Goal: Information Seeking & Learning: Learn about a topic

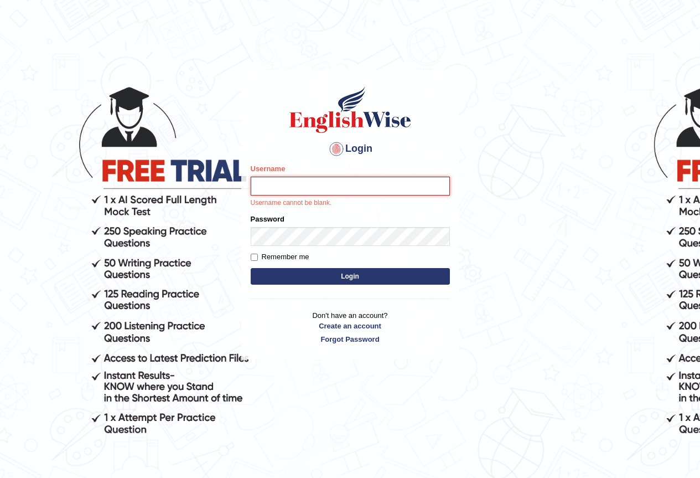
click at [374, 191] on input "Username" at bounding box center [350, 186] width 199 height 19
type input "vergilio"
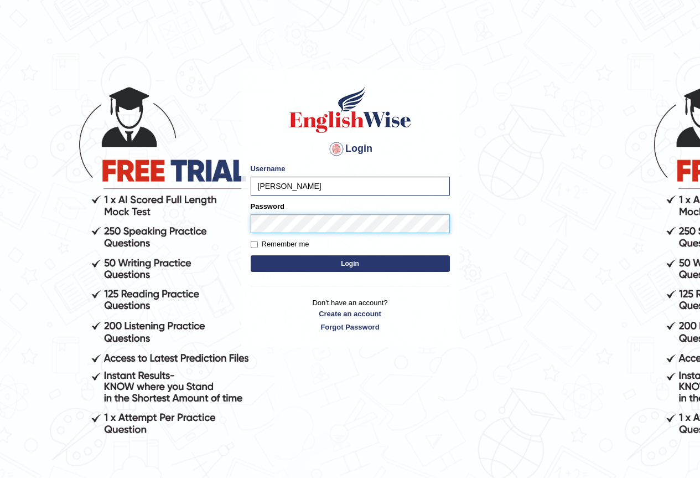
click at [264, 240] on form "Please fix the following errors: Username vergilio Password Remember me Login" at bounding box center [350, 218] width 199 height 111
click at [343, 147] on div at bounding box center [337, 149] width 18 height 18
click at [350, 257] on button "Login" at bounding box center [350, 263] width 199 height 17
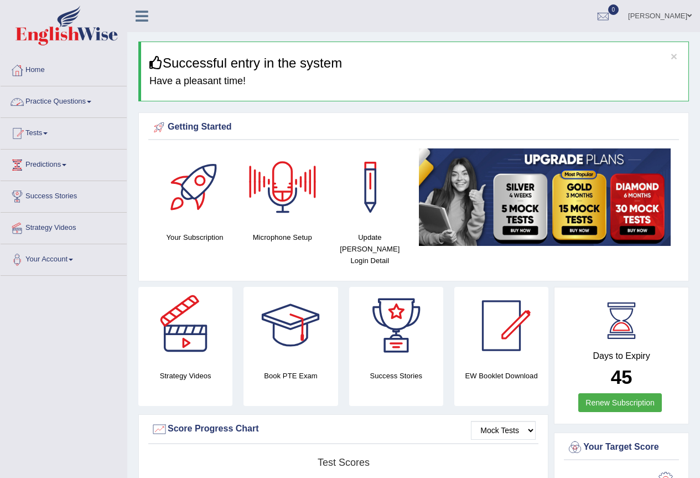
click at [96, 110] on link "Practice Questions" at bounding box center [64, 100] width 126 height 28
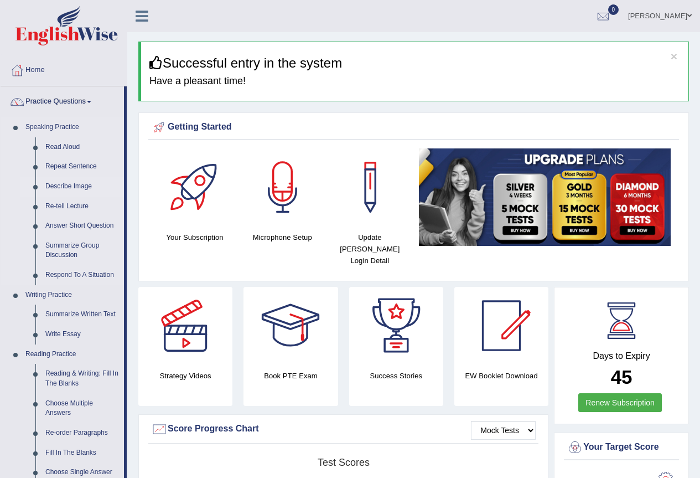
click at [81, 185] on link "Describe Image" at bounding box center [82, 187] width 84 height 20
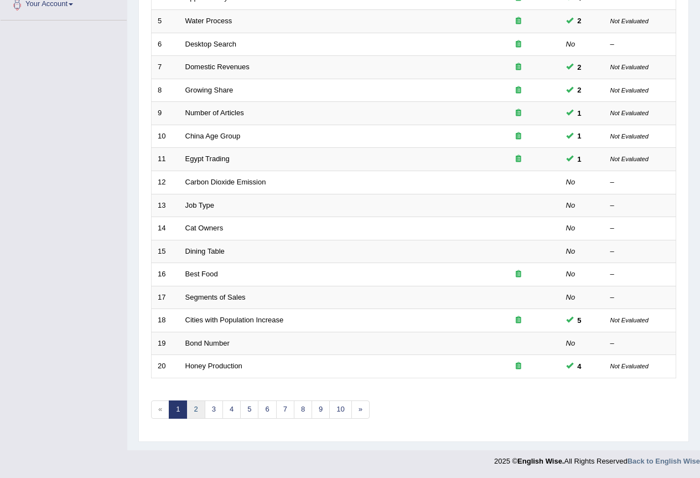
click at [199, 407] on link "2" at bounding box center [196, 409] width 18 height 18
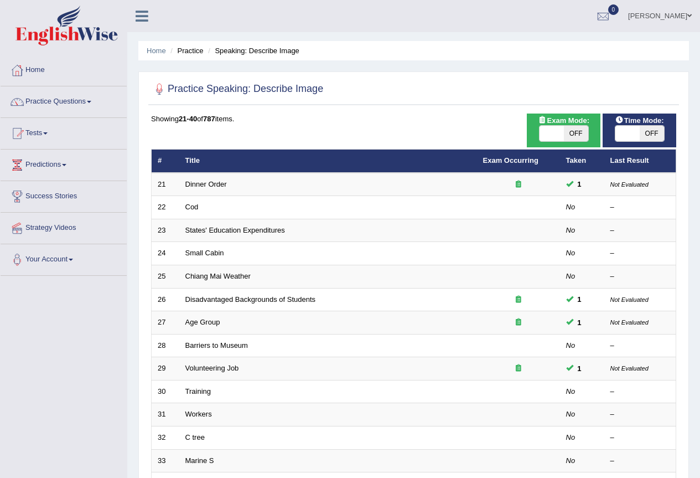
click at [577, 129] on span "OFF" at bounding box center [576, 133] width 24 height 15
checkbox input "true"
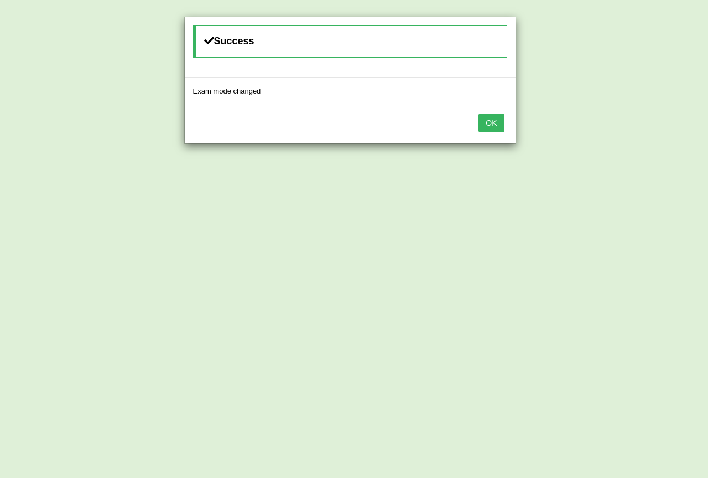
click at [486, 124] on button "OK" at bounding box center [491, 122] width 25 height 19
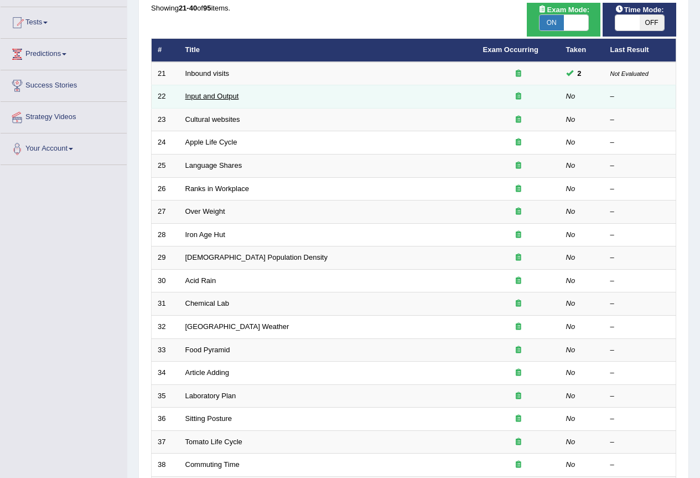
click at [205, 99] on link "Input and Output" at bounding box center [212, 96] width 54 height 8
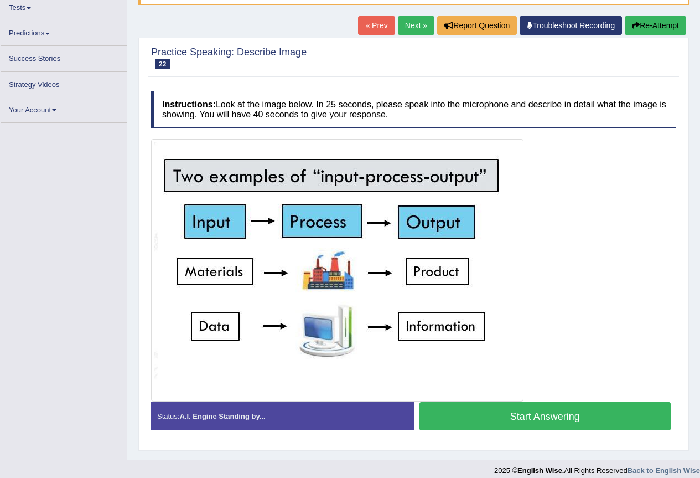
scroll to position [125, 0]
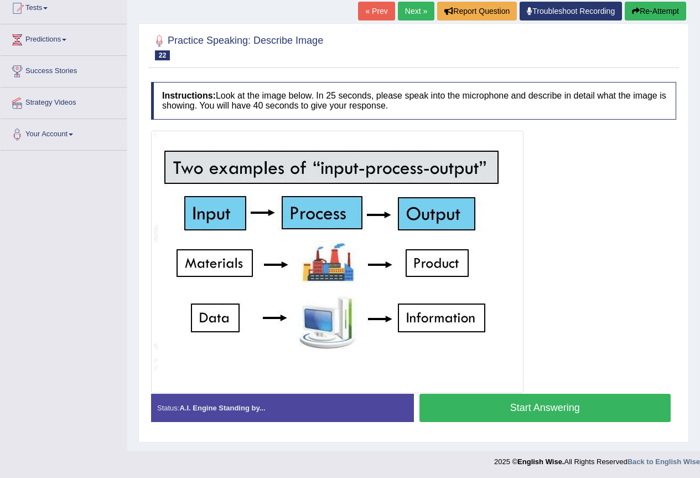
click at [526, 413] on button "Start Answering" at bounding box center [545, 407] width 252 height 28
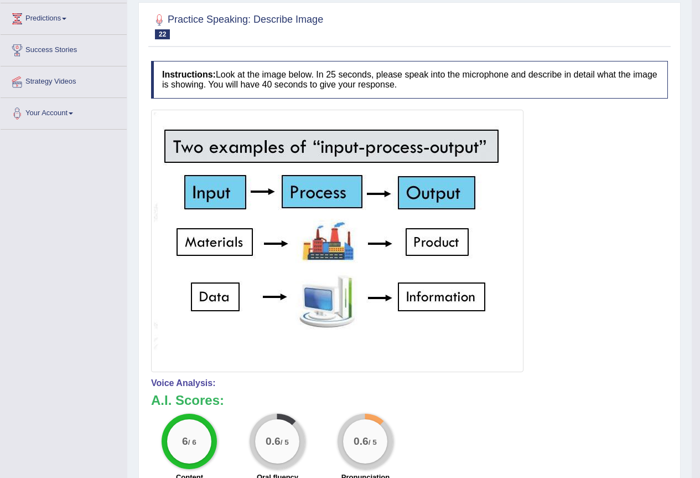
scroll to position [35, 0]
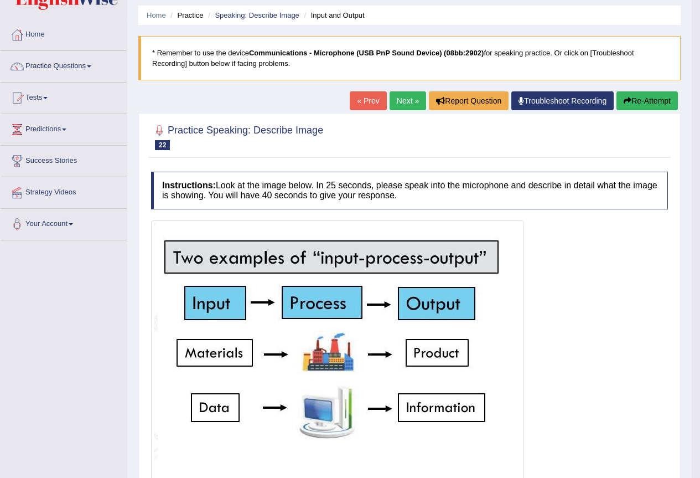
click at [645, 99] on button "Re-Attempt" at bounding box center [647, 100] width 61 height 19
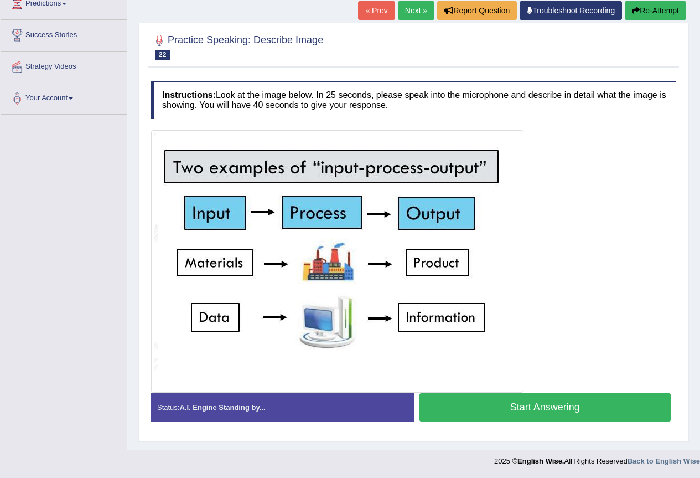
click at [539, 409] on button "Start Answering" at bounding box center [545, 407] width 252 height 28
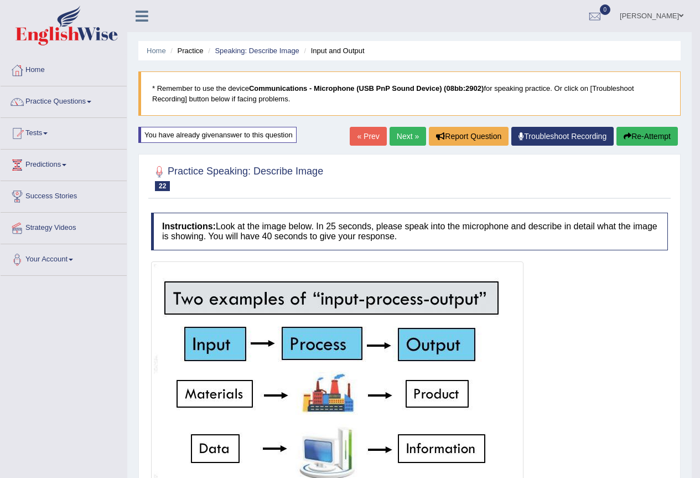
click at [403, 139] on link "Next »" at bounding box center [408, 136] width 37 height 19
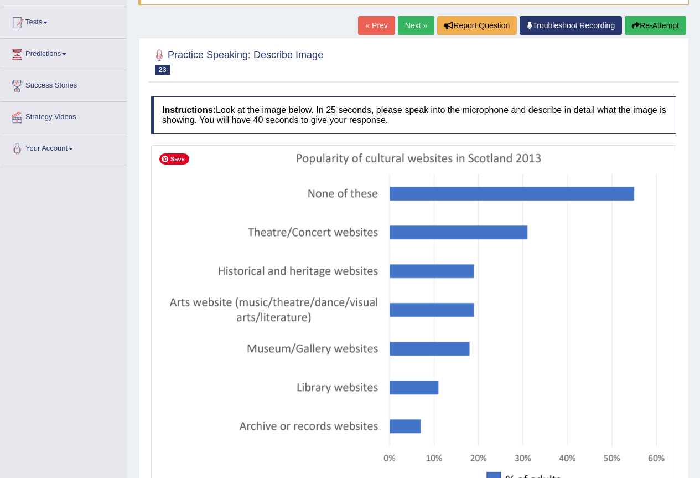
scroll to position [55, 0]
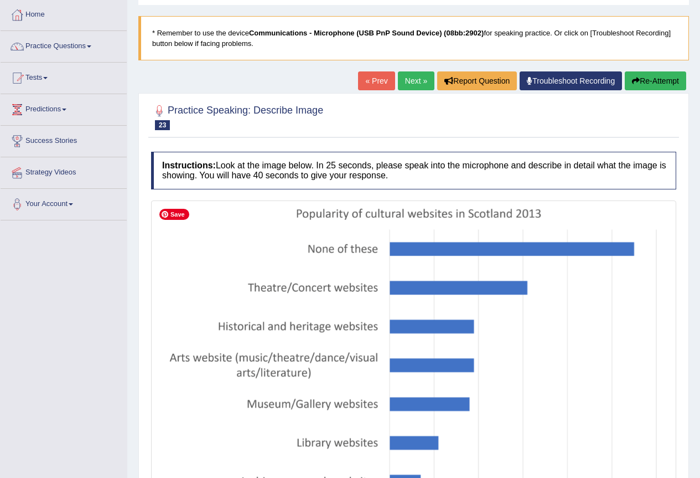
click at [332, 217] on img at bounding box center [414, 378] width 520 height 350
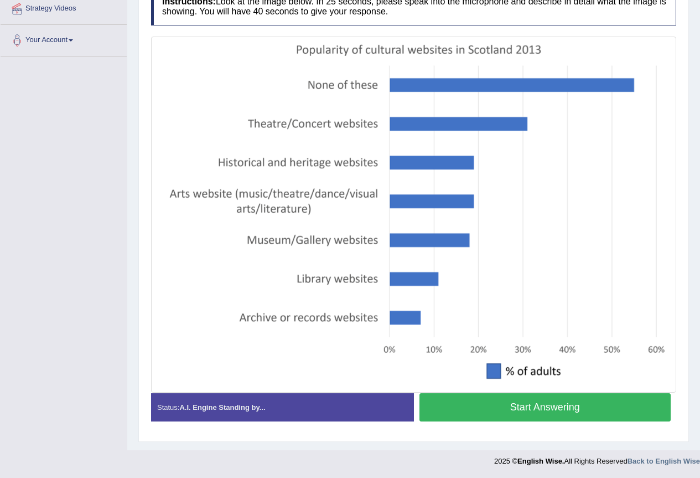
scroll to position [164, 0]
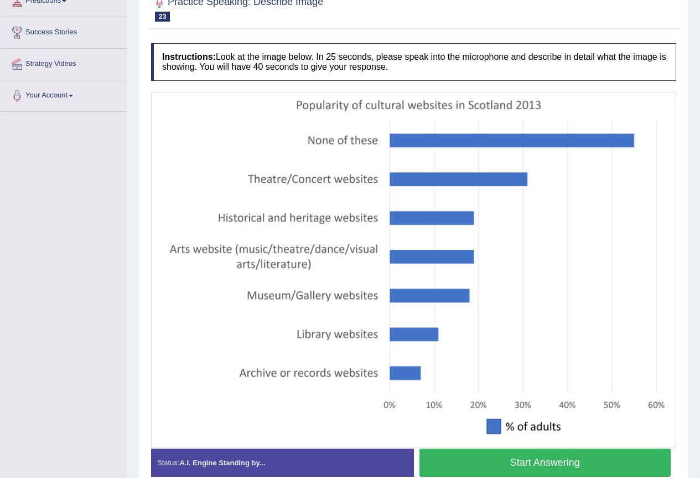
click at [537, 461] on button "Start Answering" at bounding box center [545, 462] width 252 height 28
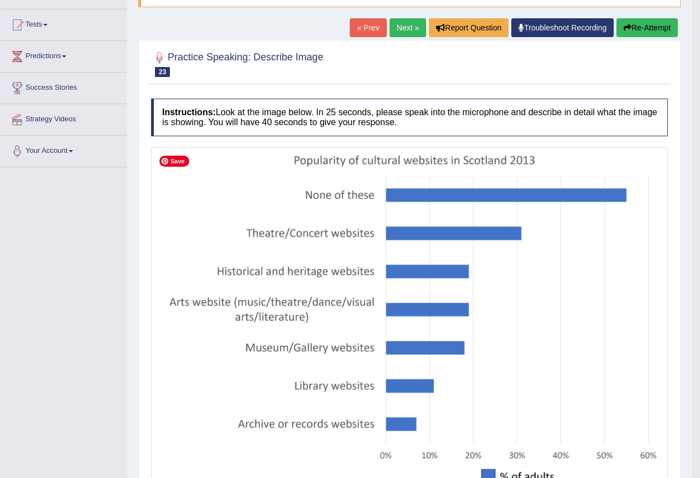
scroll to position [53, 0]
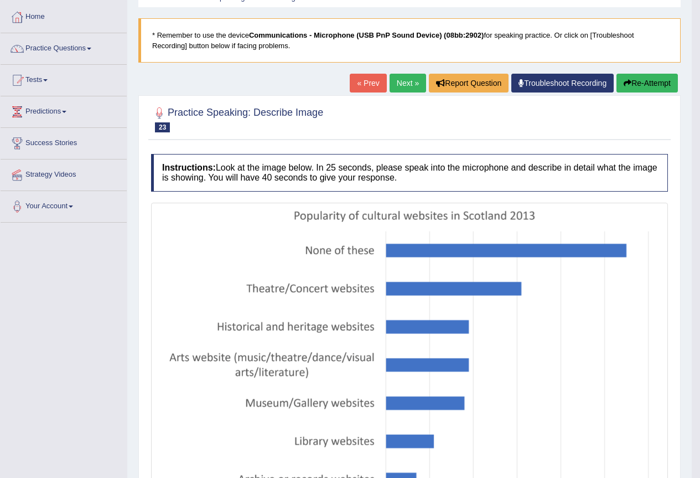
click at [643, 84] on button "Re-Attempt" at bounding box center [647, 83] width 61 height 19
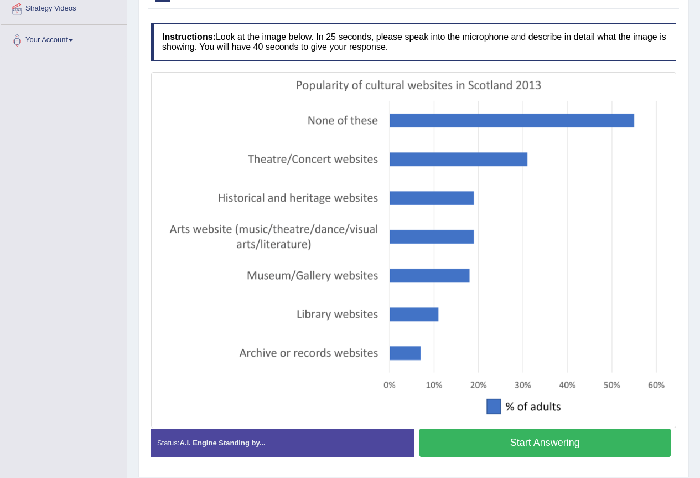
scroll to position [255, 0]
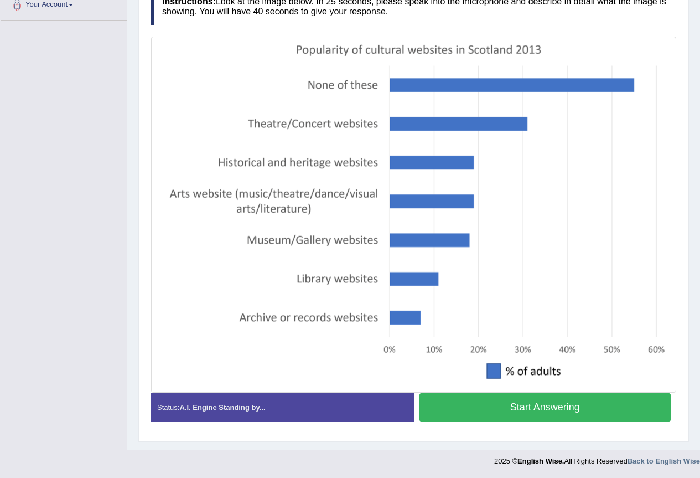
click at [524, 411] on button "Start Answering" at bounding box center [545, 407] width 252 height 28
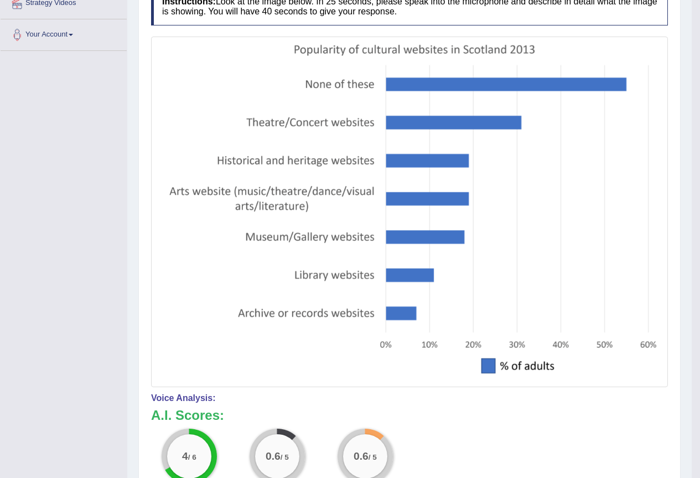
scroll to position [3, 0]
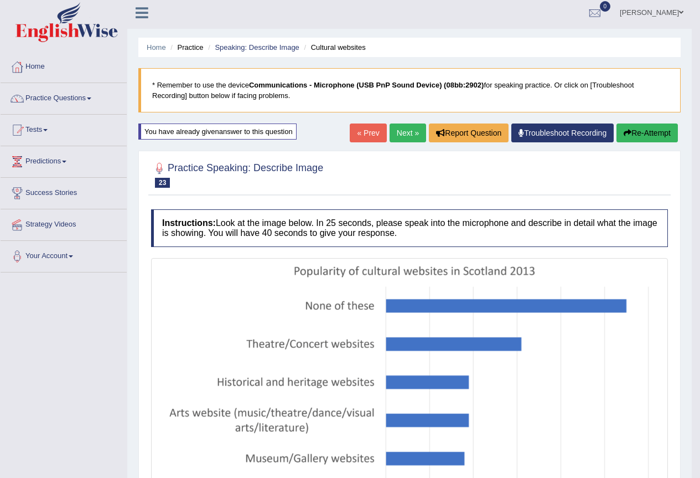
click at [390, 137] on link "Next »" at bounding box center [408, 132] width 37 height 19
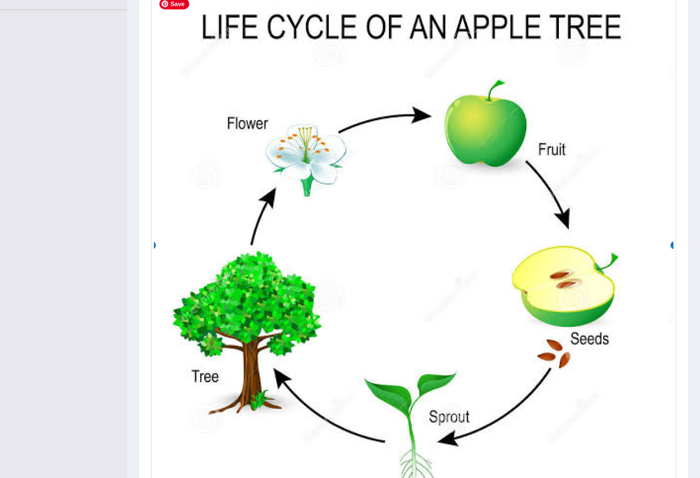
scroll to position [321, 0]
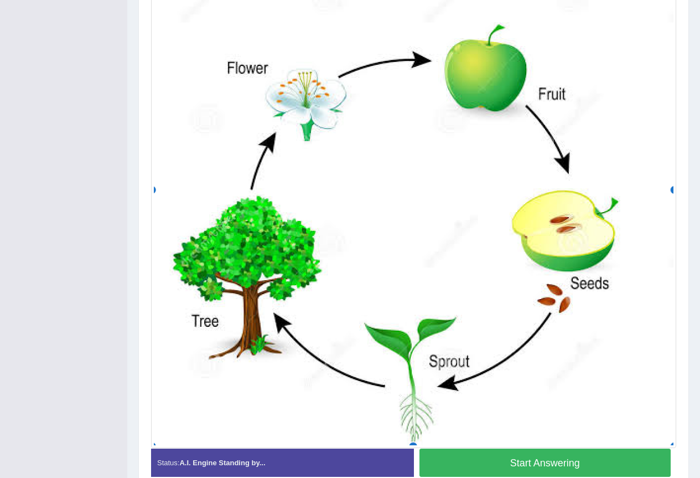
click at [535, 463] on button "Start Answering" at bounding box center [545, 462] width 252 height 28
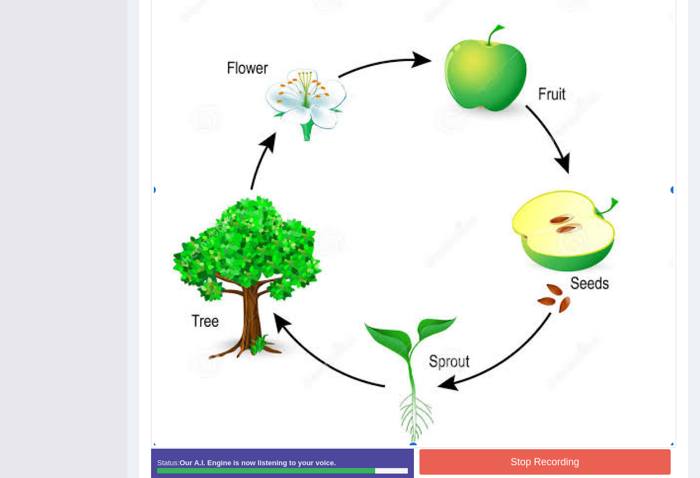
click at [545, 460] on button "Stop Recording" at bounding box center [545, 461] width 252 height 25
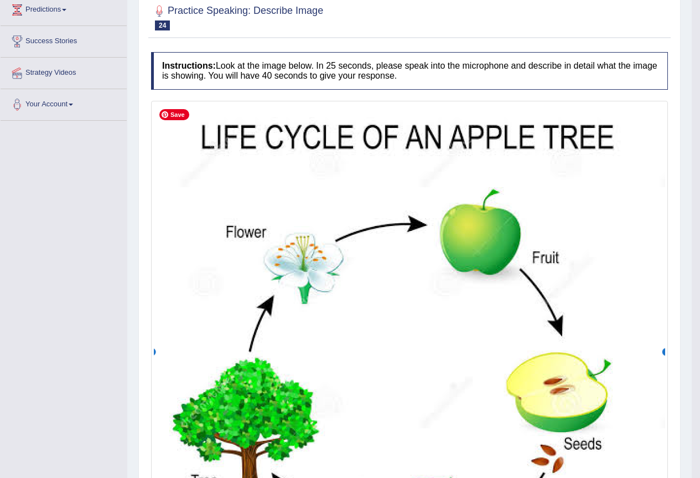
scroll to position [100, 0]
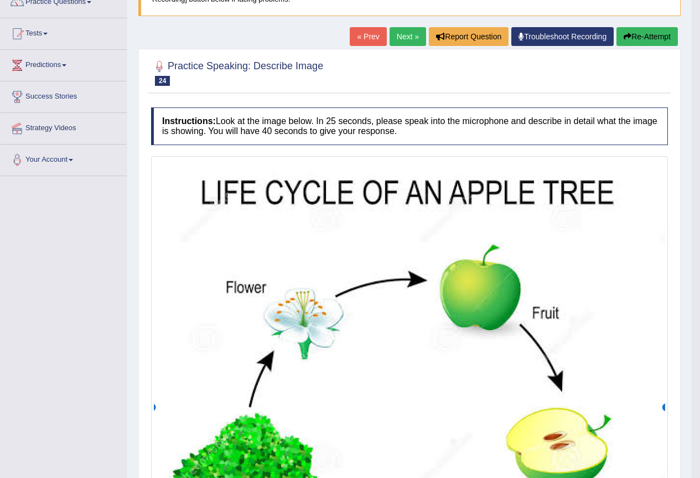
click at [636, 35] on button "Re-Attempt" at bounding box center [647, 36] width 61 height 19
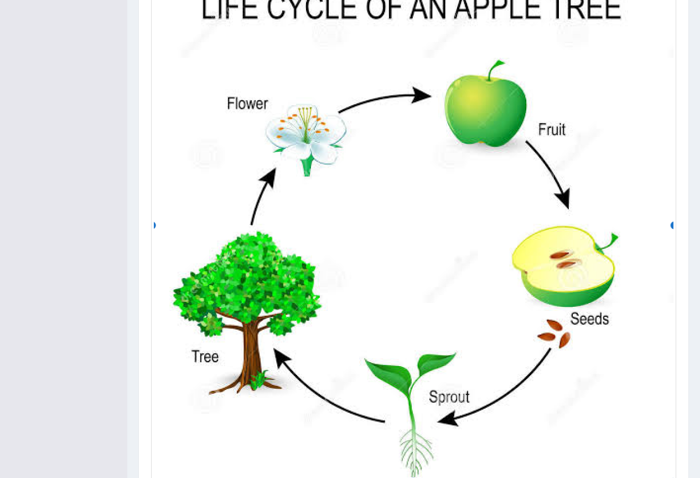
scroll to position [376, 0]
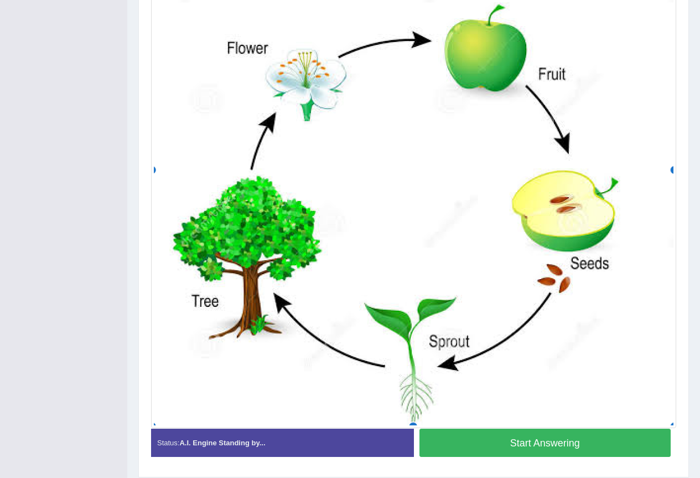
click at [538, 438] on button "Start Answering" at bounding box center [545, 442] width 252 height 28
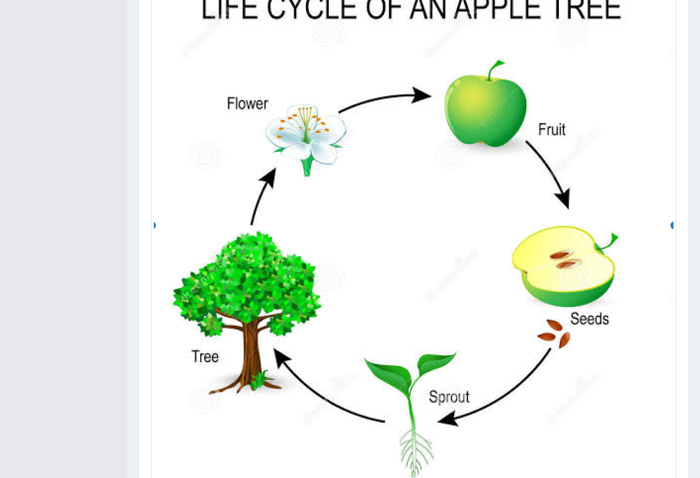
scroll to position [346, 0]
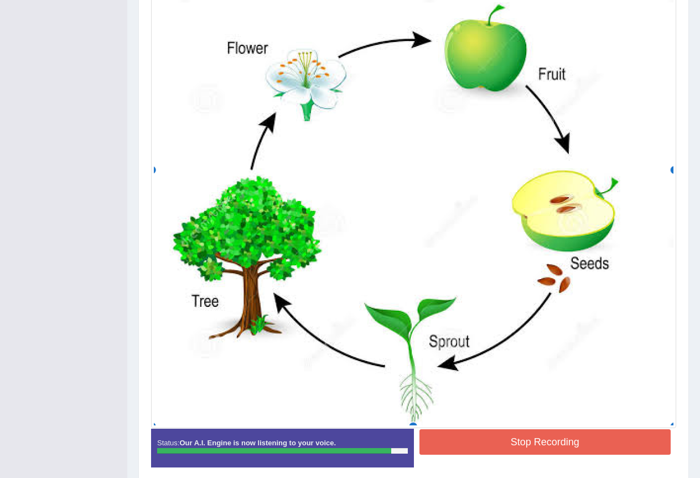
click at [555, 443] on button "Stop Recording" at bounding box center [545, 441] width 252 height 25
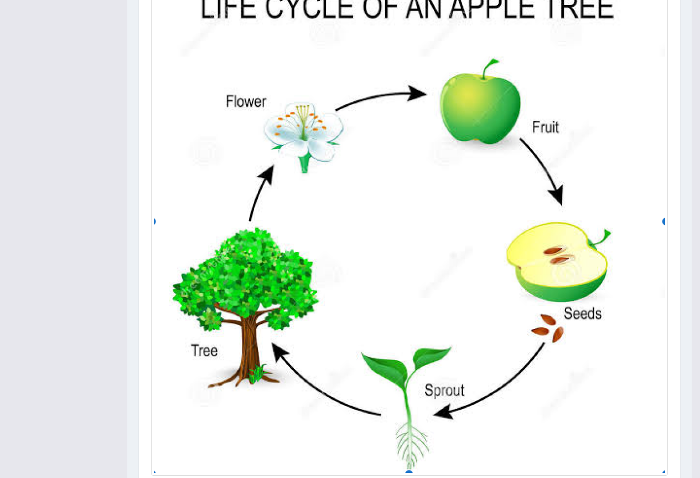
scroll to position [70, 0]
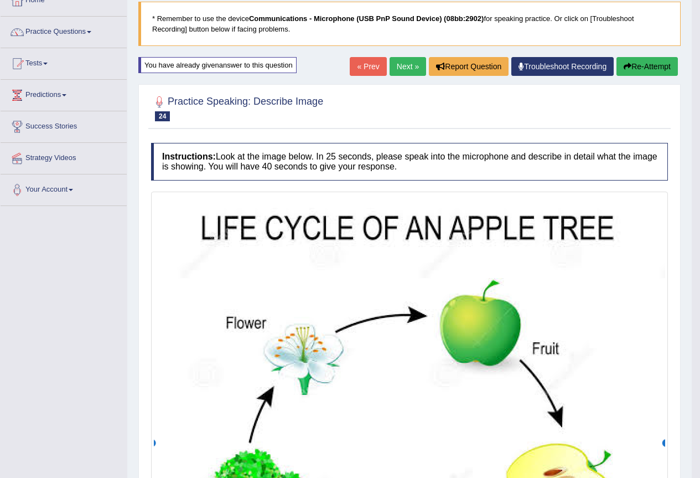
click at [396, 66] on link "Next »" at bounding box center [408, 66] width 37 height 19
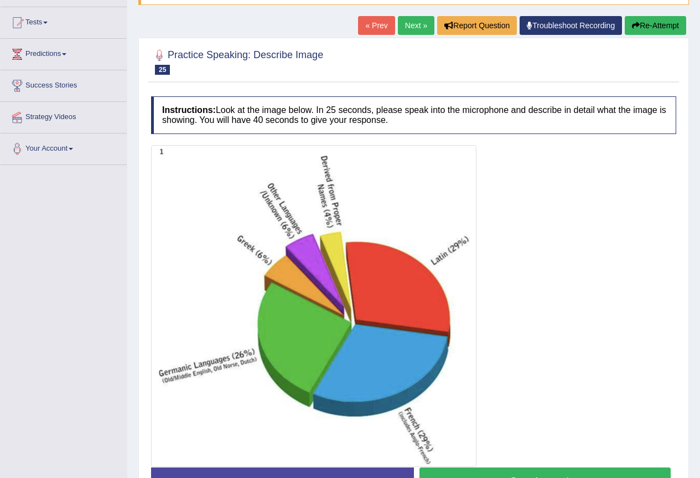
scroll to position [166, 0]
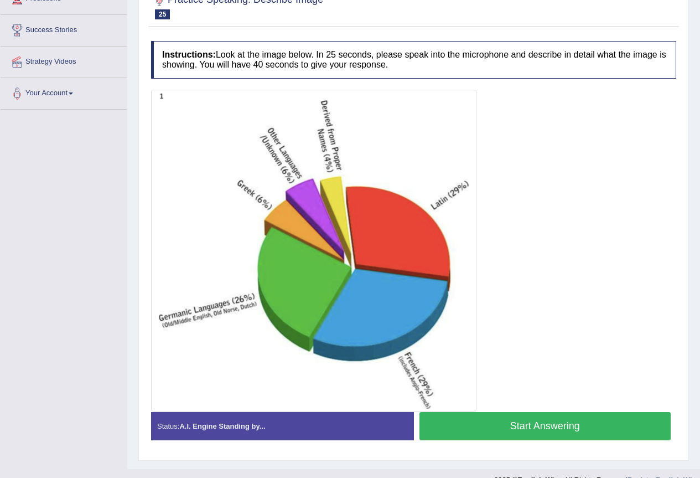
click at [525, 422] on button "Start Answering" at bounding box center [545, 426] width 252 height 28
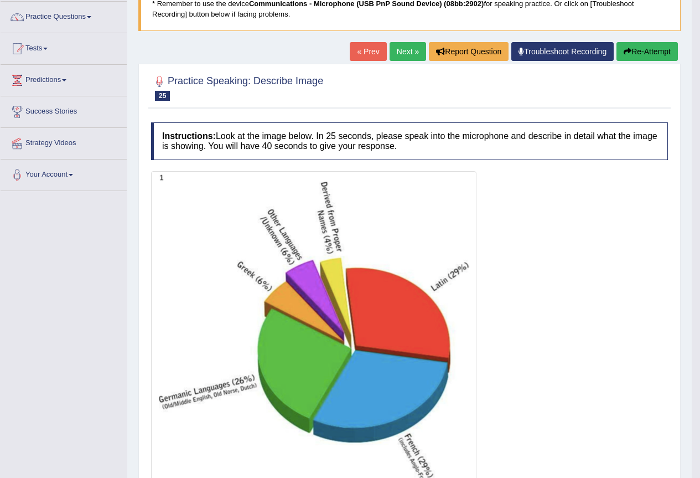
scroll to position [29, 0]
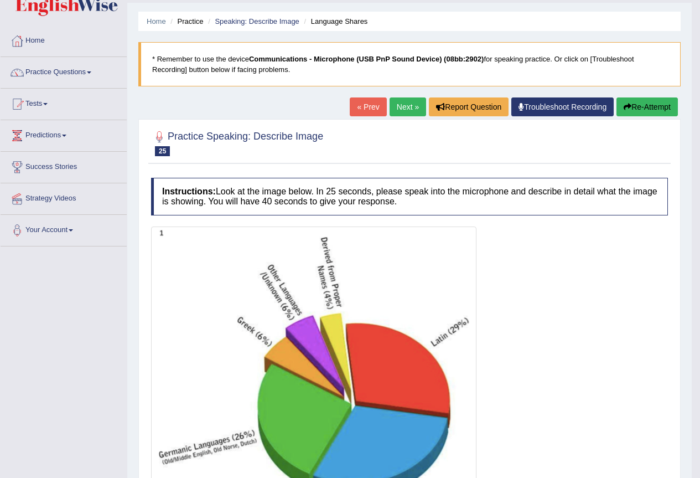
click at [642, 106] on button "Re-Attempt" at bounding box center [647, 106] width 61 height 19
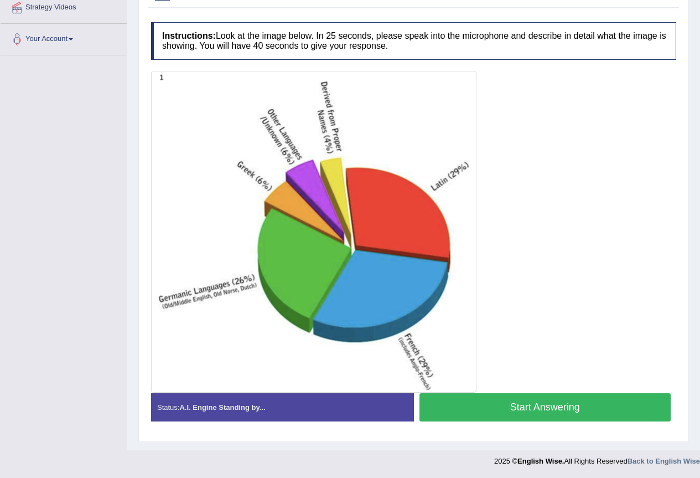
click at [513, 409] on button "Start Answering" at bounding box center [545, 407] width 252 height 28
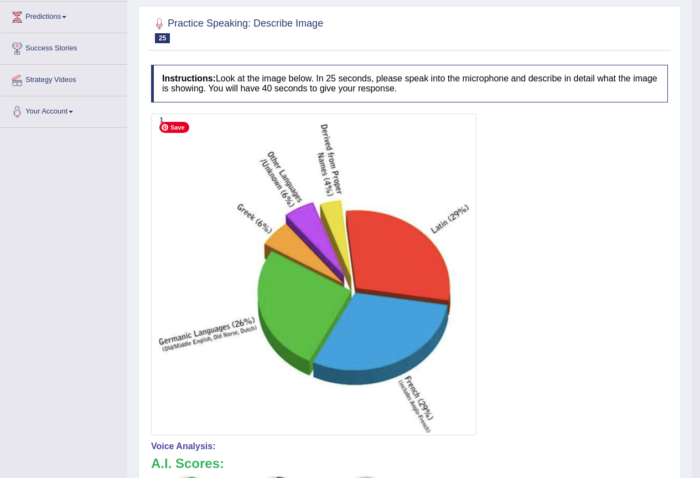
scroll to position [92, 0]
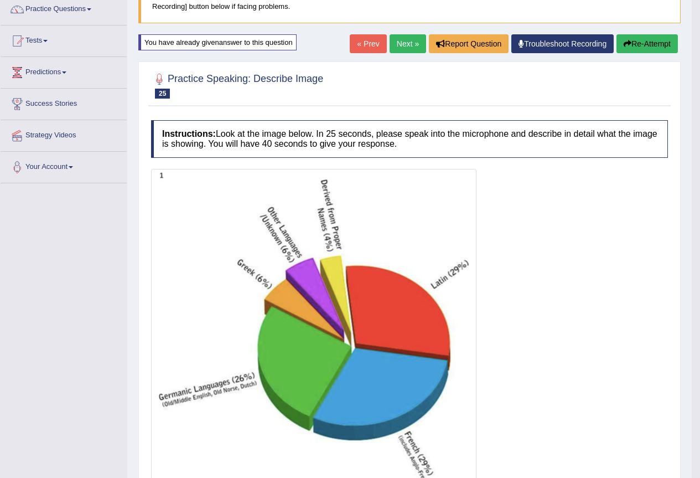
click at [395, 46] on link "Next »" at bounding box center [408, 43] width 37 height 19
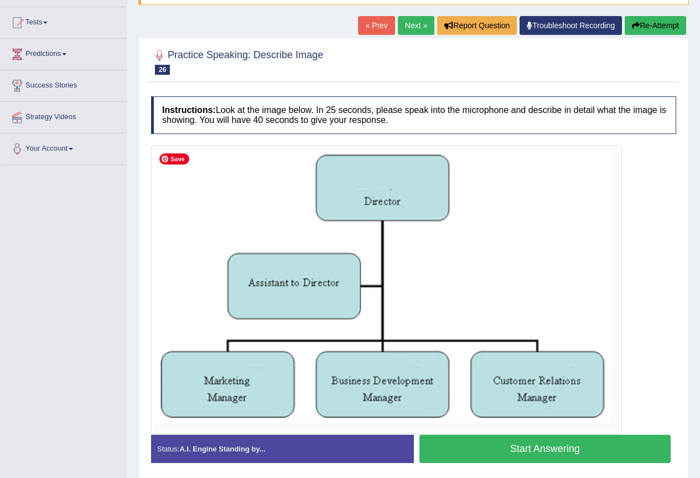
scroll to position [152, 0]
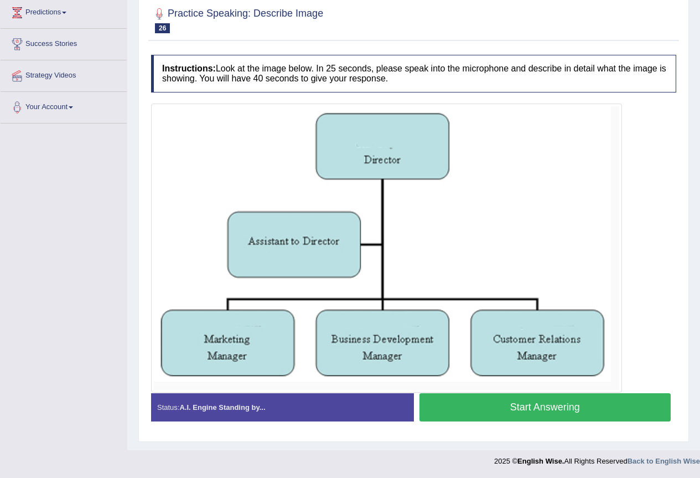
click at [533, 411] on button "Start Answering" at bounding box center [545, 407] width 252 height 28
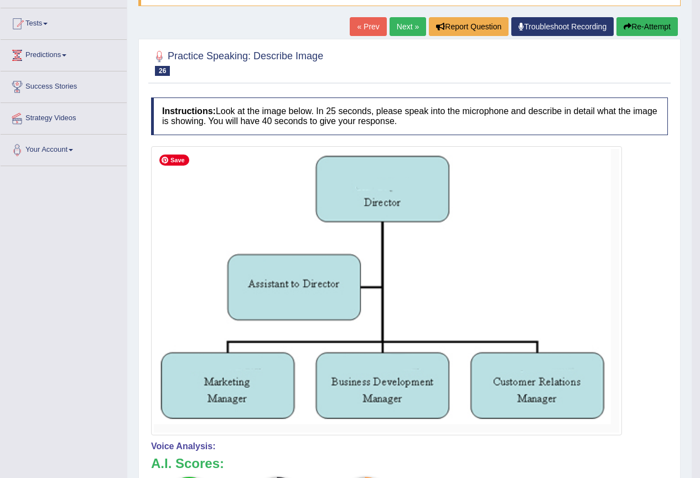
scroll to position [54, 0]
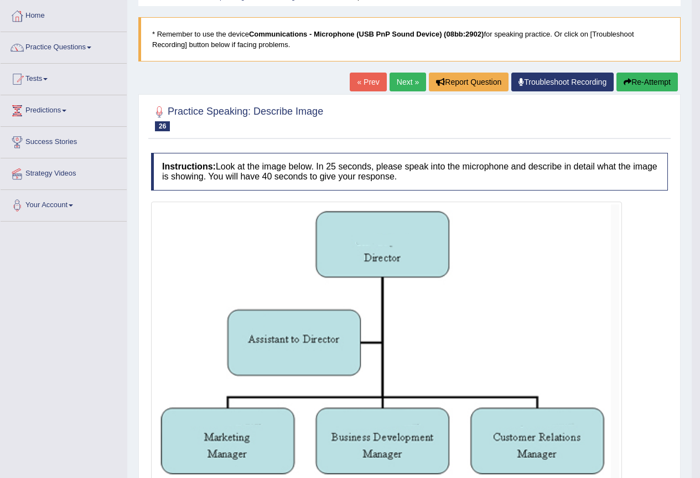
click at [408, 82] on link "Next »" at bounding box center [408, 81] width 37 height 19
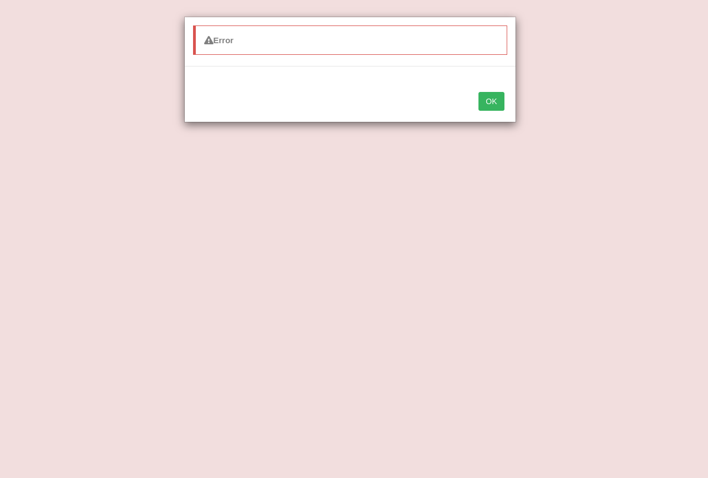
click at [498, 102] on button "OK" at bounding box center [491, 101] width 25 height 19
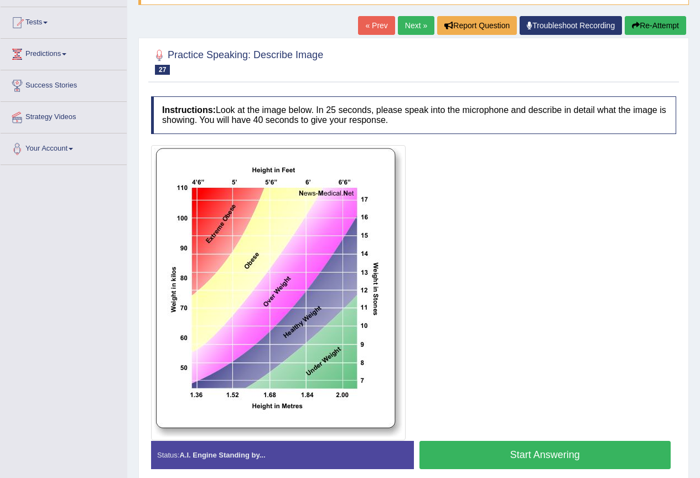
scroll to position [158, 0]
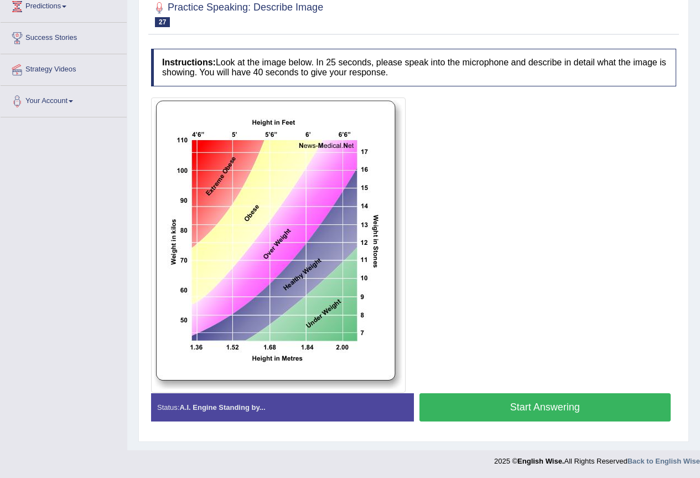
click at [532, 407] on button "Start Answering" at bounding box center [545, 407] width 252 height 28
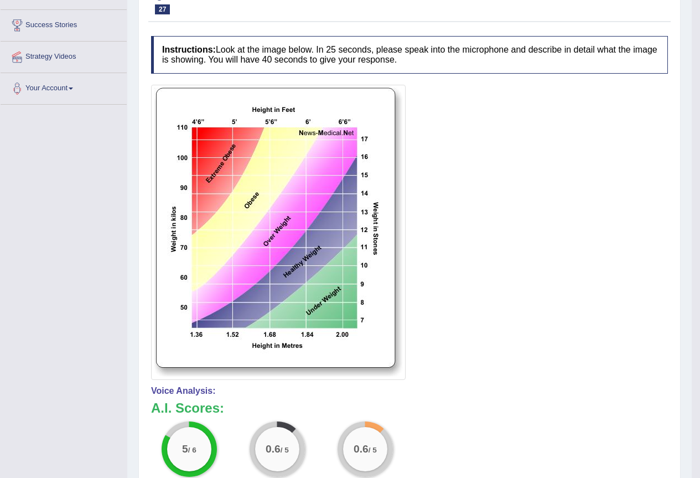
scroll to position [0, 0]
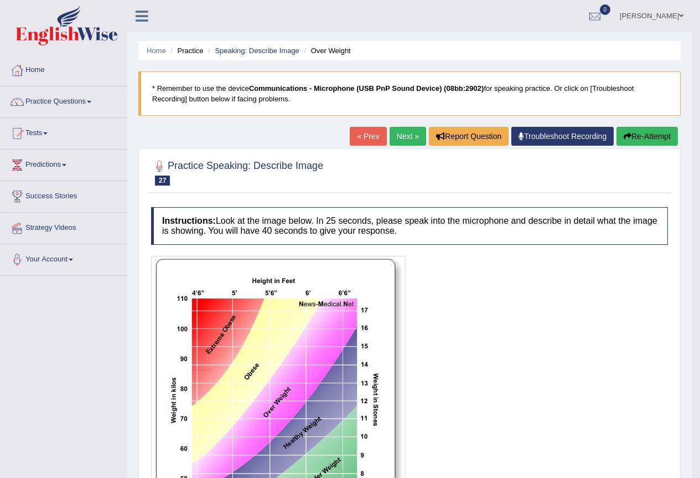
click at [400, 137] on link "Next »" at bounding box center [408, 136] width 37 height 19
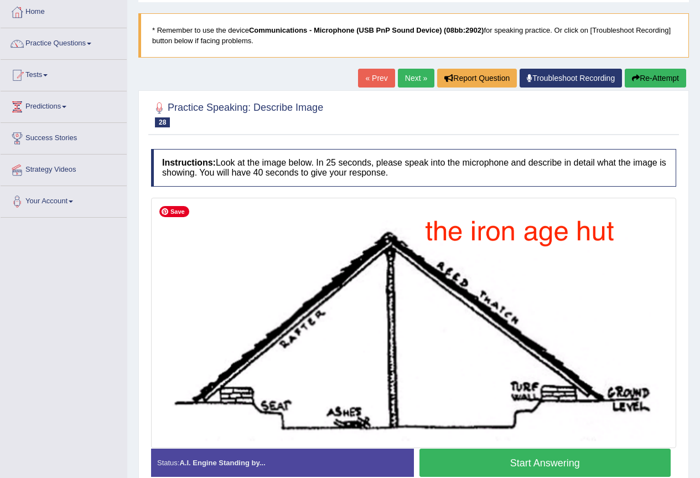
scroll to position [113, 0]
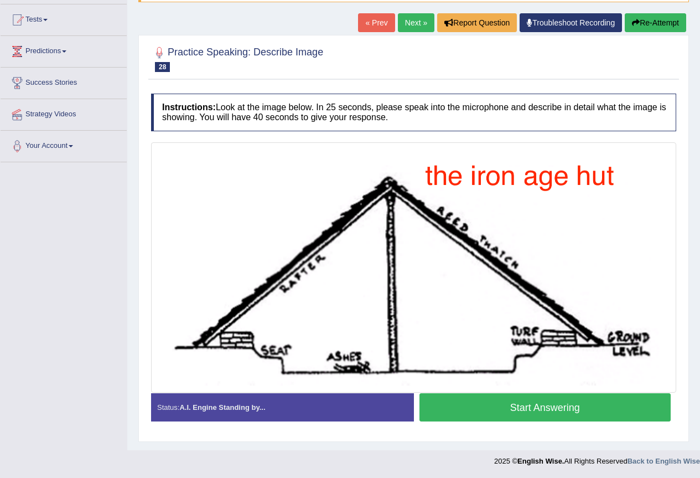
click at [514, 417] on button "Start Answering" at bounding box center [545, 407] width 252 height 28
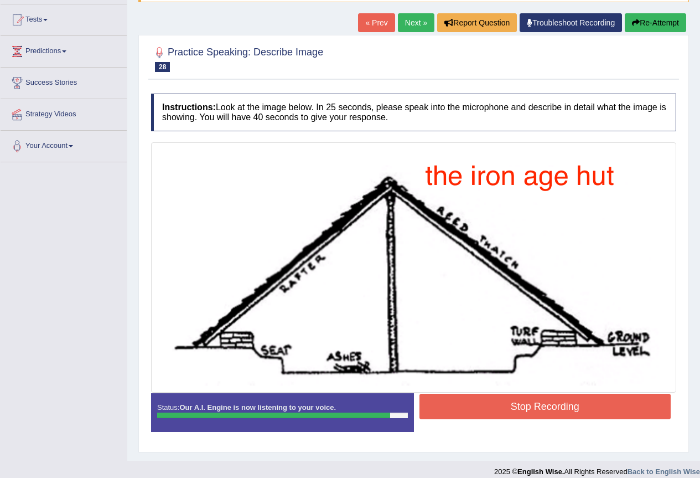
click at [567, 406] on button "Stop Recording" at bounding box center [545, 405] width 252 height 25
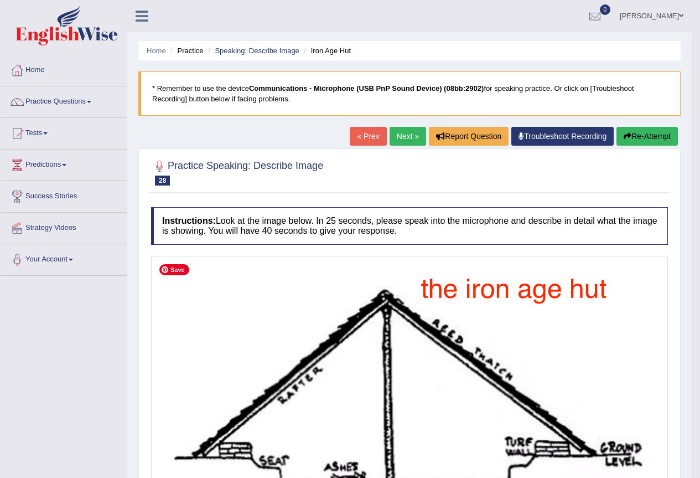
scroll to position [111, 0]
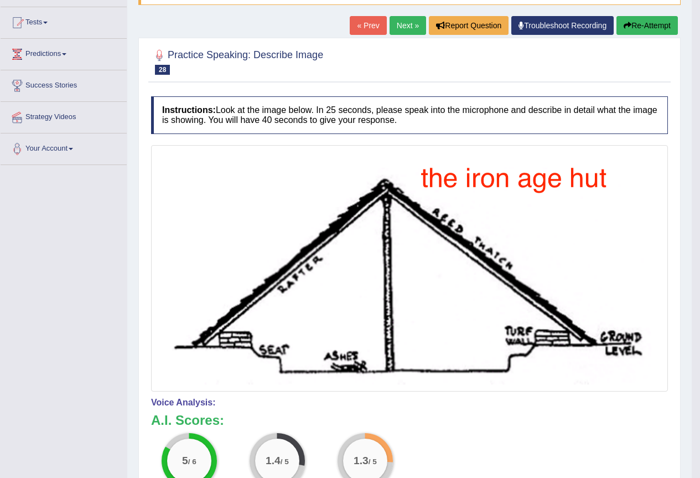
click at [402, 24] on link "Next »" at bounding box center [408, 25] width 37 height 19
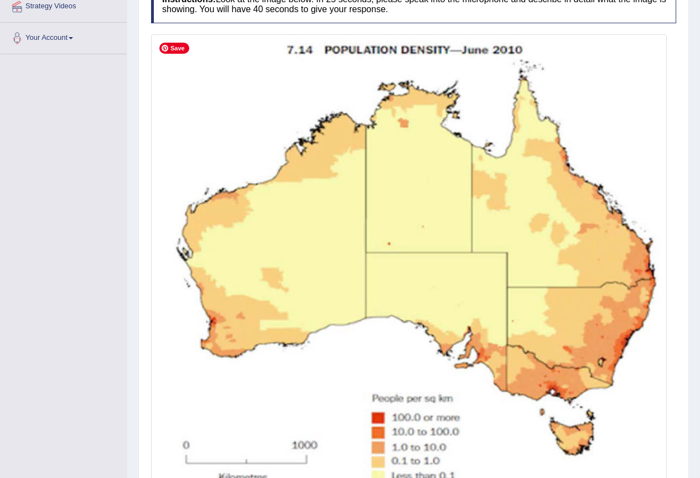
scroll to position [332, 0]
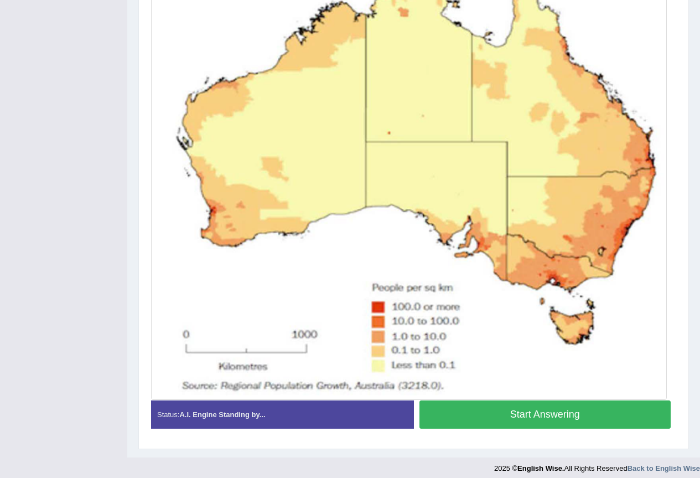
click at [526, 413] on button "Start Answering" at bounding box center [545, 414] width 252 height 28
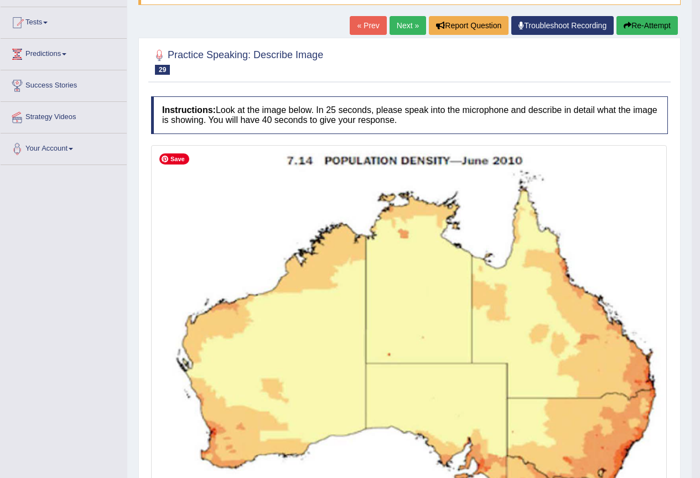
scroll to position [55, 0]
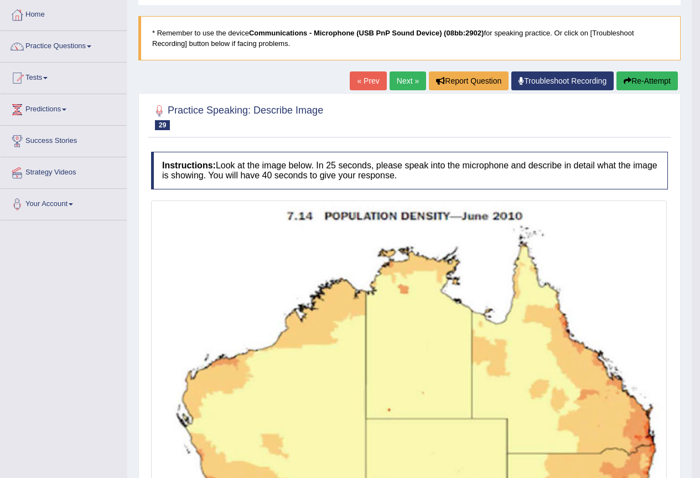
click at [399, 82] on link "Next »" at bounding box center [408, 80] width 37 height 19
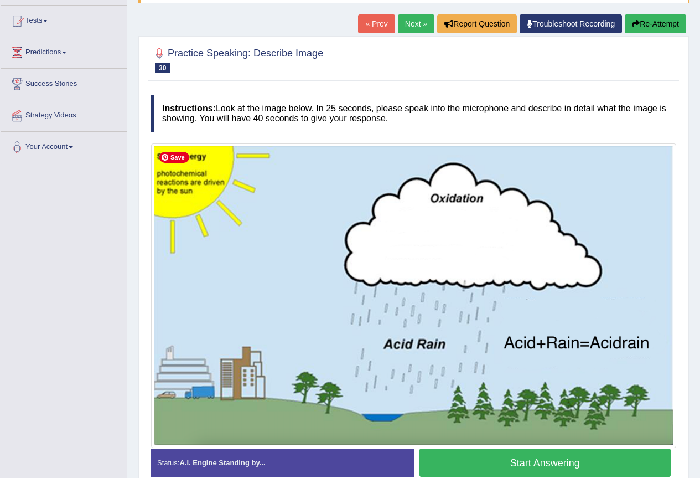
scroll to position [168, 0]
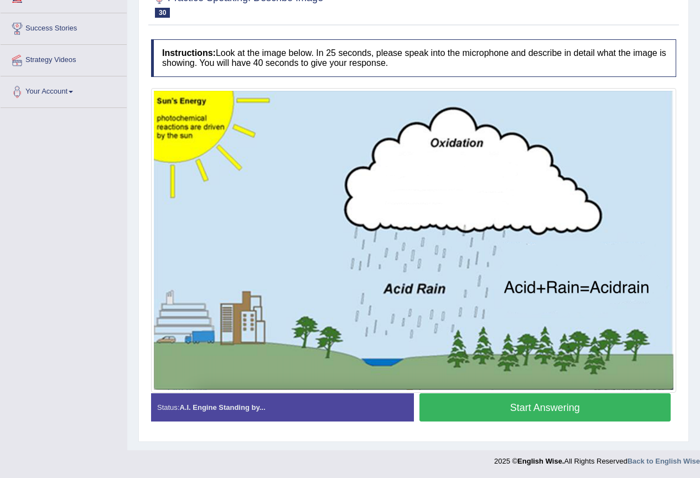
click at [529, 403] on button "Start Answering" at bounding box center [545, 407] width 252 height 28
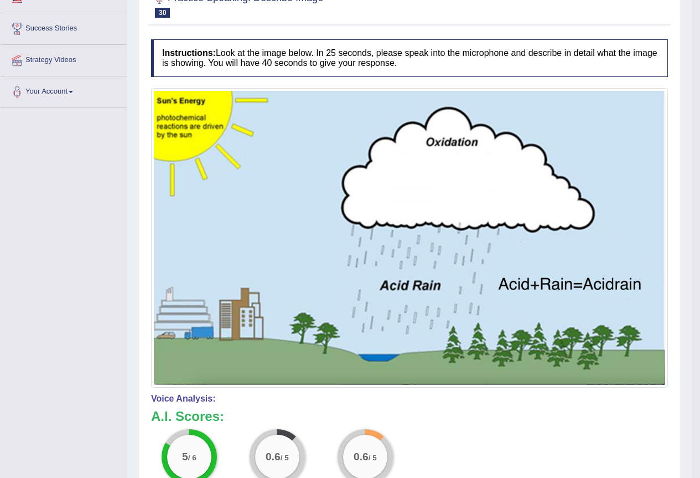
scroll to position [112, 0]
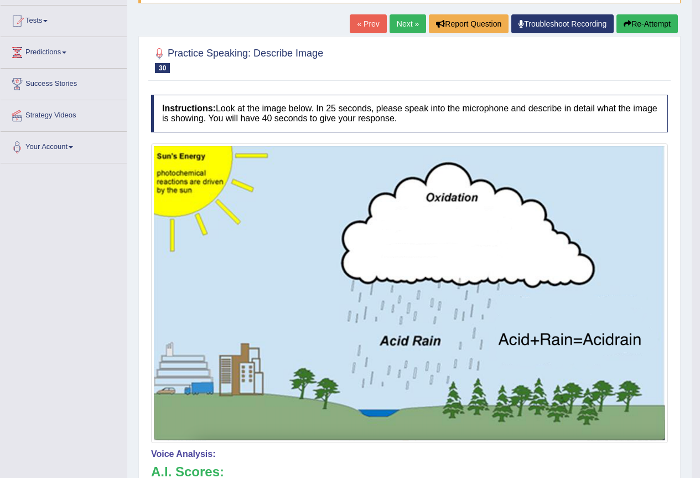
drag, startPoint x: 642, startPoint y: 19, endPoint x: 649, endPoint y: 52, distance: 33.9
click at [641, 27] on button "Re-Attempt" at bounding box center [647, 23] width 61 height 19
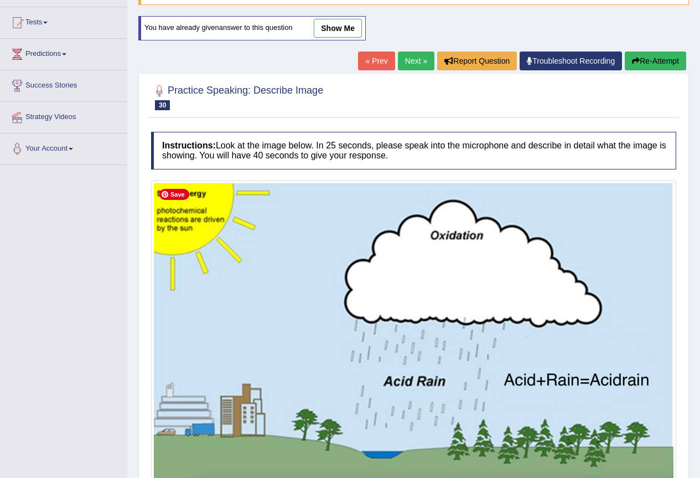
scroll to position [203, 0]
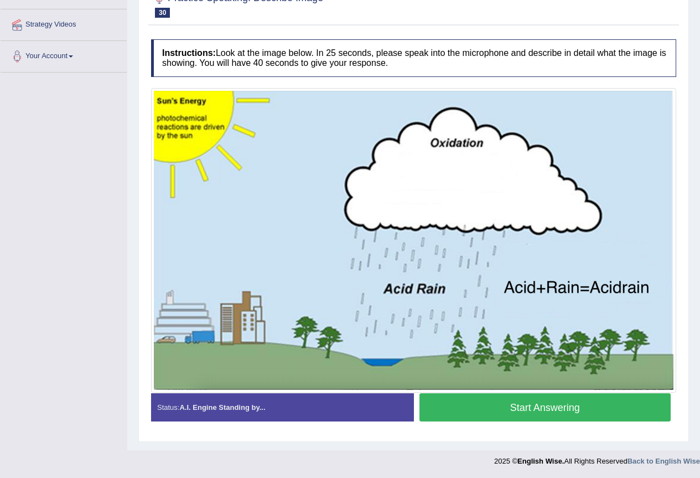
click at [534, 408] on button "Start Answering" at bounding box center [545, 407] width 252 height 28
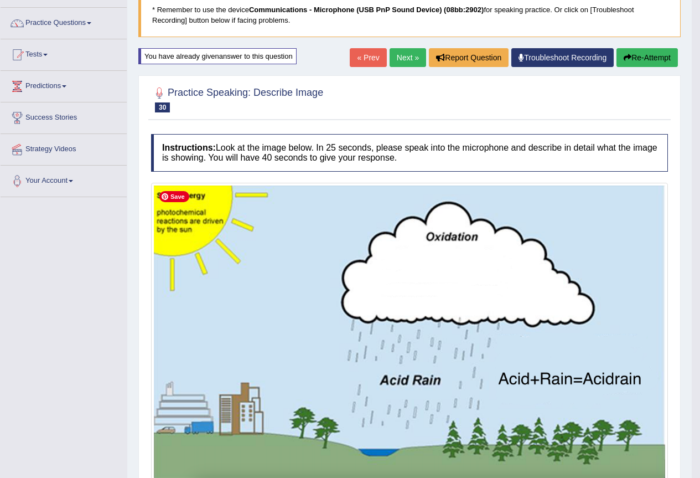
scroll to position [23, 0]
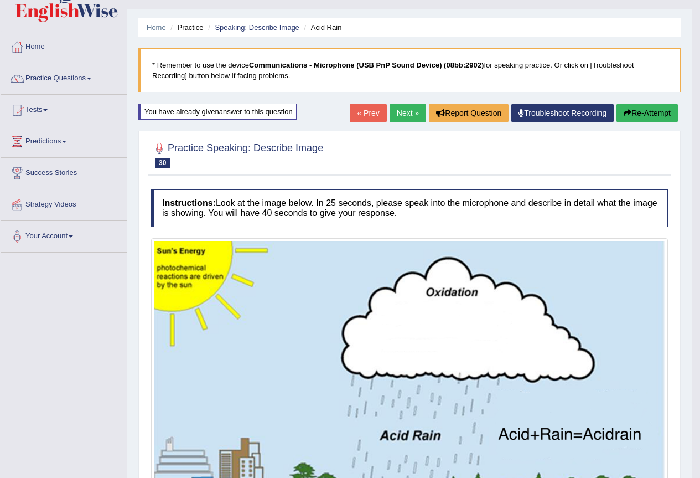
click at [401, 113] on link "Next »" at bounding box center [408, 112] width 37 height 19
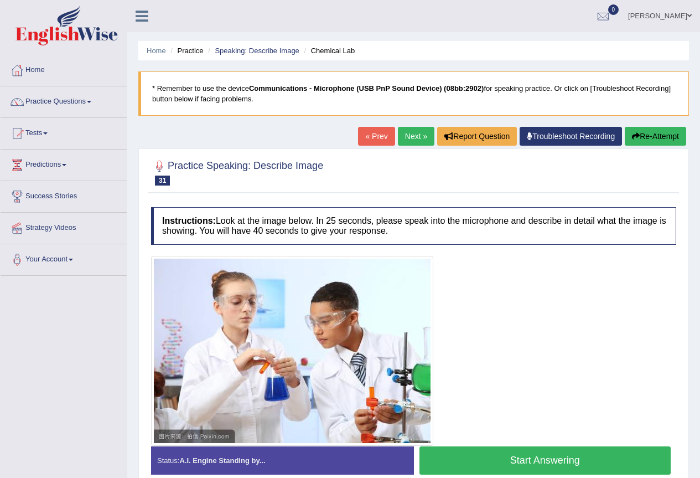
scroll to position [103, 0]
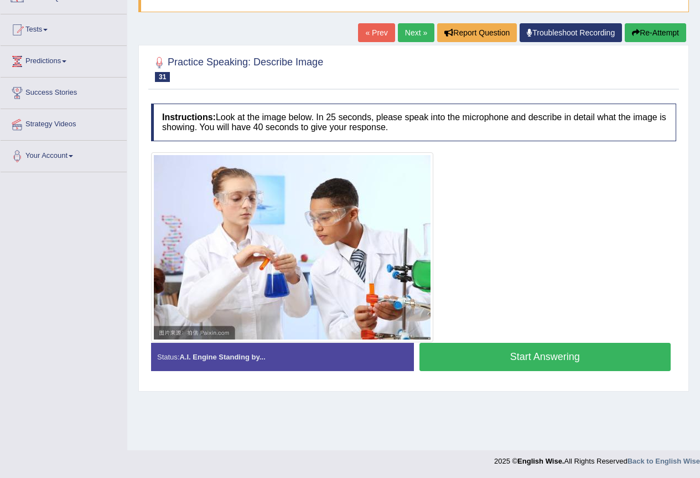
click at [515, 353] on button "Start Answering" at bounding box center [545, 357] width 252 height 28
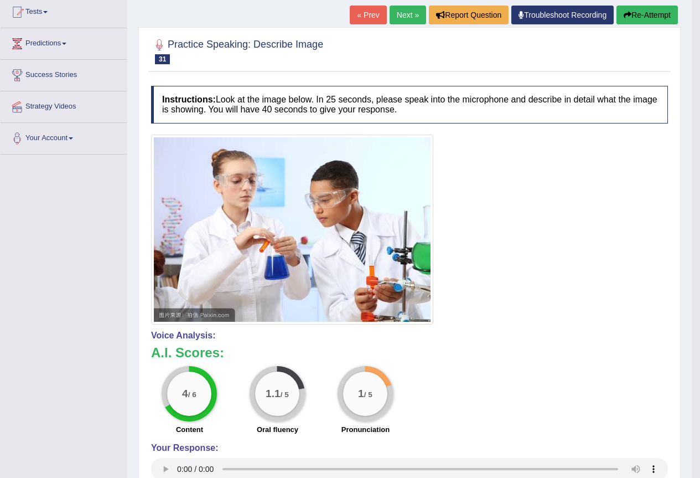
scroll to position [66, 0]
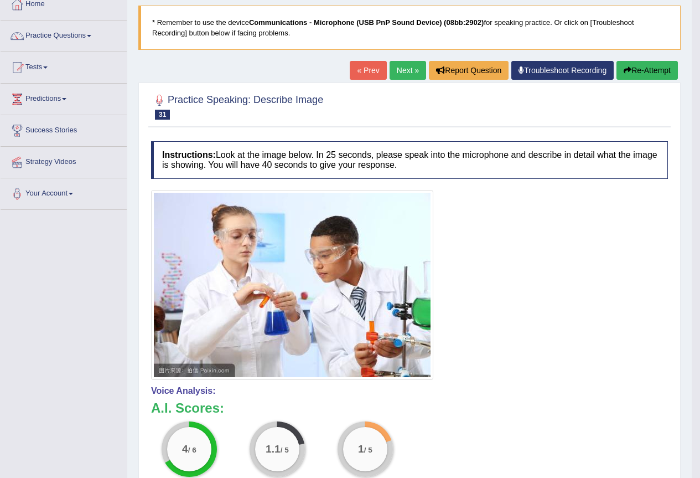
click at [398, 69] on link "Next »" at bounding box center [408, 70] width 37 height 19
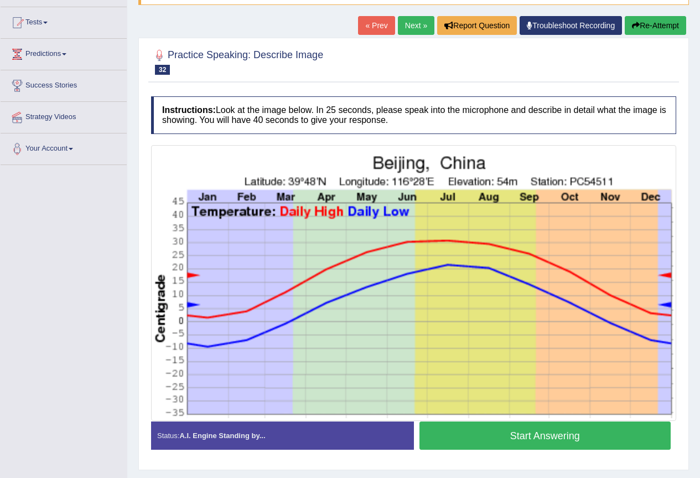
scroll to position [139, 0]
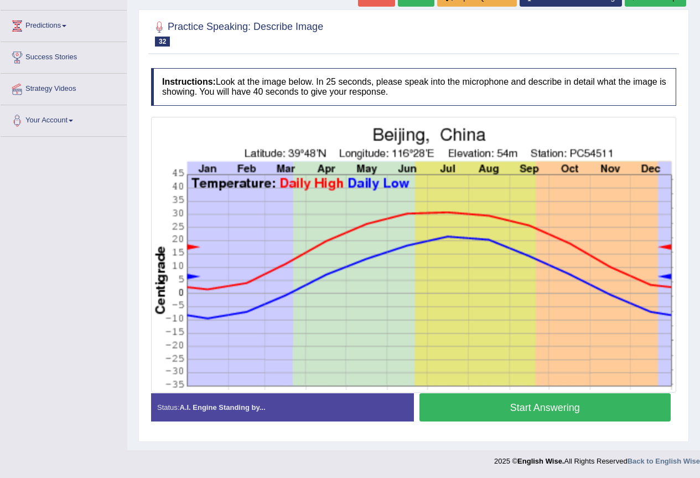
click at [534, 407] on button "Start Answering" at bounding box center [545, 407] width 252 height 28
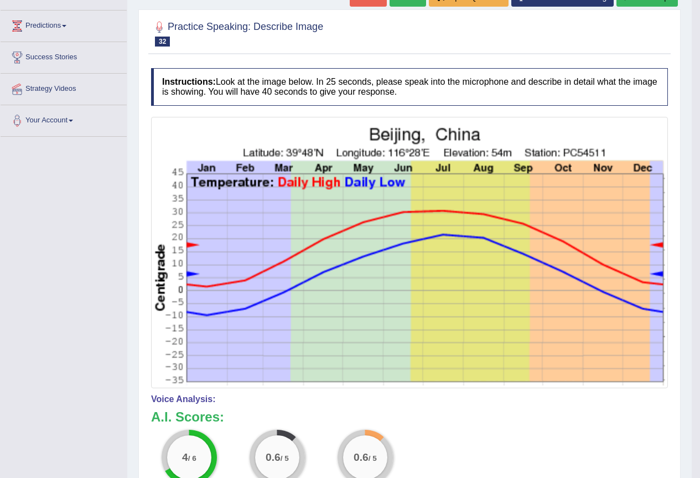
scroll to position [84, 0]
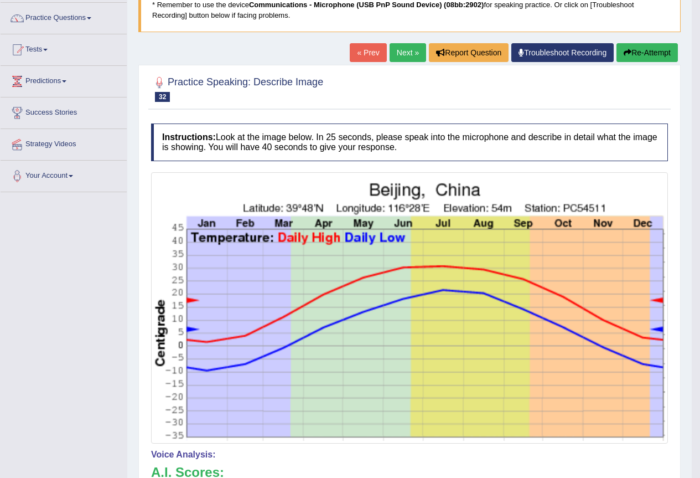
click at [655, 54] on button "Re-Attempt" at bounding box center [647, 52] width 61 height 19
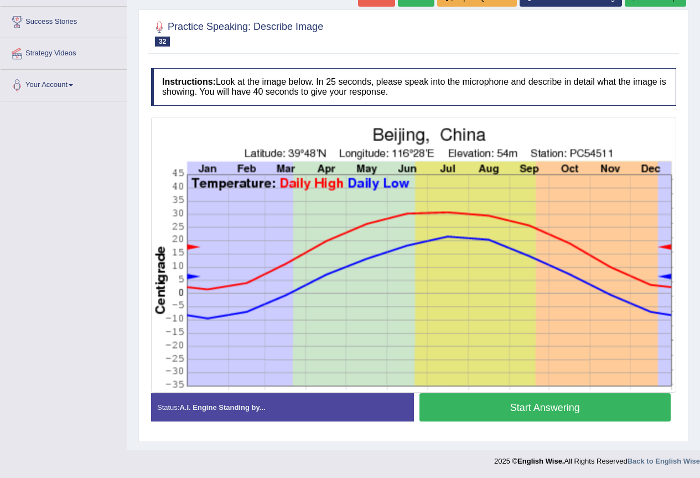
click at [530, 413] on button "Start Answering" at bounding box center [545, 407] width 252 height 28
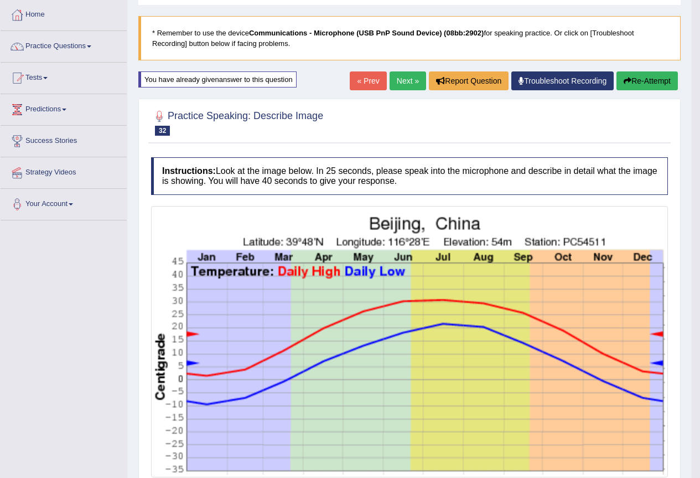
scroll to position [111, 0]
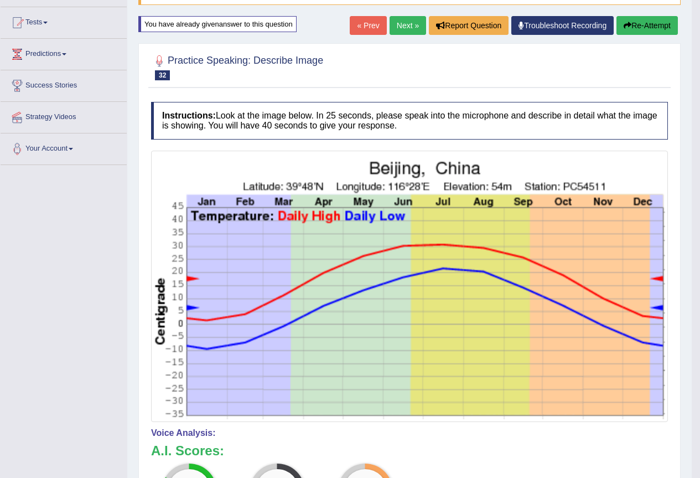
click at [396, 28] on link "Next »" at bounding box center [408, 25] width 37 height 19
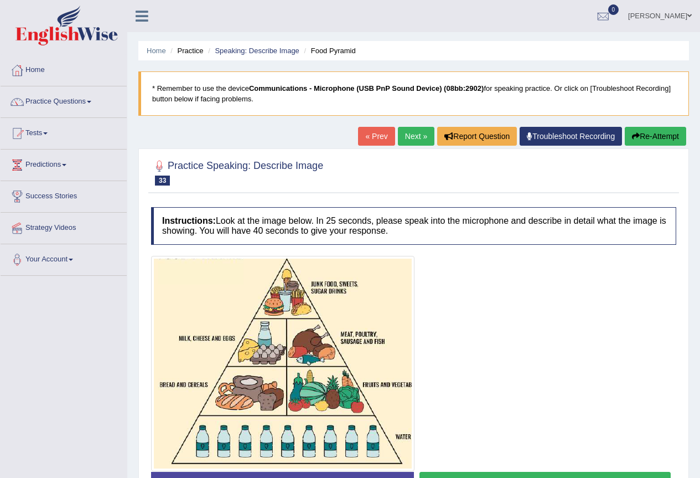
scroll to position [55, 0]
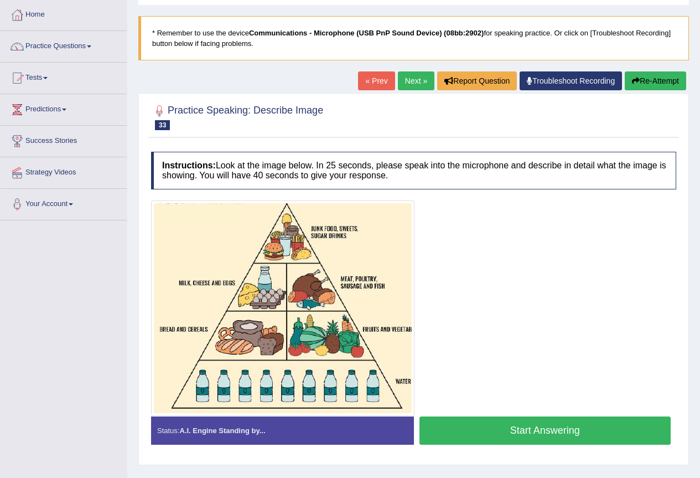
click at [525, 428] on button "Start Answering" at bounding box center [545, 430] width 252 height 28
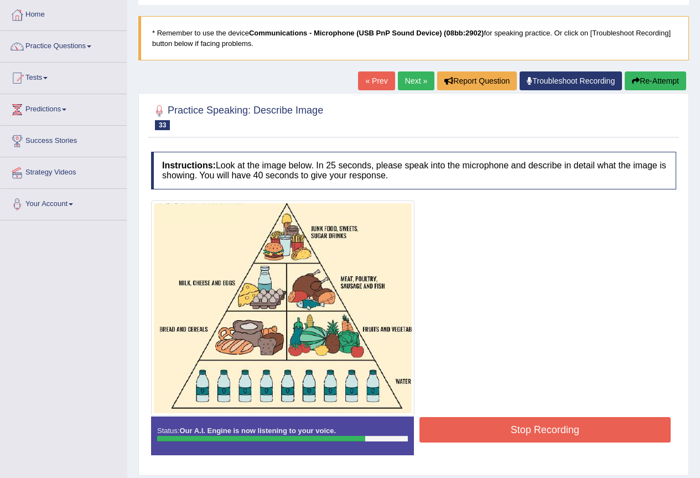
click at [517, 426] on button "Stop Recording" at bounding box center [545, 429] width 252 height 25
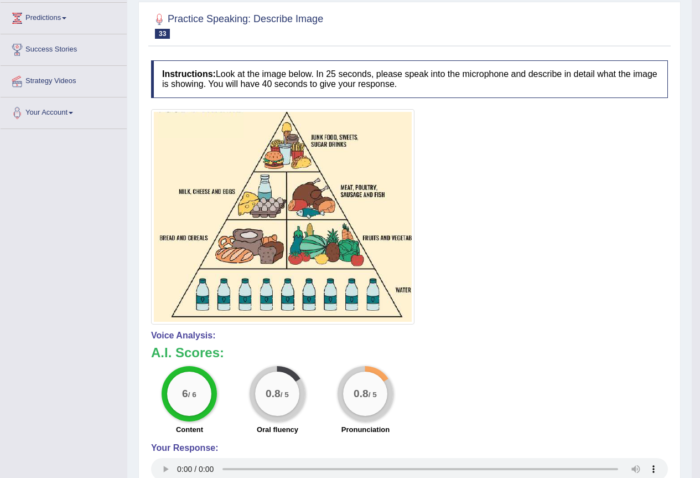
scroll to position [202, 0]
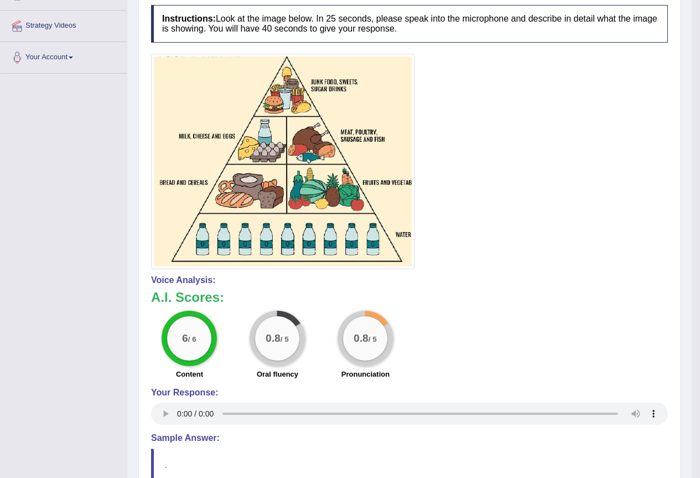
click at [17, 27] on div at bounding box center [17, 26] width 17 height 17
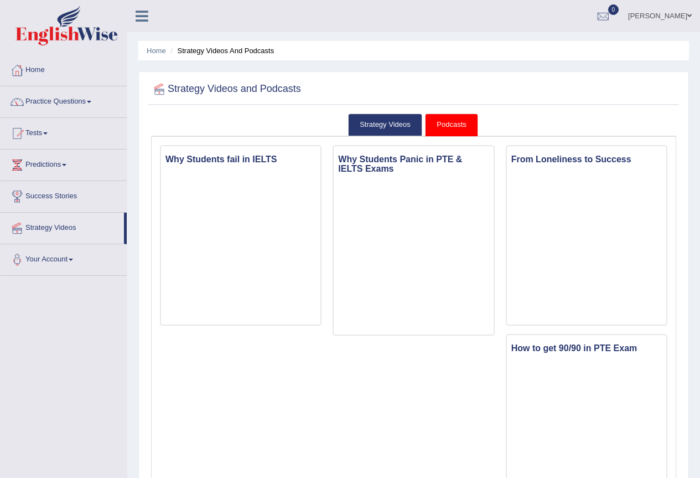
click at [42, 103] on link "Practice Questions" at bounding box center [64, 100] width 126 height 28
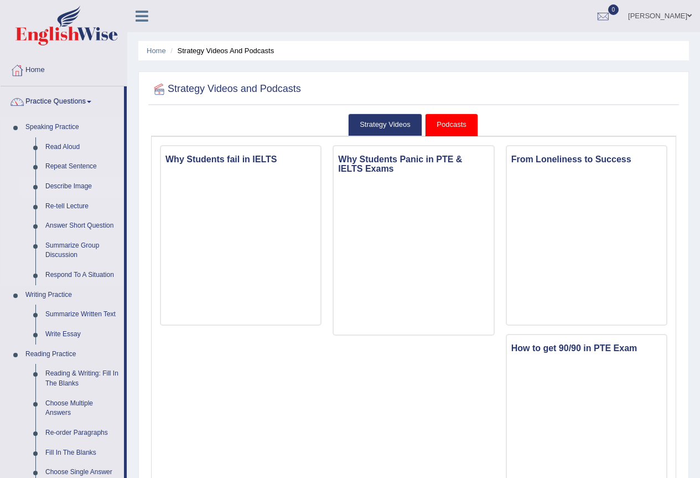
click at [55, 187] on link "Describe Image" at bounding box center [82, 187] width 84 height 20
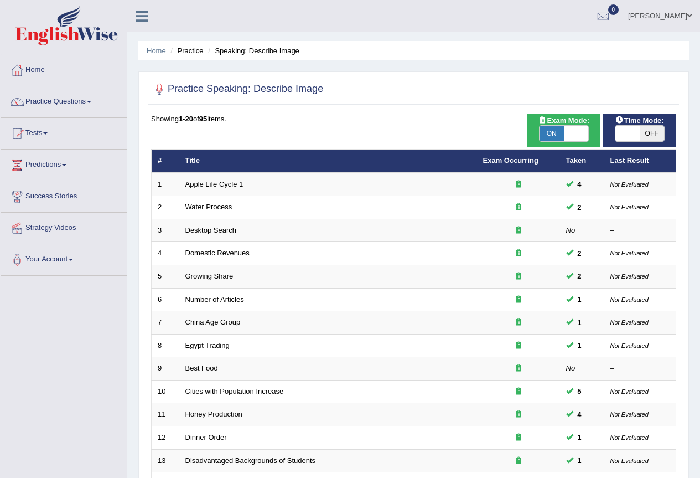
click at [43, 102] on link "Practice Questions" at bounding box center [64, 100] width 126 height 28
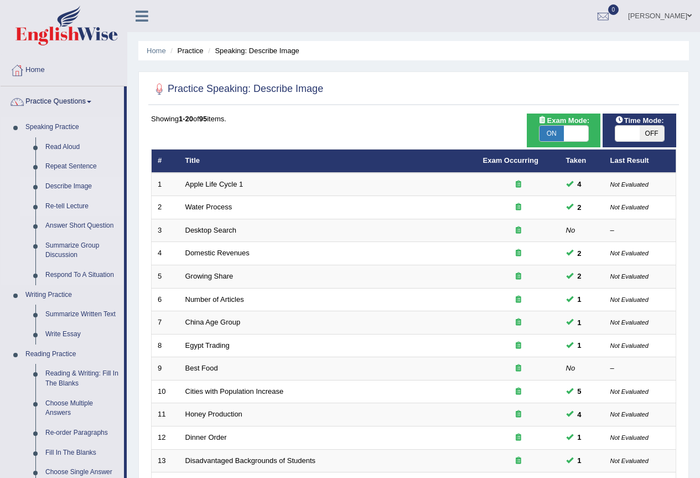
click at [63, 206] on link "Re-tell Lecture" at bounding box center [82, 206] width 84 height 20
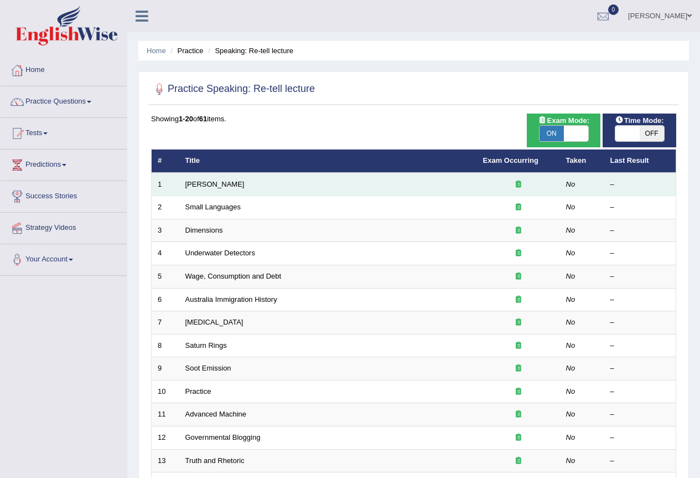
click at [205, 189] on td "[PERSON_NAME]" at bounding box center [328, 184] width 298 height 23
click at [209, 186] on link "[PERSON_NAME]" at bounding box center [214, 184] width 59 height 8
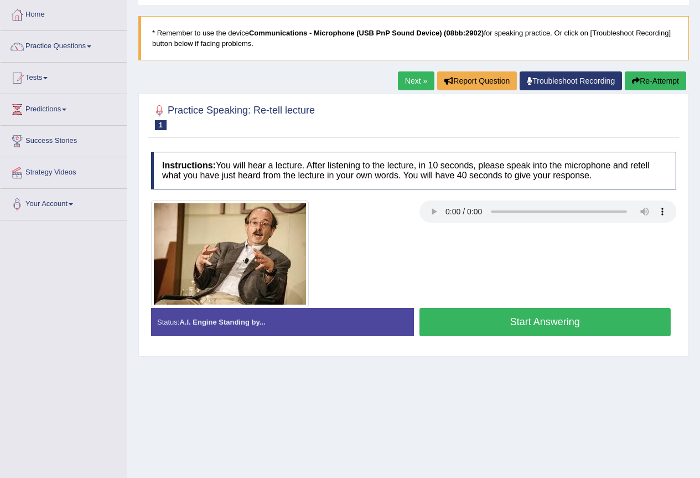
scroll to position [103, 0]
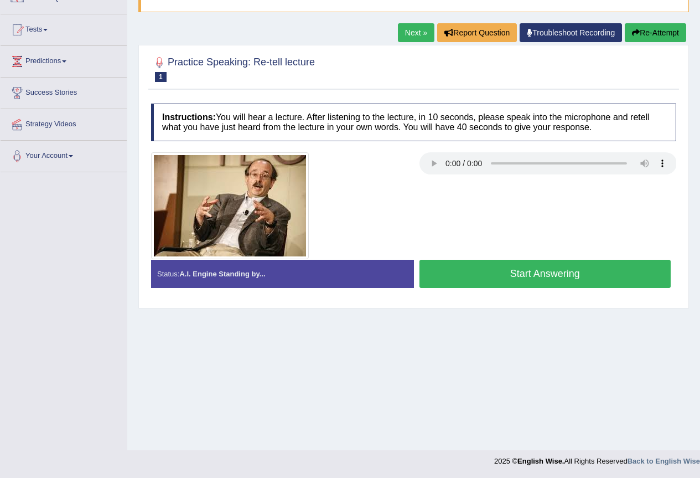
click at [217, 356] on div "Home Practice Speaking: Re-tell lecture Amory Lovins * Remember to use the devi…" at bounding box center [413, 173] width 573 height 553
click at [551, 272] on button "Start Answering" at bounding box center [545, 274] width 252 height 28
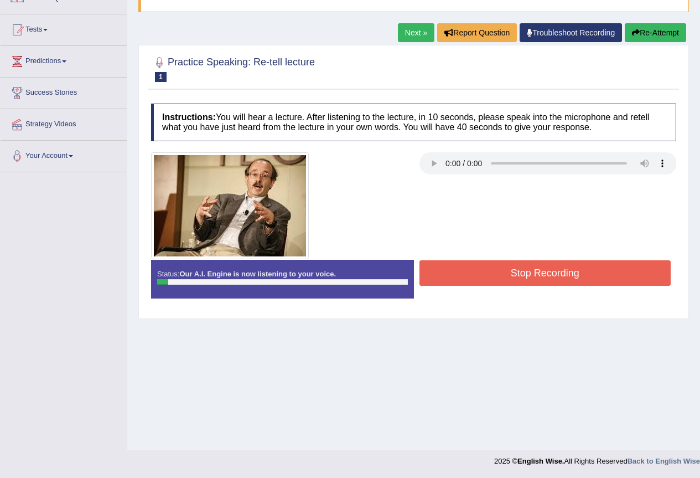
click at [661, 34] on button "Re-Attempt" at bounding box center [655, 32] width 61 height 19
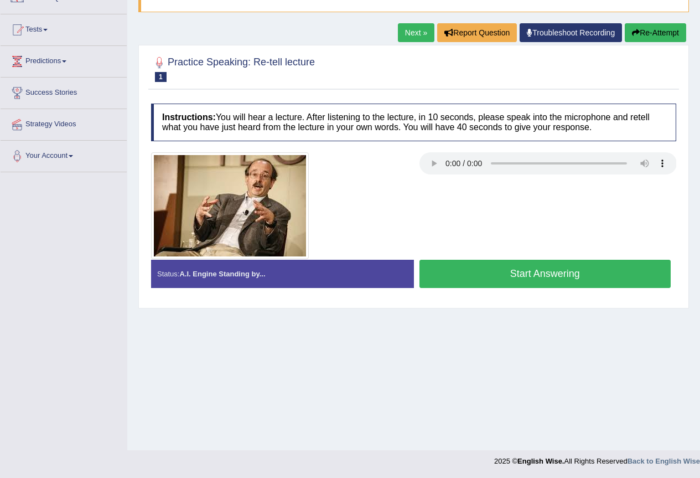
click at [410, 34] on link "Next »" at bounding box center [416, 32] width 37 height 19
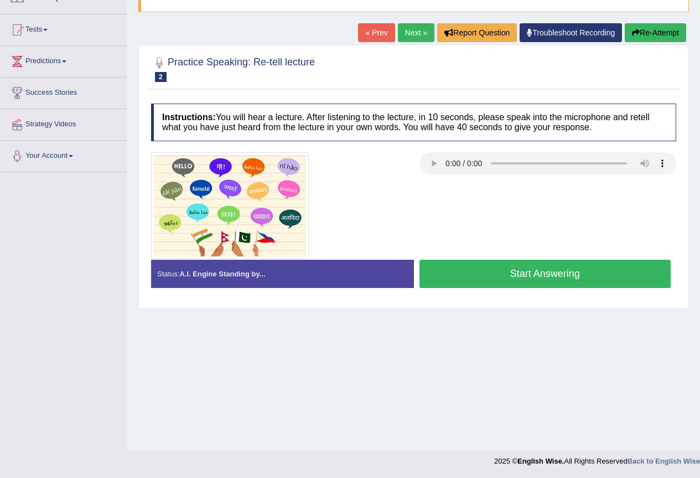
click at [405, 34] on link "Next »" at bounding box center [416, 32] width 37 height 19
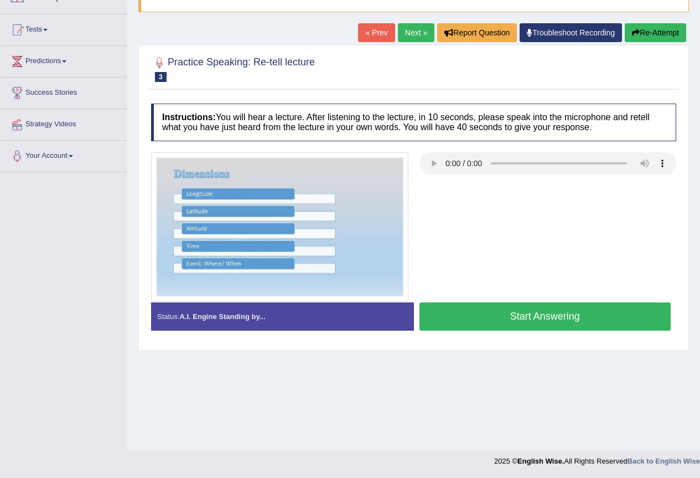
click at [412, 30] on link "Next »" at bounding box center [416, 32] width 37 height 19
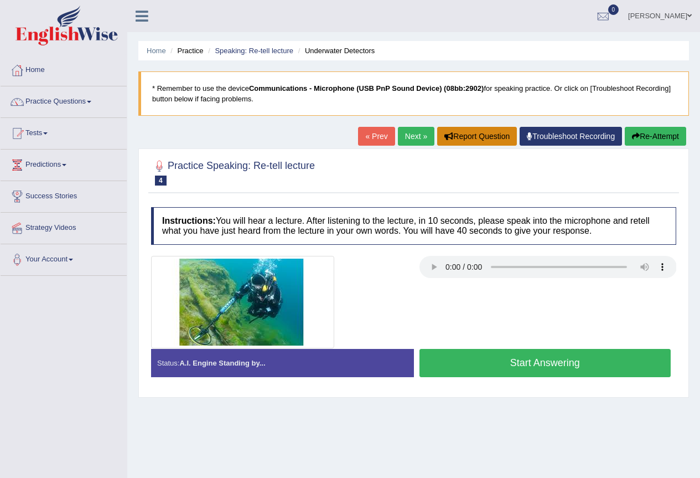
scroll to position [55, 0]
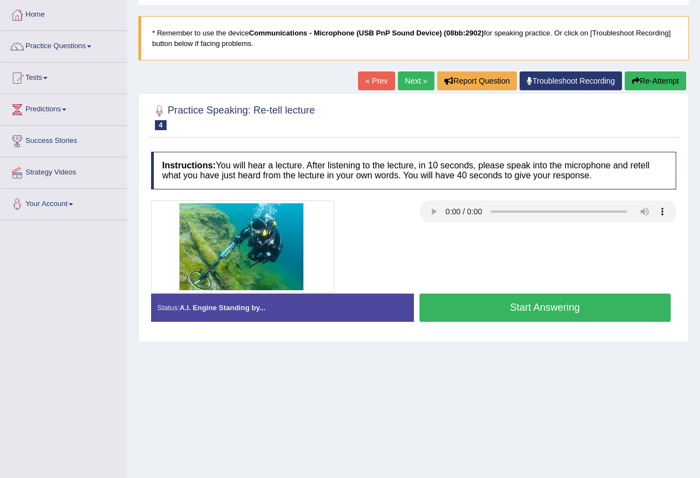
click at [406, 82] on link "Next »" at bounding box center [416, 80] width 37 height 19
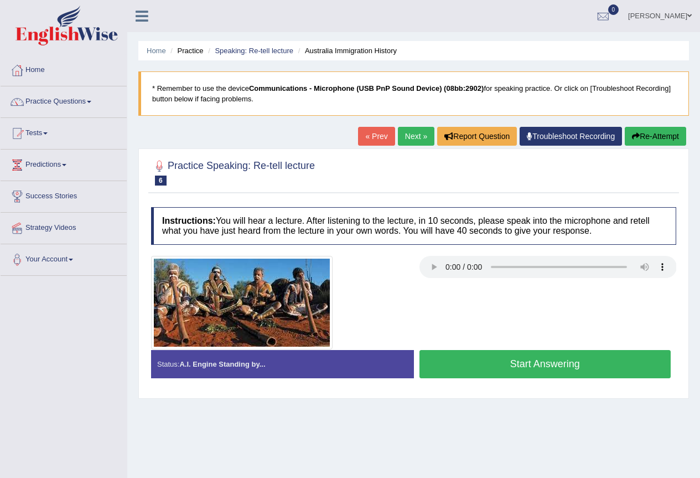
click at [379, 135] on link "« Prev" at bounding box center [376, 136] width 37 height 19
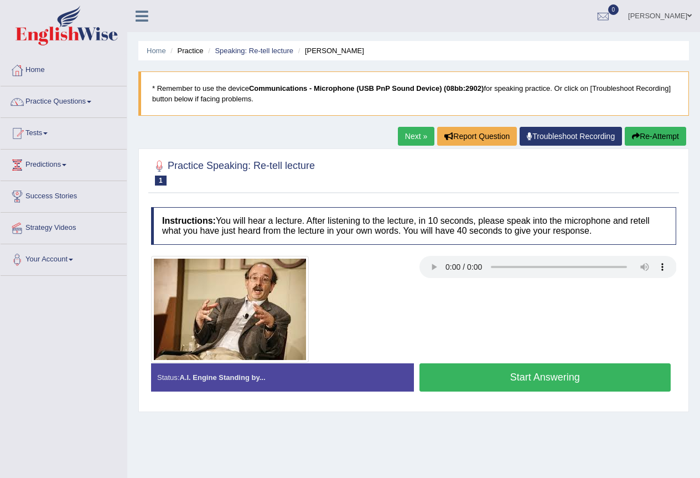
click at [447, 95] on blockquote "* Remember to use the device Communications - Microphone (USB PnP Sound Device)…" at bounding box center [413, 93] width 551 height 44
click at [69, 96] on link "Practice Questions" at bounding box center [64, 100] width 126 height 28
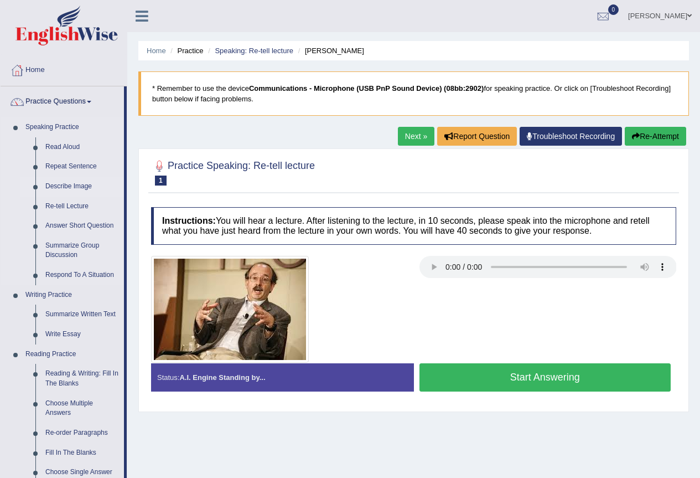
click at [61, 187] on link "Describe Image" at bounding box center [82, 187] width 84 height 20
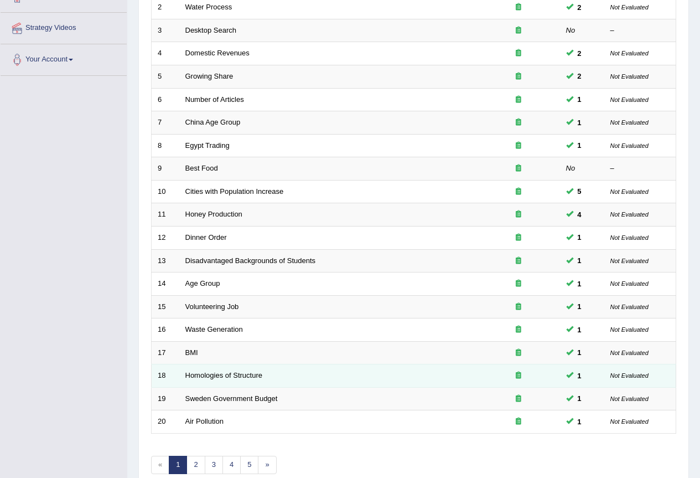
scroll to position [255, 0]
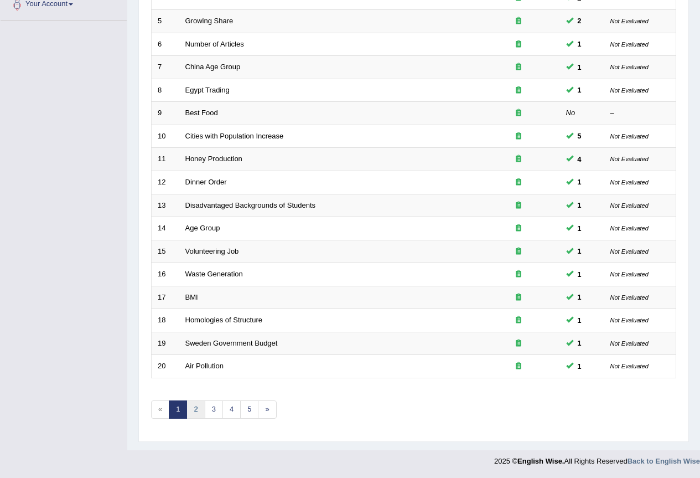
click at [198, 409] on link "2" at bounding box center [196, 409] width 18 height 18
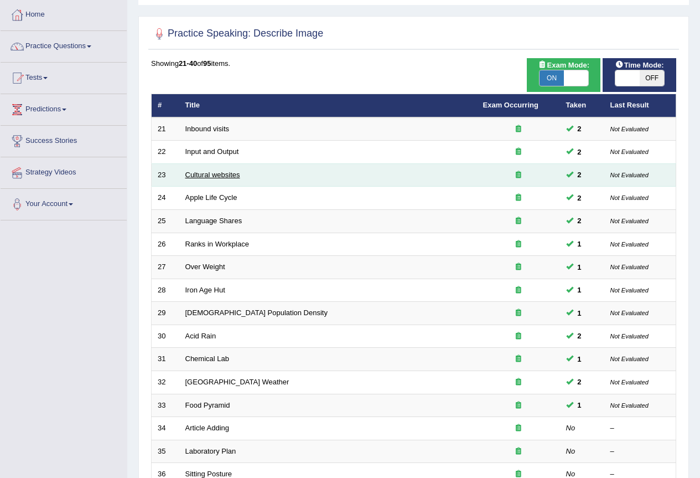
click at [199, 174] on link "Cultural websites" at bounding box center [212, 174] width 55 height 8
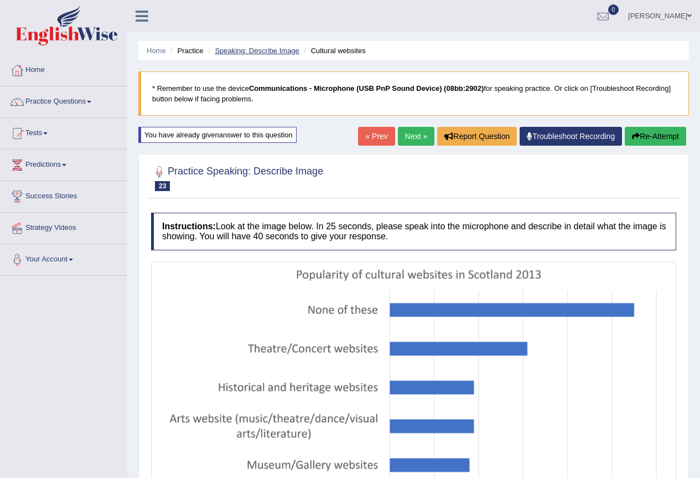
click at [258, 49] on link "Speaking: Describe Image" at bounding box center [257, 50] width 84 height 8
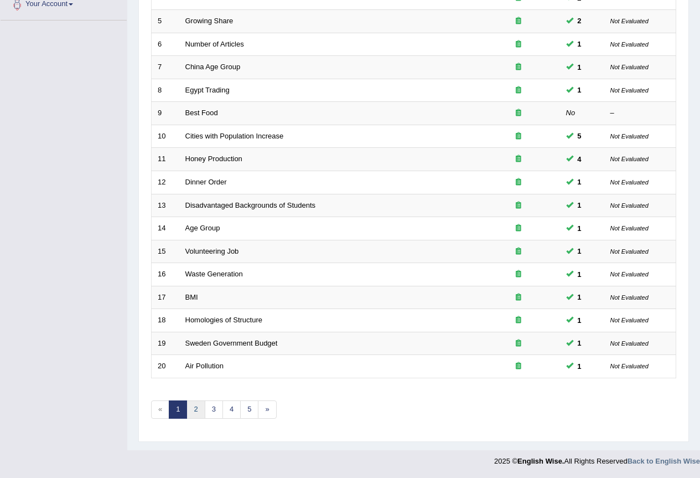
click at [198, 410] on link "2" at bounding box center [196, 409] width 18 height 18
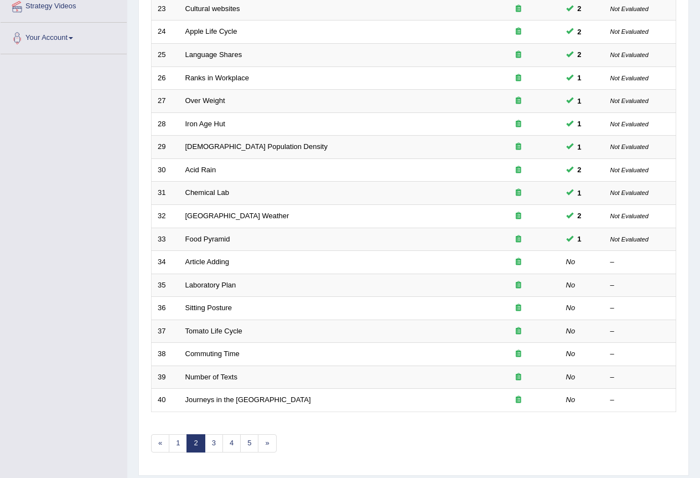
click at [218, 188] on link "Chemical Lab" at bounding box center [207, 192] width 44 height 8
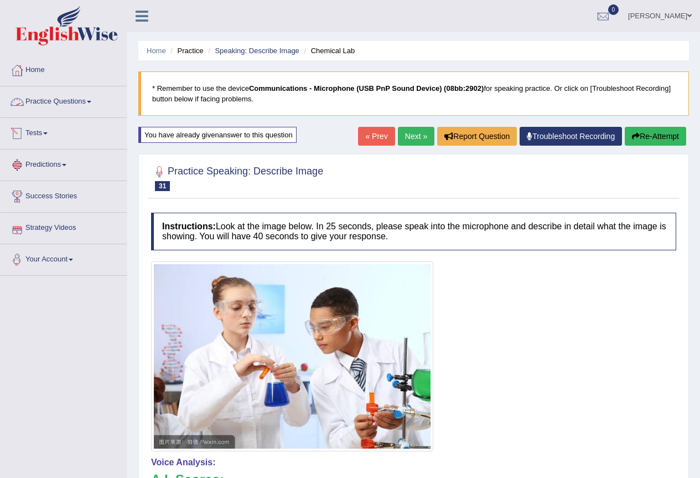
click at [90, 113] on link "Practice Questions" at bounding box center [64, 100] width 126 height 28
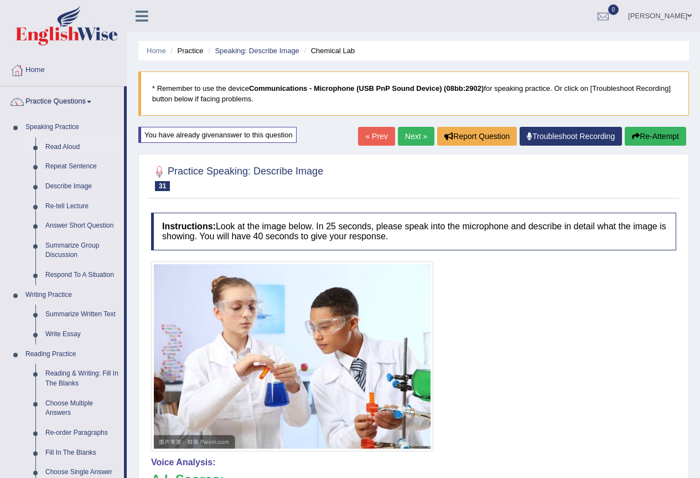
scroll to position [55, 0]
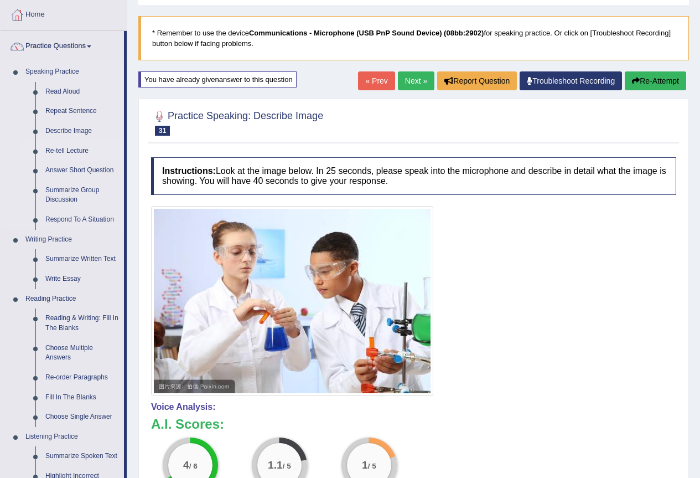
click at [86, 149] on link "Re-tell Lecture" at bounding box center [82, 151] width 84 height 20
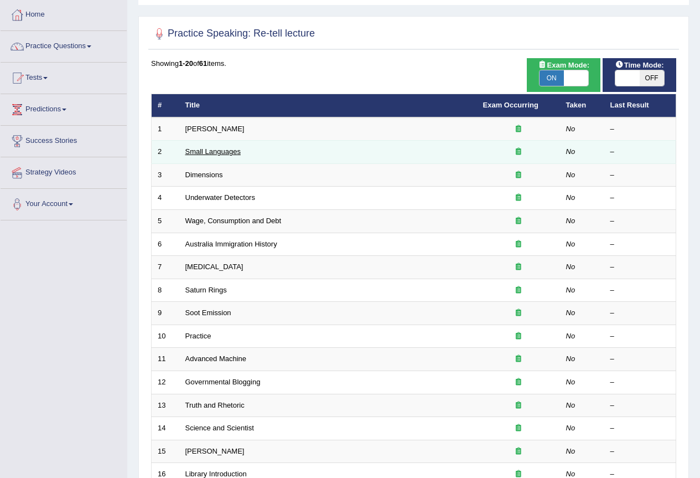
click at [221, 149] on link "Small Languages" at bounding box center [212, 151] width 55 height 8
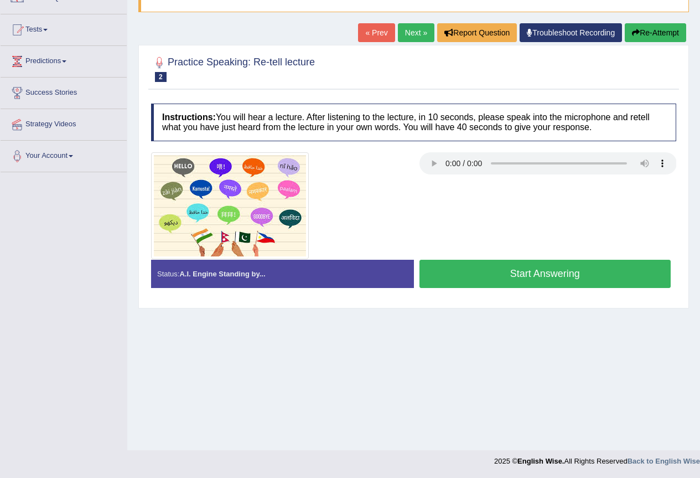
click at [367, 37] on link "« Prev" at bounding box center [376, 32] width 37 height 19
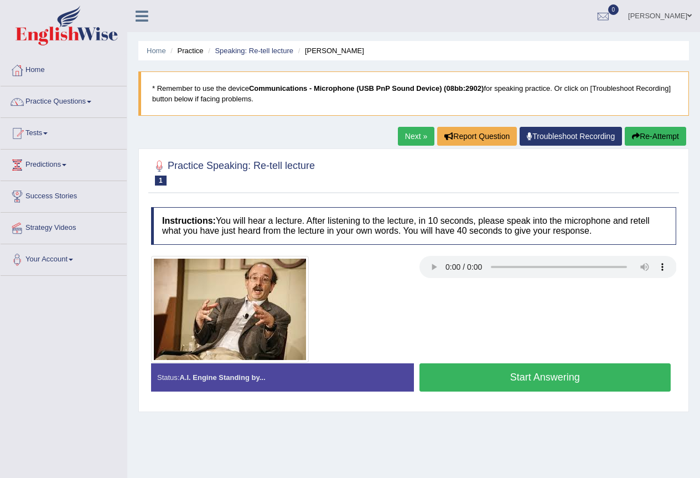
click at [403, 135] on link "Next »" at bounding box center [416, 136] width 37 height 19
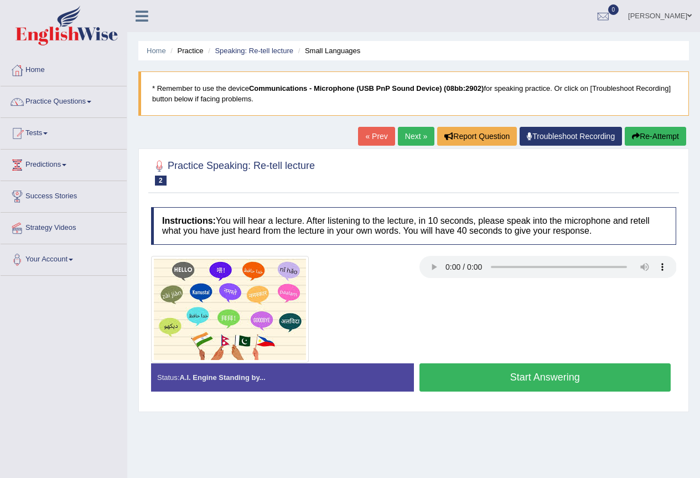
click at [362, 139] on link "« Prev" at bounding box center [376, 136] width 37 height 19
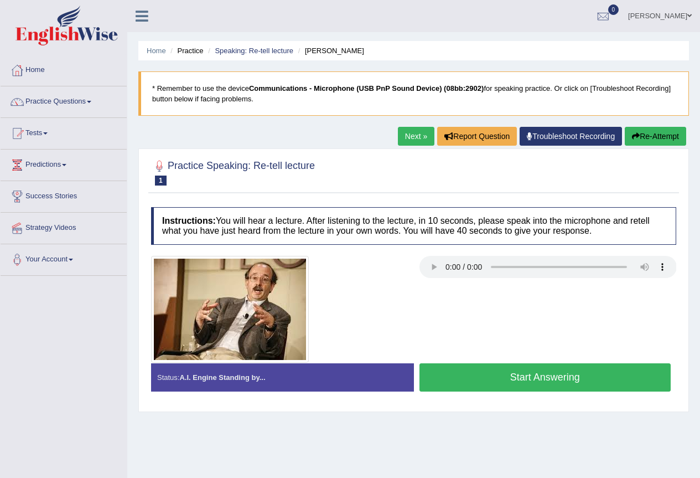
click at [524, 380] on button "Start Answering" at bounding box center [545, 377] width 252 height 28
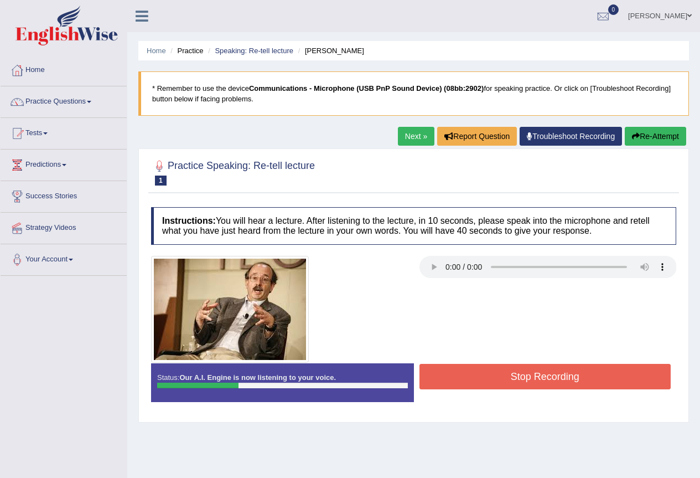
click at [650, 127] on button "Re-Attempt" at bounding box center [655, 136] width 61 height 19
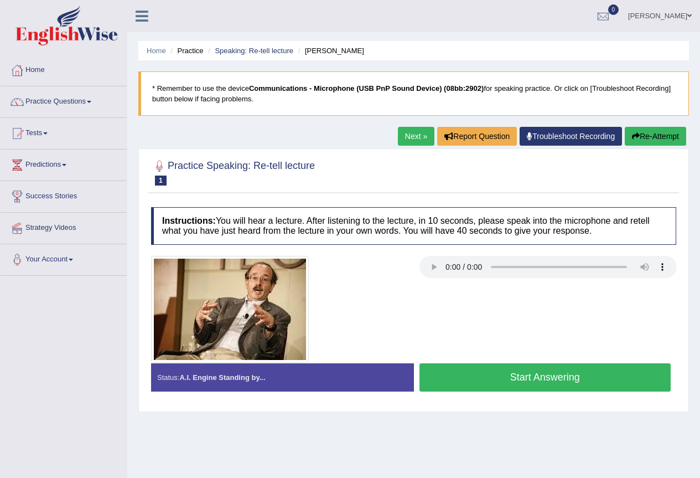
click at [527, 381] on button "Start Answering" at bounding box center [545, 377] width 252 height 28
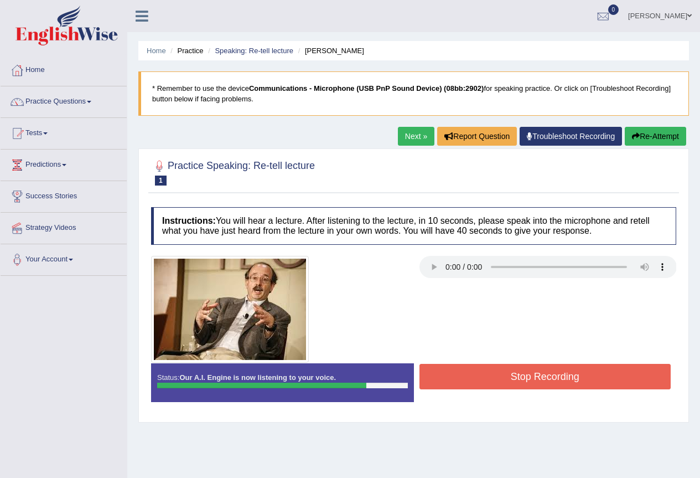
click at [537, 375] on button "Stop Recording" at bounding box center [545, 376] width 252 height 25
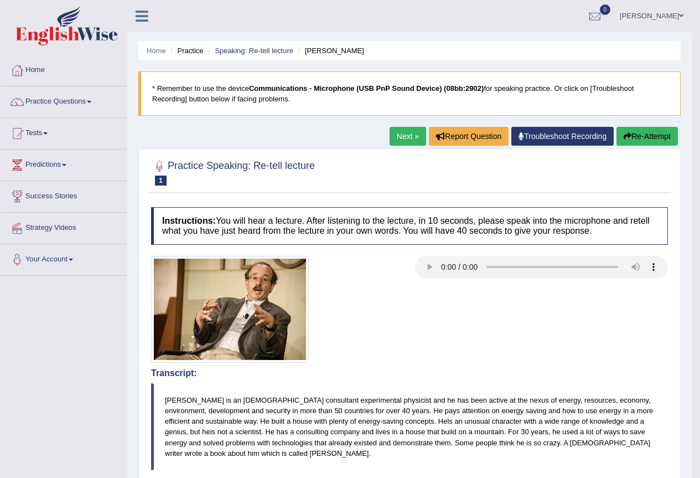
click at [641, 91] on blockquote "* Remember to use the device Communications - Microphone (USB PnP Sound Device)…" at bounding box center [409, 93] width 542 height 44
click at [633, 139] on button "Re-Attempt" at bounding box center [647, 136] width 61 height 19
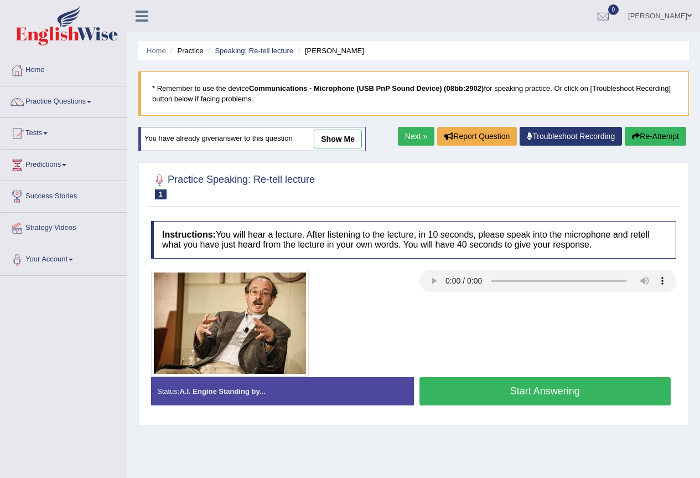
click at [353, 146] on link "show me" at bounding box center [338, 138] width 48 height 19
click at [352, 143] on div "Home Practice Speaking: Re-tell lecture Amory Lovins * Remember to use the devi…" at bounding box center [413, 276] width 573 height 553
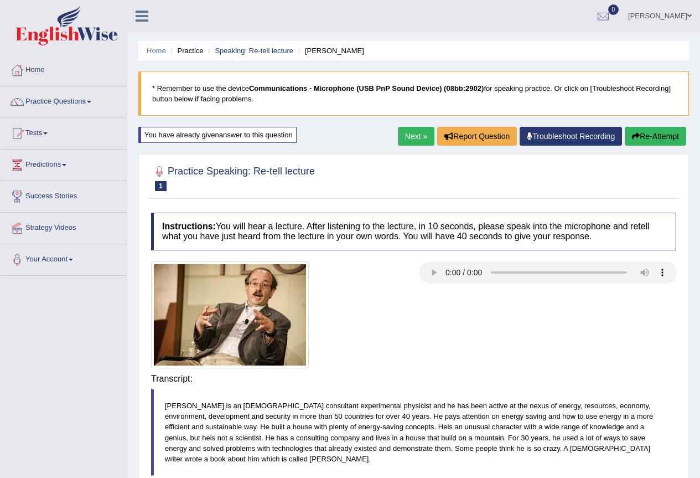
click at [352, 143] on div "Home Practice Speaking: Re-tell lecture Amory Lovins * Remember to use the devi…" at bounding box center [413, 379] width 573 height 759
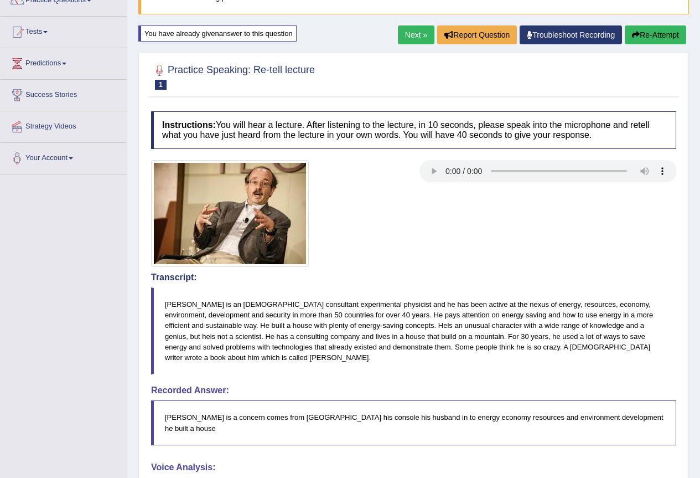
scroll to position [46, 0]
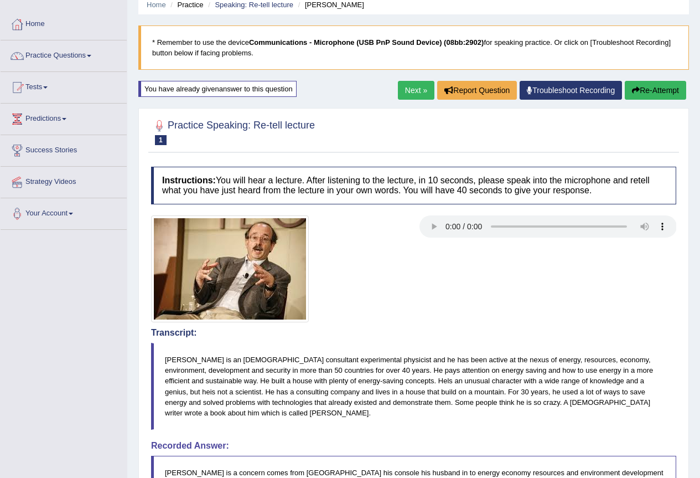
click at [405, 95] on link "Next »" at bounding box center [416, 90] width 37 height 19
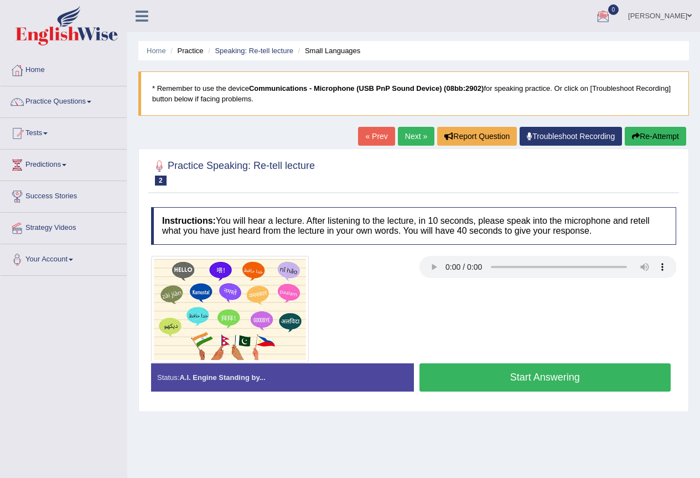
click at [529, 382] on button "Start Answering" at bounding box center [545, 377] width 252 height 28
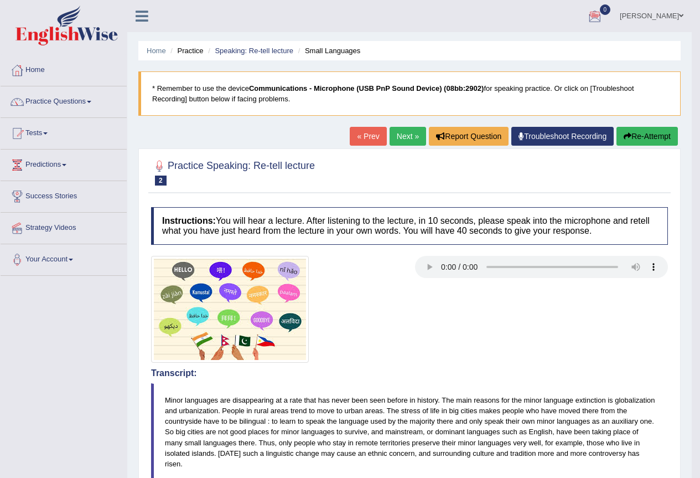
click at [645, 131] on button "Re-Attempt" at bounding box center [647, 136] width 61 height 19
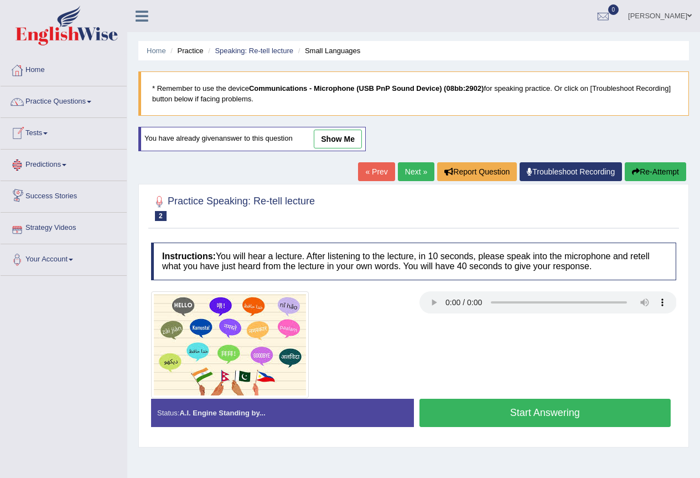
click at [341, 142] on link "show me" at bounding box center [338, 138] width 48 height 19
click at [491, 301] on div at bounding box center [414, 344] width 536 height 107
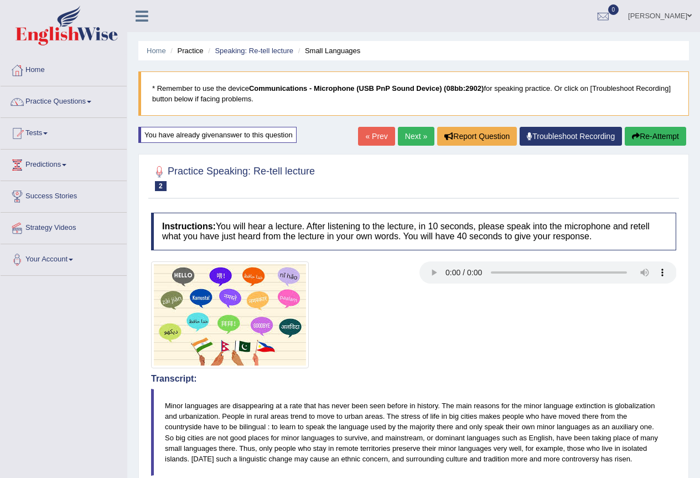
click at [632, 136] on icon "button" at bounding box center [636, 136] width 8 height 8
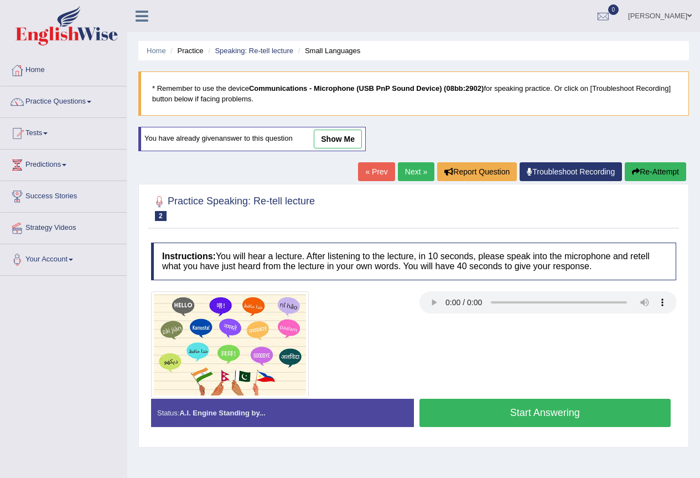
scroll to position [55, 0]
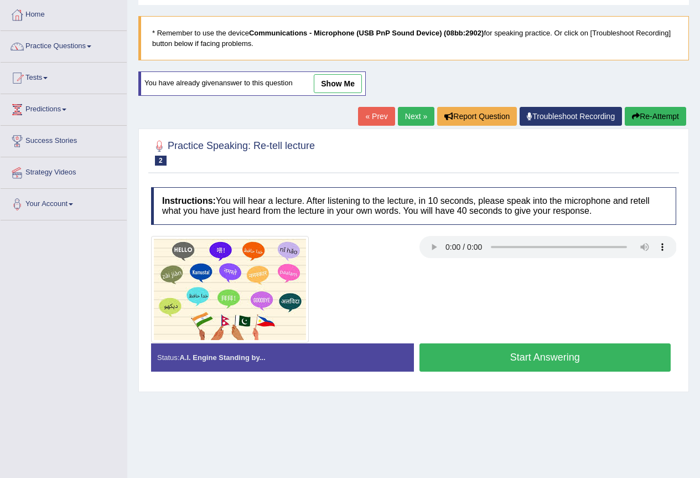
click at [519, 358] on button "Start Answering" at bounding box center [545, 357] width 252 height 28
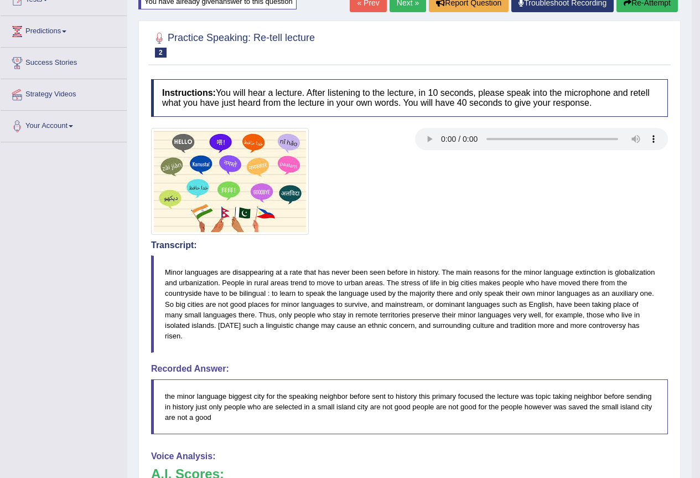
scroll to position [23, 0]
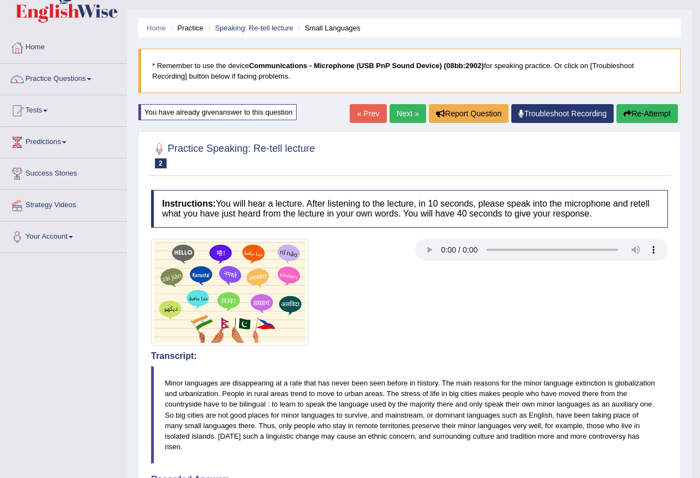
click at [396, 114] on link "Next »" at bounding box center [408, 113] width 37 height 19
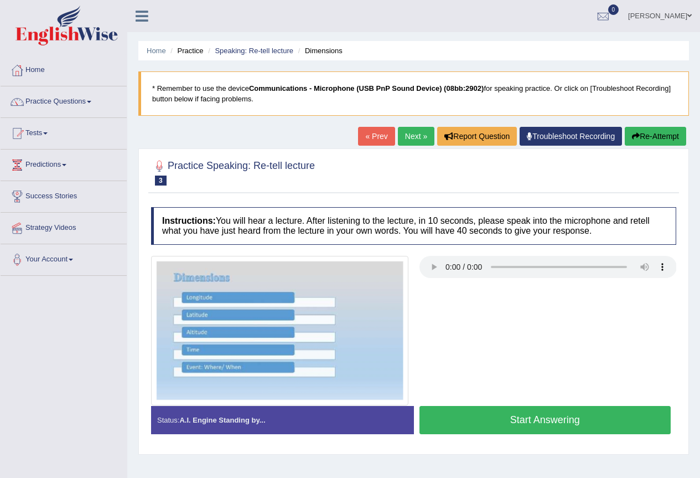
click at [532, 419] on button "Start Answering" at bounding box center [545, 420] width 252 height 28
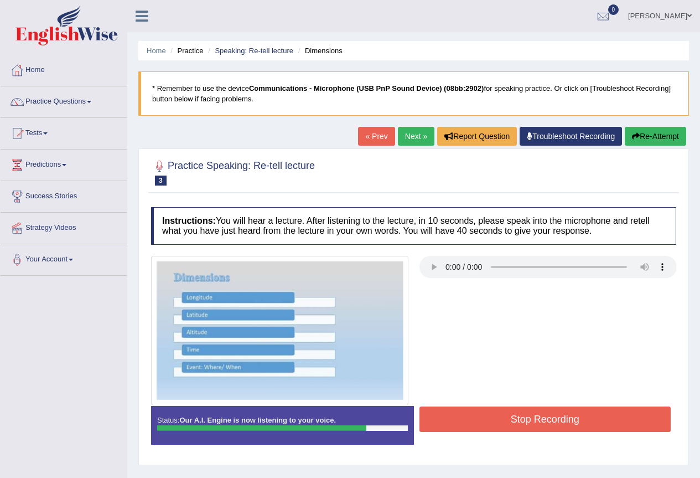
click at [543, 417] on button "Stop Recording" at bounding box center [545, 418] width 252 height 25
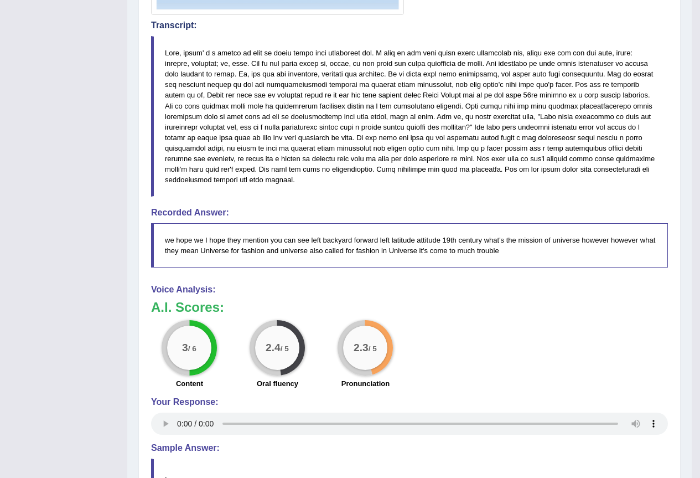
scroll to position [111, 0]
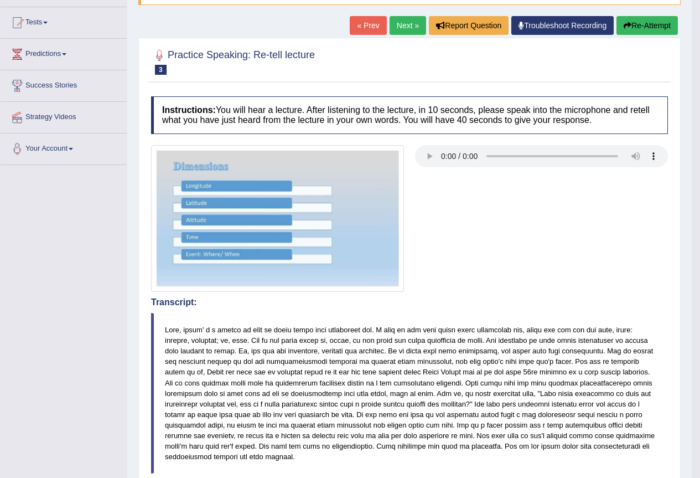
click at [643, 24] on button "Re-Attempt" at bounding box center [647, 25] width 61 height 19
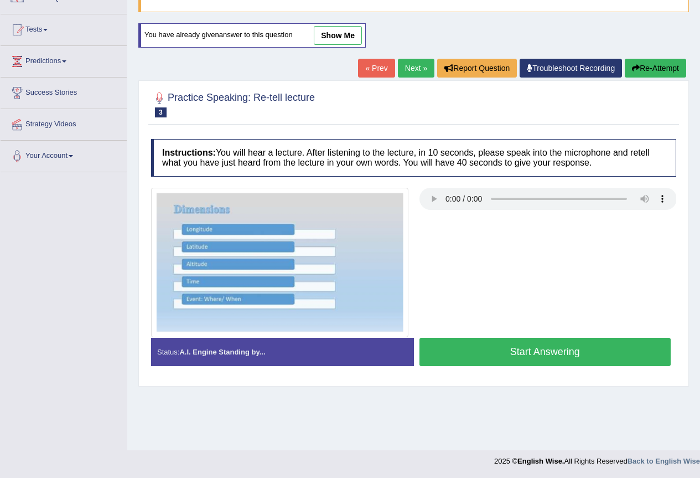
click at [340, 40] on link "show me" at bounding box center [338, 35] width 48 height 19
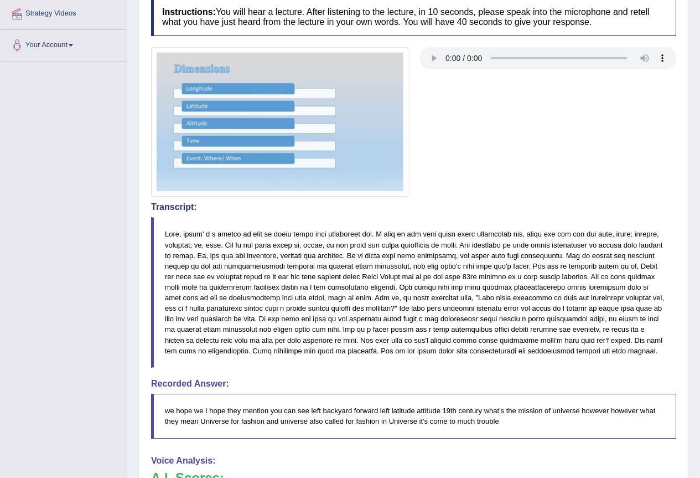
scroll to position [103, 0]
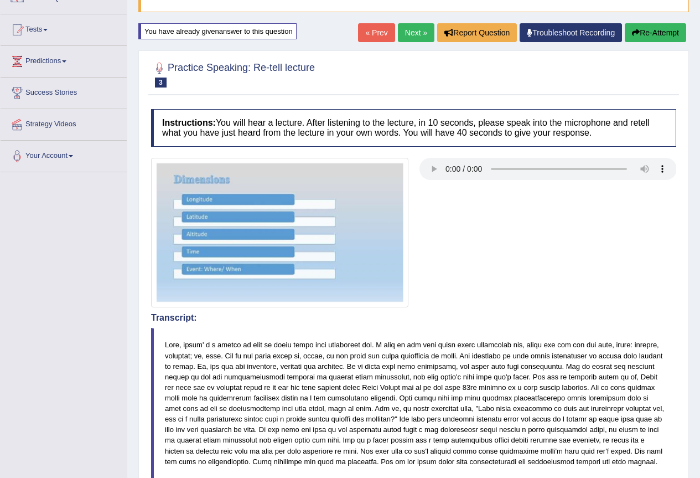
click at [657, 30] on button "Re-Attempt" at bounding box center [655, 32] width 61 height 19
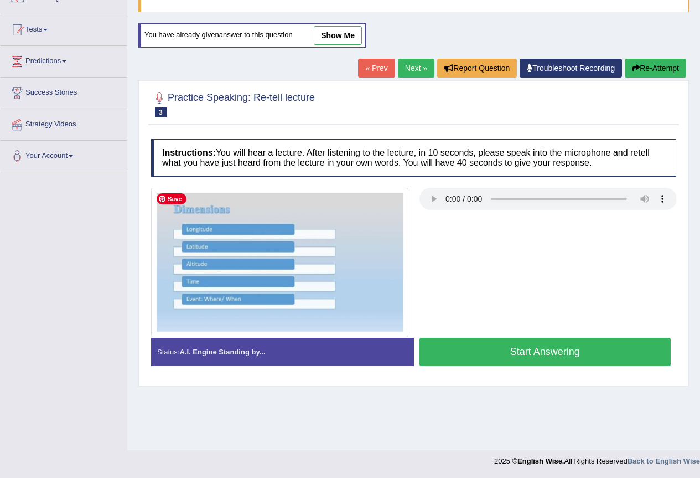
scroll to position [103, 0]
click at [531, 346] on button "Start Answering" at bounding box center [545, 352] width 252 height 28
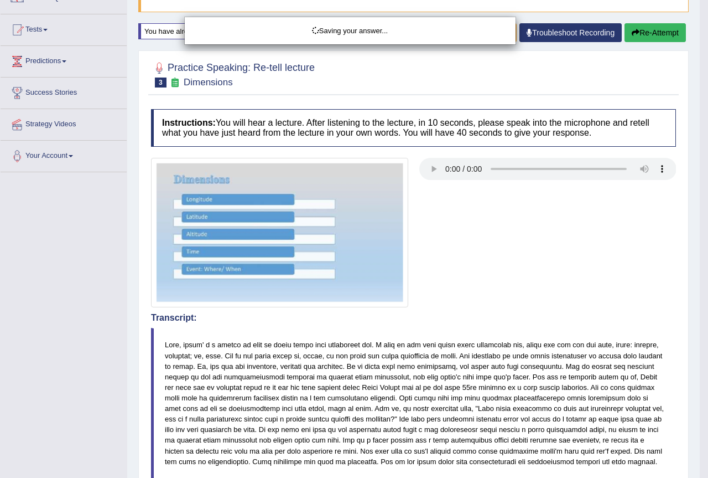
drag, startPoint x: 549, startPoint y: 318, endPoint x: 513, endPoint y: 314, distance: 36.2
click at [548, 318] on body "Toggle navigation Home Practice Questions Speaking Practice Read Aloud Repeat S…" at bounding box center [354, 136] width 708 height 478
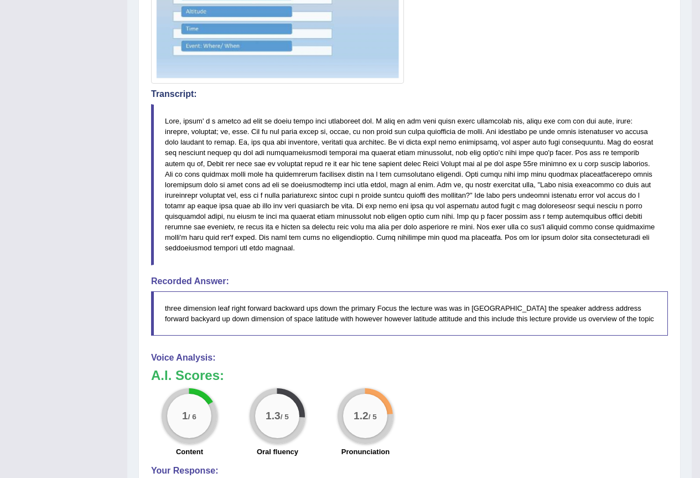
scroll to position [48, 0]
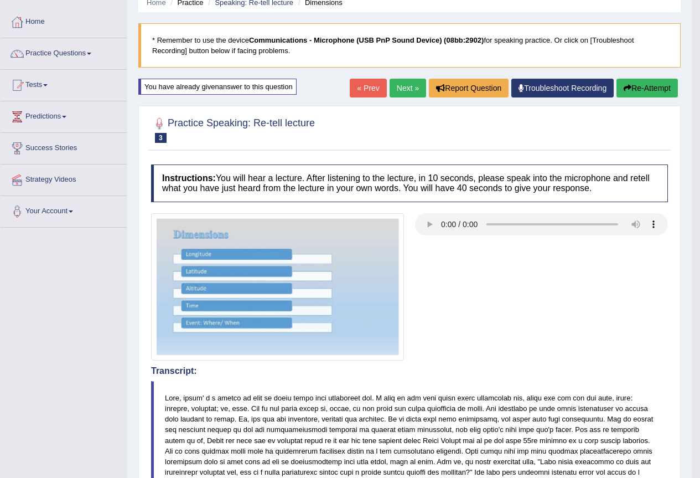
click at [401, 86] on link "Next »" at bounding box center [408, 88] width 37 height 19
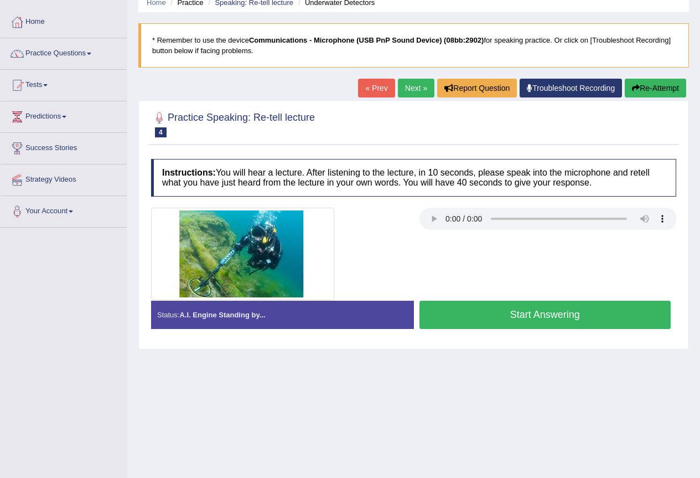
scroll to position [103, 0]
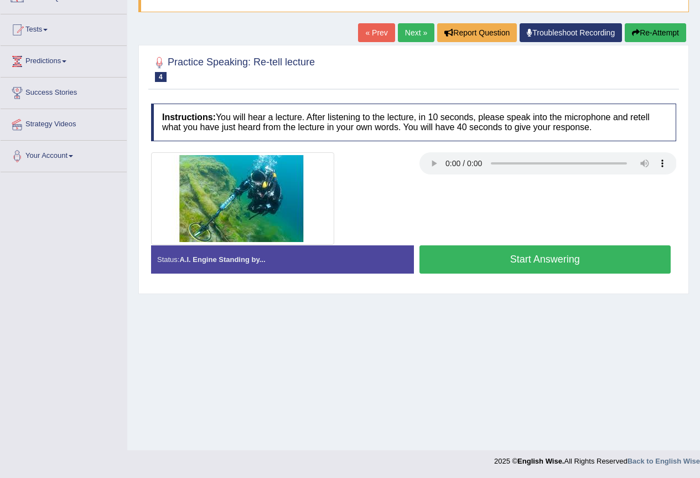
click at [403, 33] on link "Next »" at bounding box center [416, 32] width 37 height 19
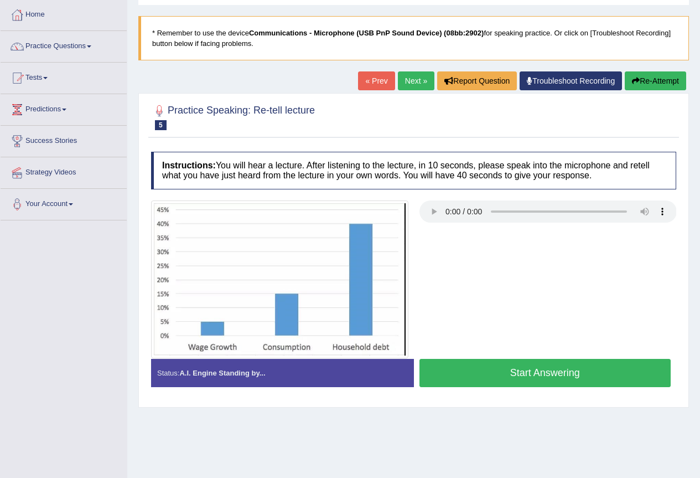
click at [384, 85] on link "« Prev" at bounding box center [376, 80] width 37 height 19
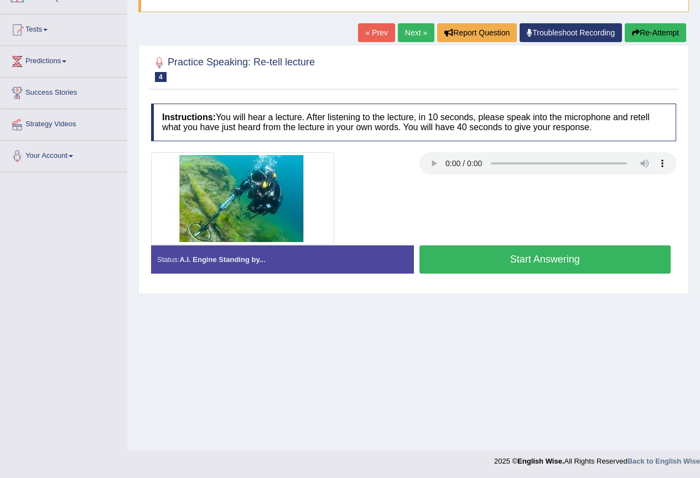
scroll to position [48, 0]
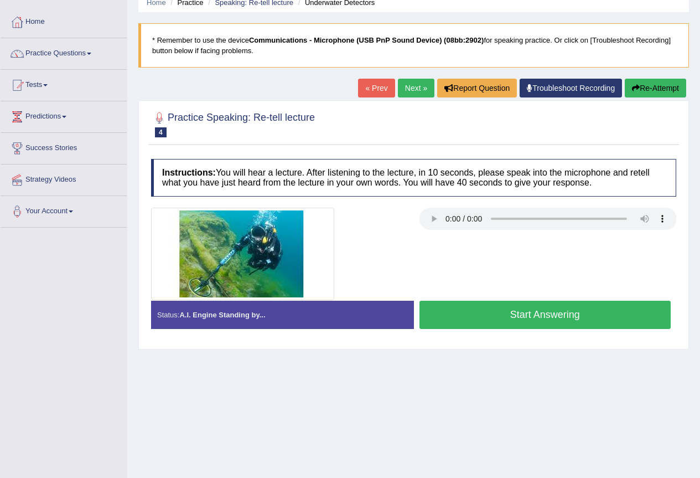
click at [401, 86] on link "Next »" at bounding box center [416, 88] width 37 height 19
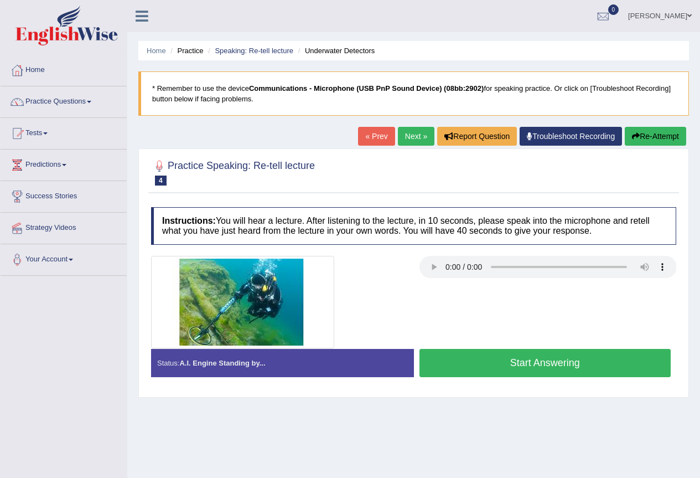
click at [522, 365] on button "Start Answering" at bounding box center [545, 363] width 252 height 28
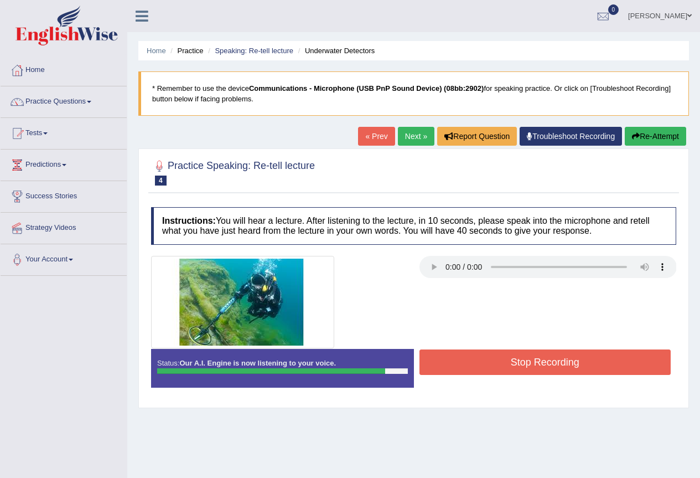
click at [524, 362] on button "Stop Recording" at bounding box center [545, 361] width 252 height 25
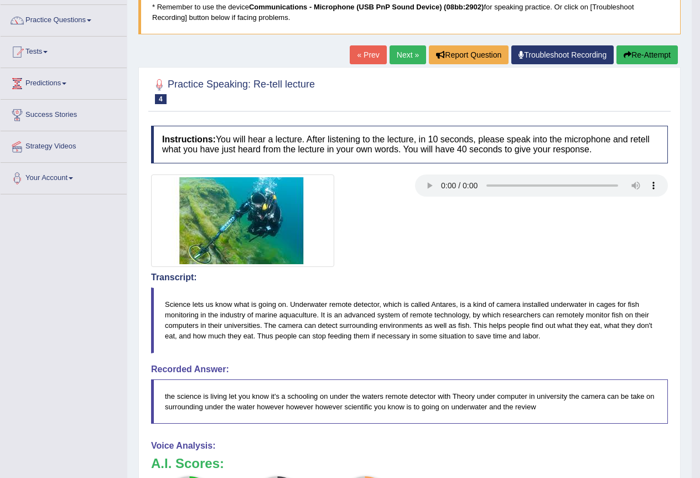
scroll to position [26, 0]
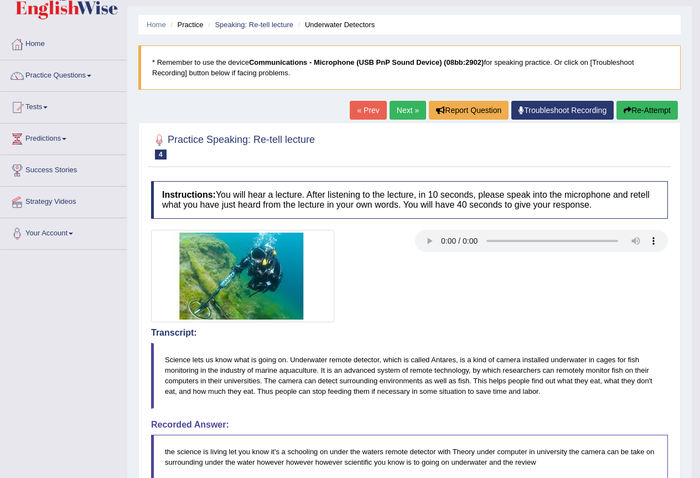
click at [395, 112] on link "Next »" at bounding box center [408, 110] width 37 height 19
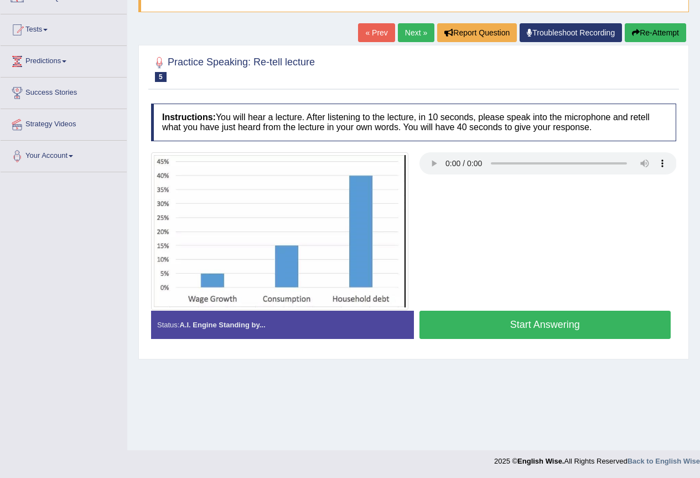
click at [534, 328] on button "Start Answering" at bounding box center [545, 324] width 252 height 28
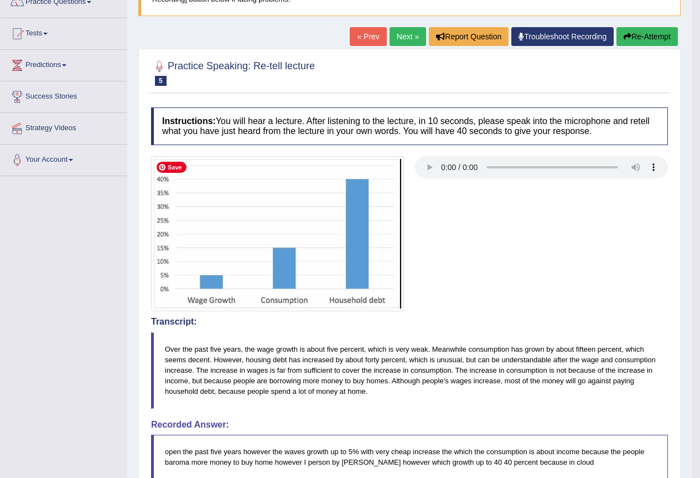
scroll to position [44, 0]
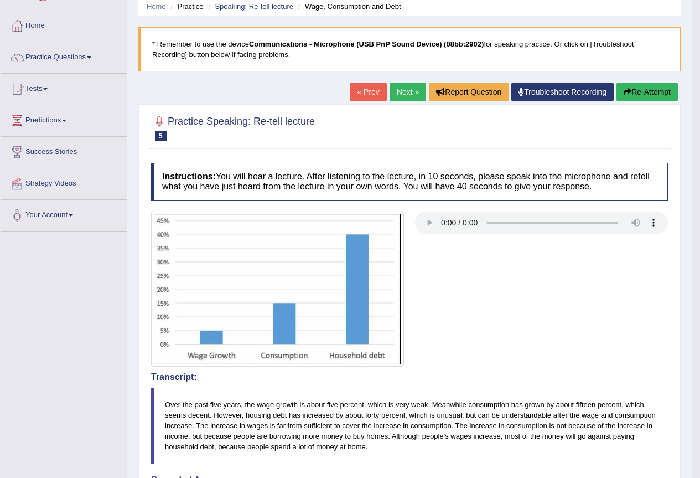
click at [397, 92] on link "Next »" at bounding box center [408, 91] width 37 height 19
click at [397, 94] on link "Next »" at bounding box center [408, 91] width 37 height 19
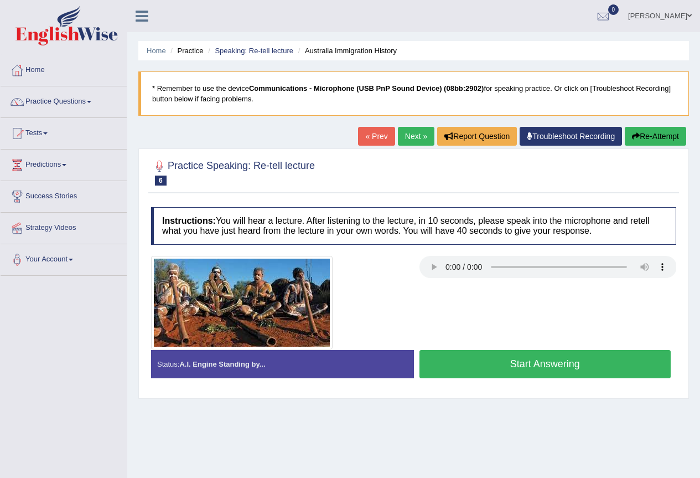
click at [406, 135] on link "Next »" at bounding box center [416, 136] width 37 height 19
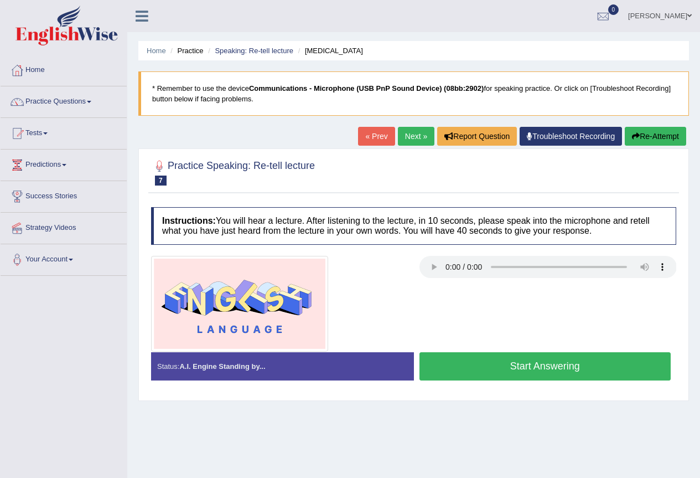
click at [366, 142] on link "« Prev" at bounding box center [376, 136] width 37 height 19
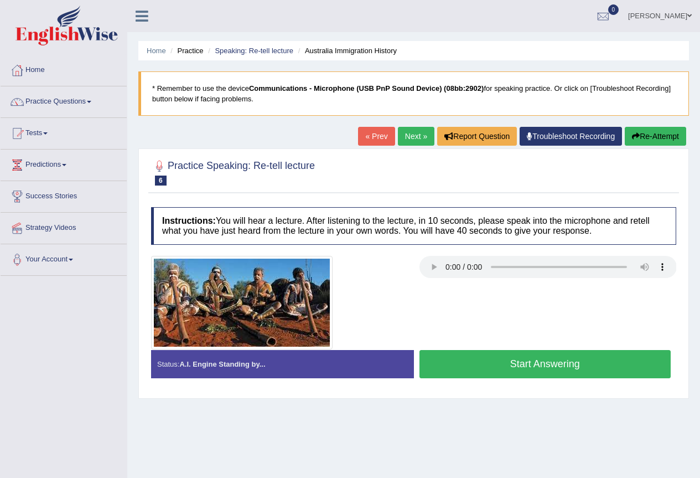
click at [514, 365] on button "Start Answering" at bounding box center [545, 364] width 252 height 28
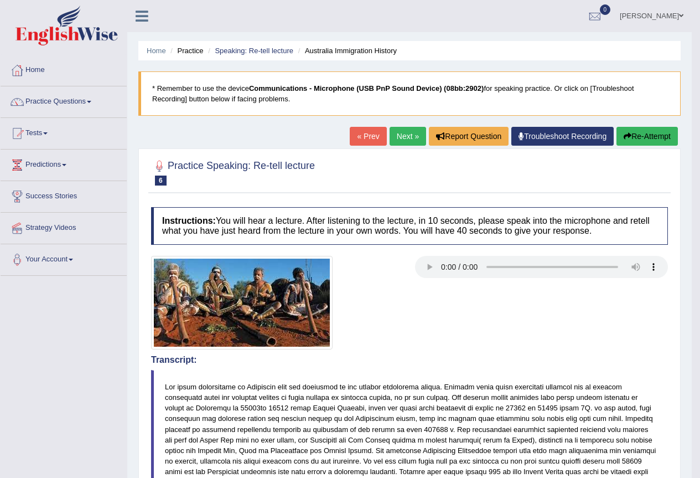
click at [405, 137] on link "Next »" at bounding box center [408, 136] width 37 height 19
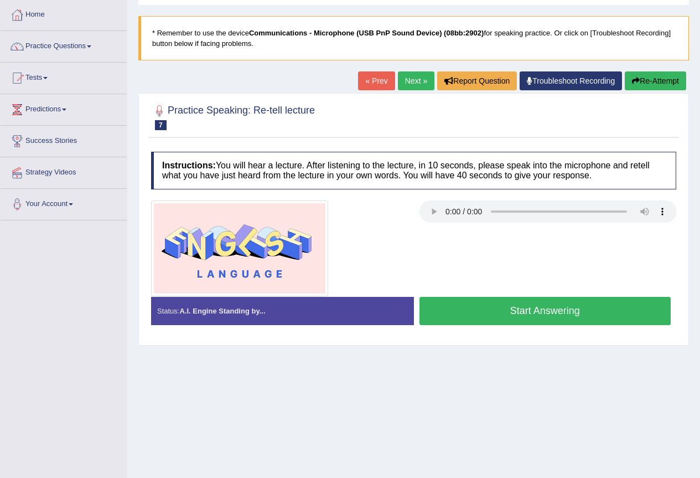
click at [517, 310] on button "Start Answering" at bounding box center [545, 311] width 252 height 28
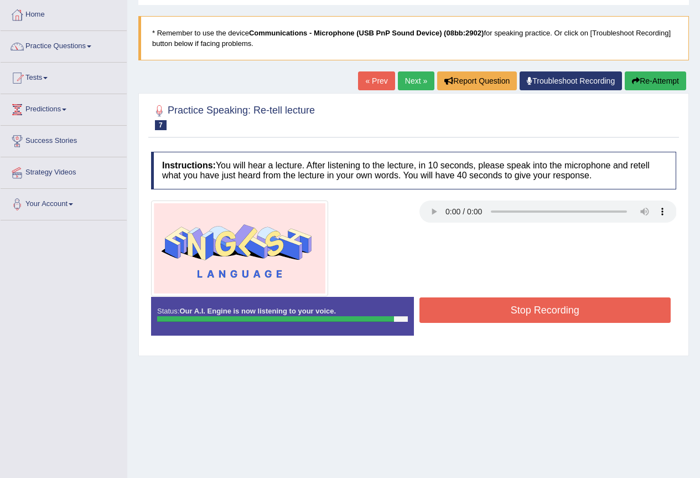
click at [532, 310] on button "Stop Recording" at bounding box center [545, 309] width 252 height 25
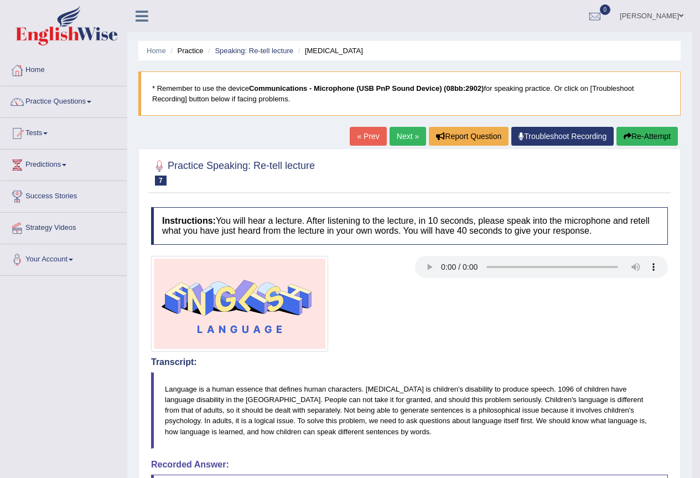
click at [391, 132] on link "Next »" at bounding box center [408, 136] width 37 height 19
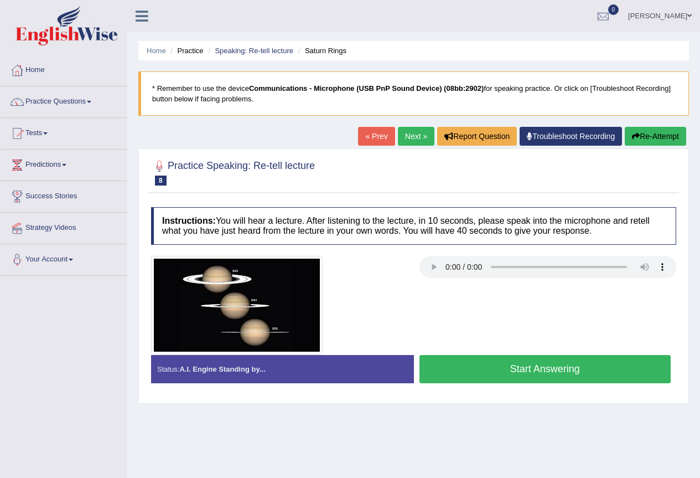
click at [519, 370] on button "Start Answering" at bounding box center [545, 369] width 252 height 28
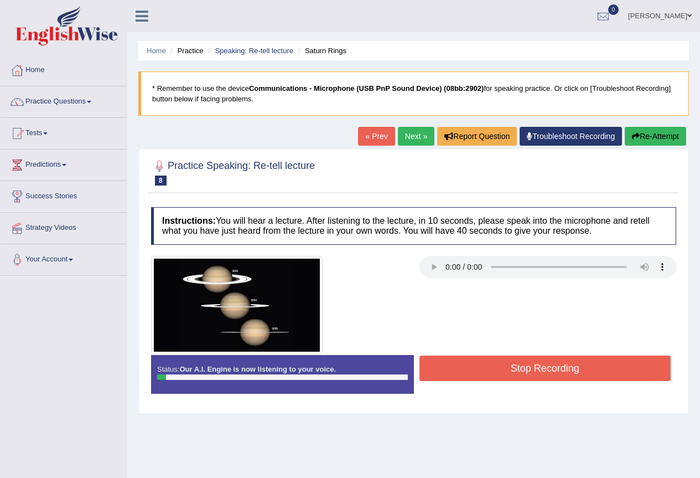
click at [513, 367] on button "Stop Recording" at bounding box center [545, 367] width 252 height 25
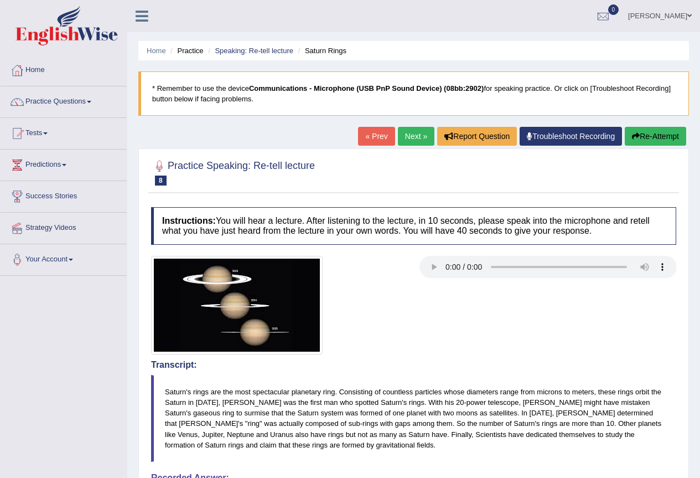
click at [370, 134] on link "« Prev" at bounding box center [376, 136] width 37 height 19
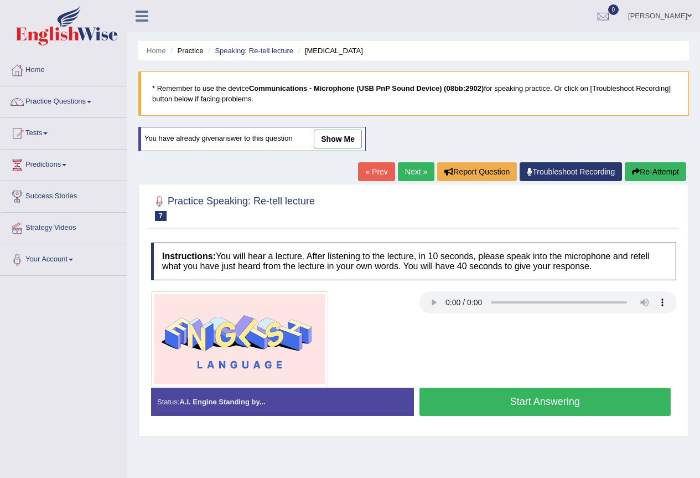
click at [407, 175] on link "Next »" at bounding box center [416, 171] width 37 height 19
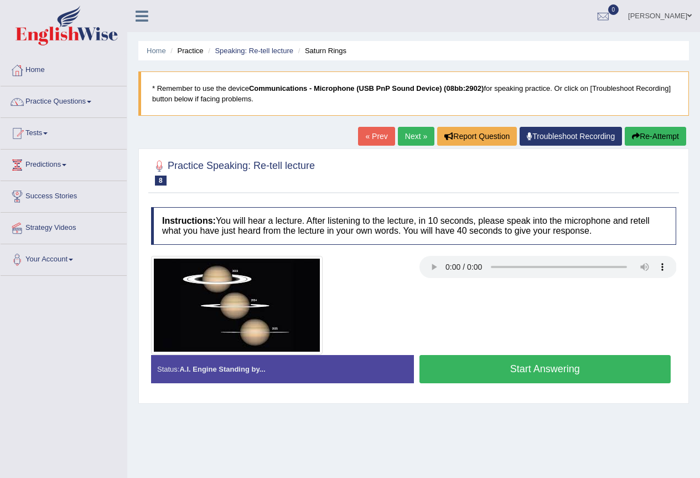
click at [531, 374] on button "Start Answering" at bounding box center [545, 369] width 252 height 28
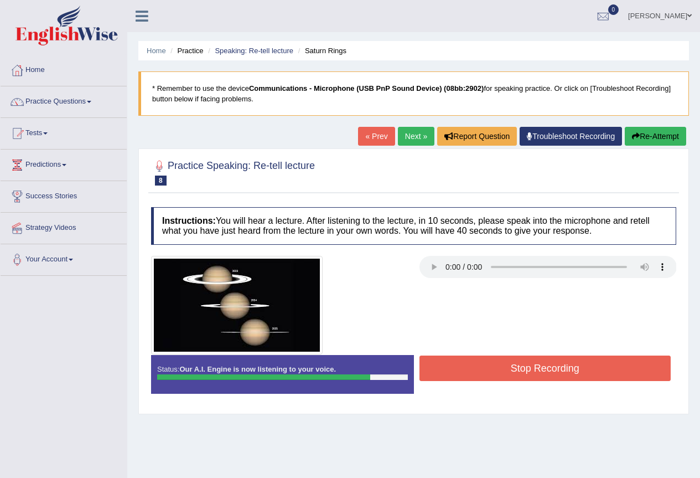
click at [534, 365] on button "Stop Recording" at bounding box center [545, 367] width 252 height 25
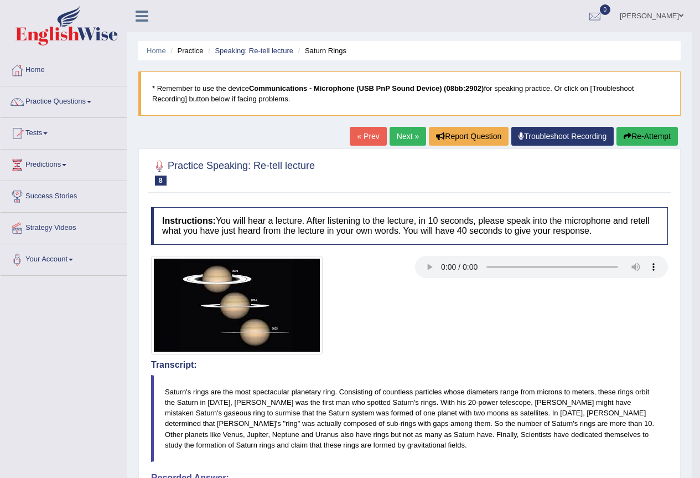
click at [397, 136] on link "Next »" at bounding box center [408, 136] width 37 height 19
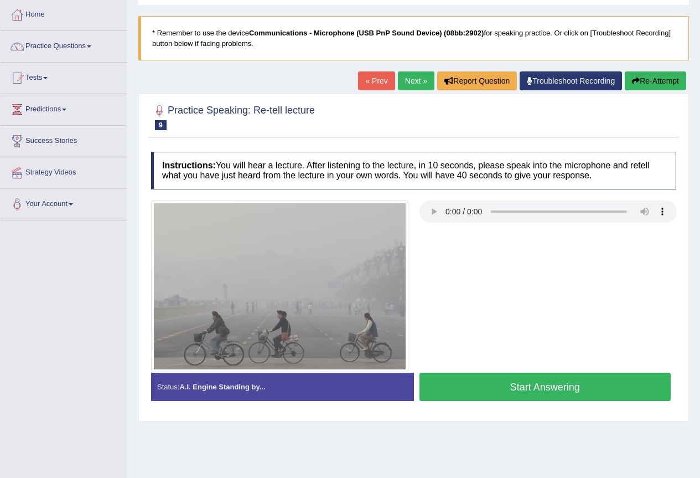
scroll to position [103, 0]
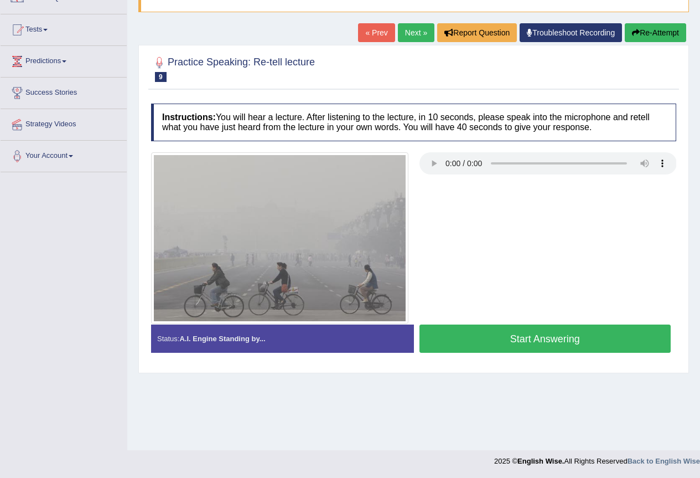
click at [524, 343] on button "Start Answering" at bounding box center [545, 338] width 252 height 28
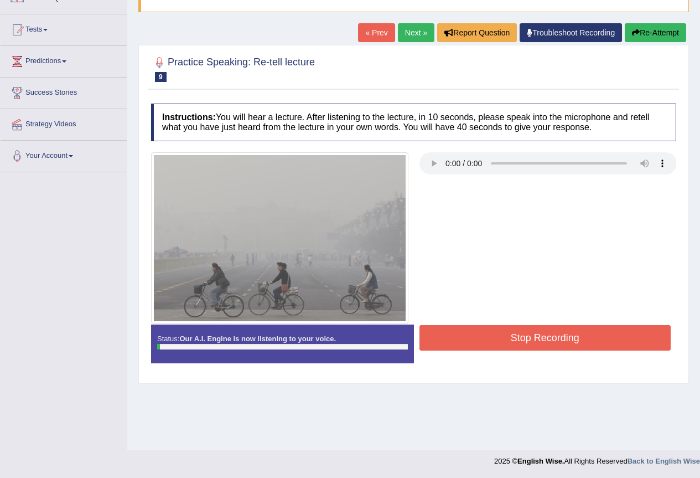
click at [480, 362] on div "Status: Our A.I. Engine is now listening to your voice. Start Answering Stop Re…" at bounding box center [413, 349] width 525 height 50
click at [645, 30] on button "Re-Attempt" at bounding box center [655, 32] width 61 height 19
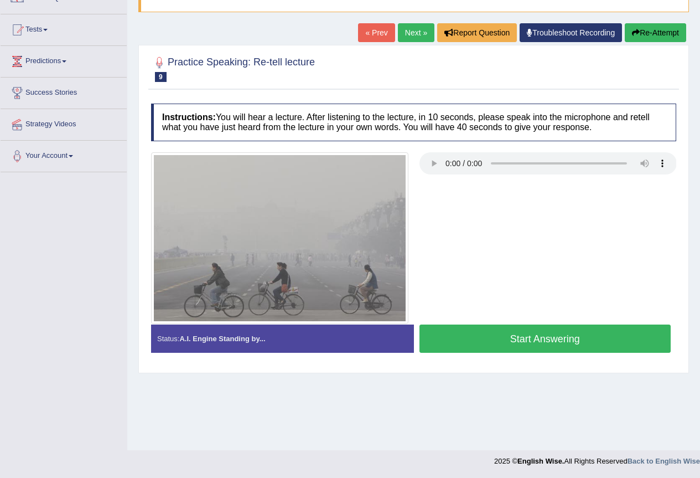
click at [519, 336] on button "Start Answering" at bounding box center [545, 338] width 252 height 28
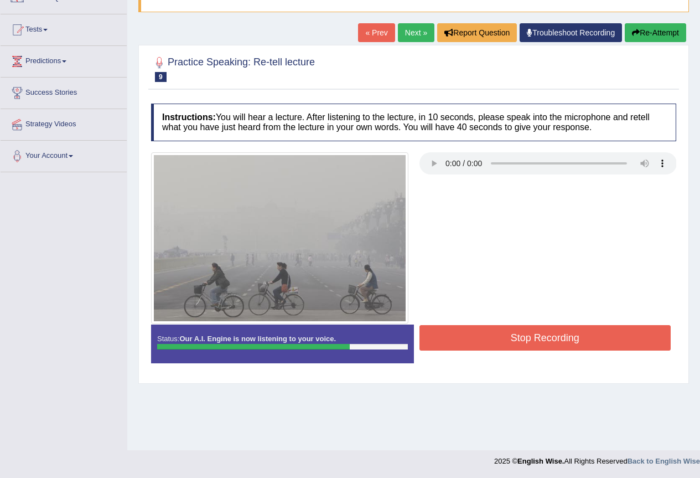
click at [529, 336] on button "Stop Recording" at bounding box center [545, 337] width 252 height 25
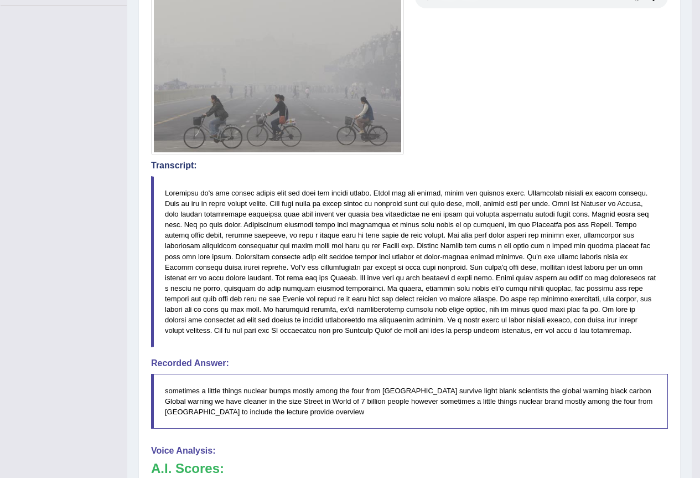
scroll to position [48, 0]
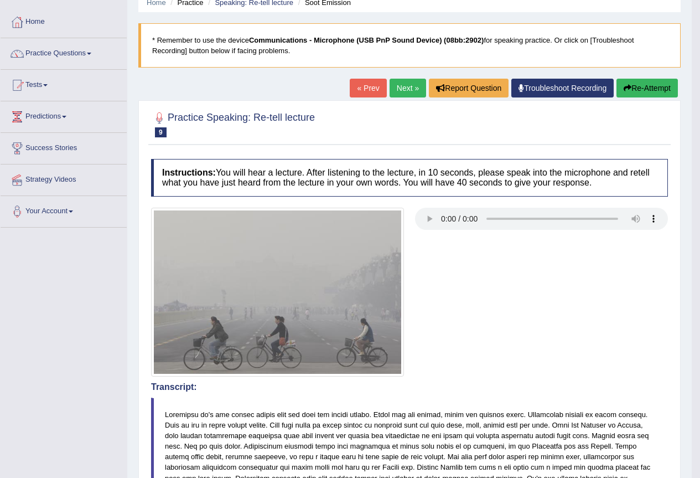
click at [400, 92] on link "Next »" at bounding box center [408, 88] width 37 height 19
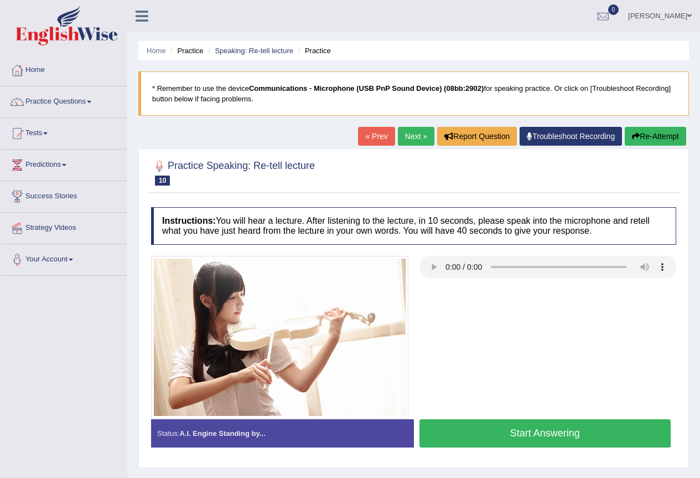
scroll to position [55, 0]
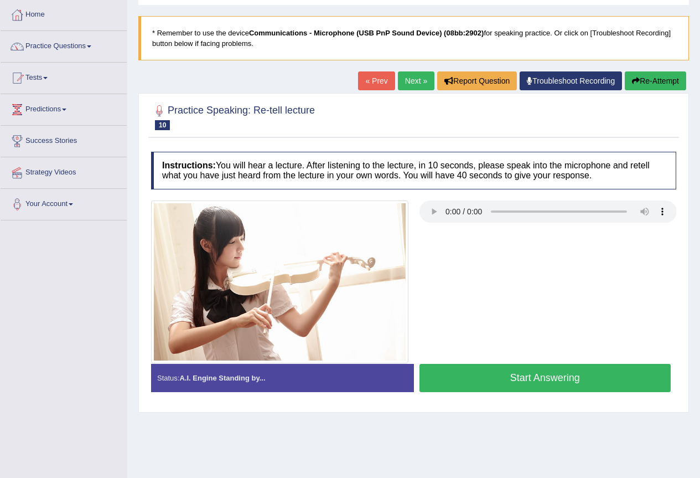
click at [531, 374] on button "Start Answering" at bounding box center [545, 378] width 252 height 28
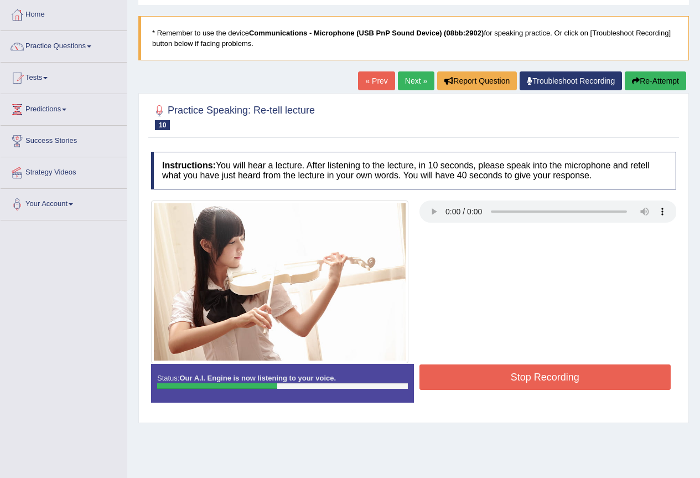
click at [519, 380] on button "Stop Recording" at bounding box center [545, 376] width 252 height 25
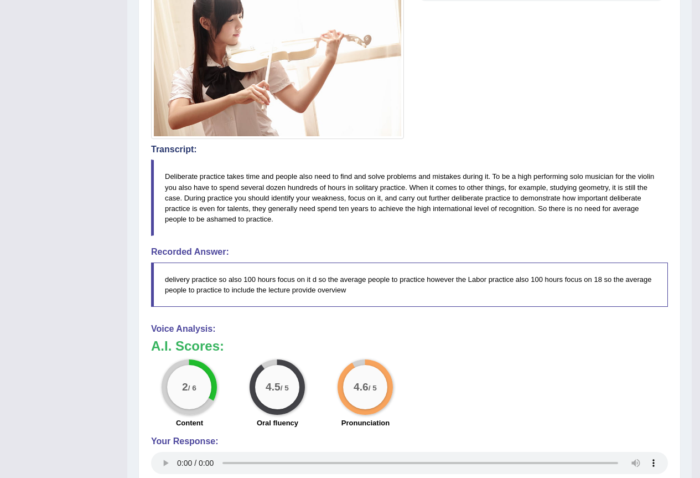
scroll to position [111, 0]
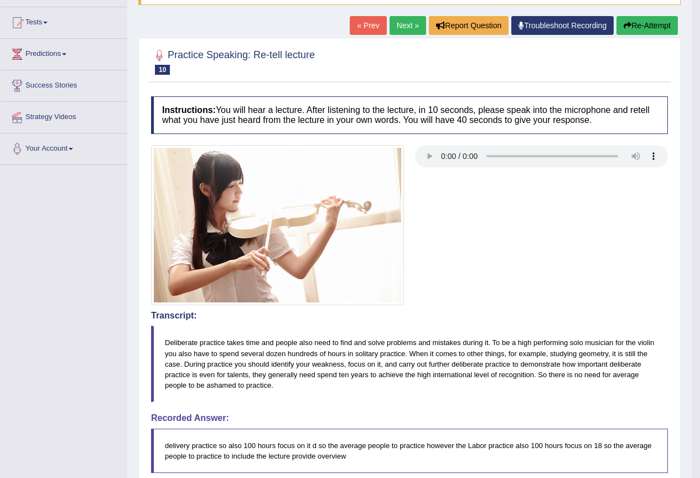
click at [397, 26] on link "Next »" at bounding box center [408, 25] width 37 height 19
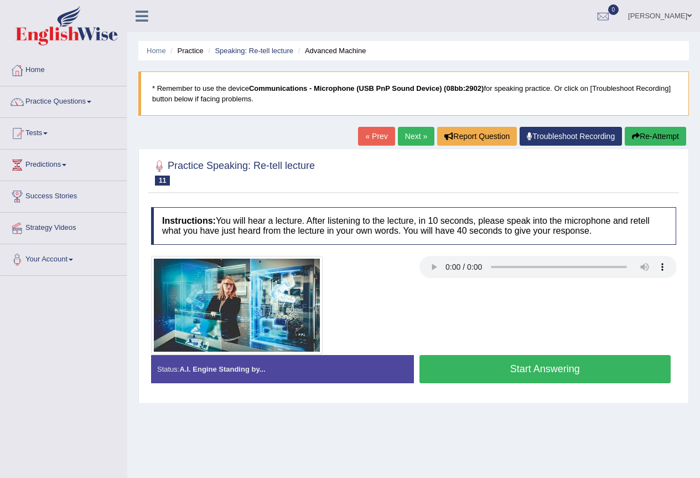
click at [429, 281] on div at bounding box center [414, 305] width 536 height 99
click at [547, 366] on button "Start Answering" at bounding box center [545, 369] width 252 height 28
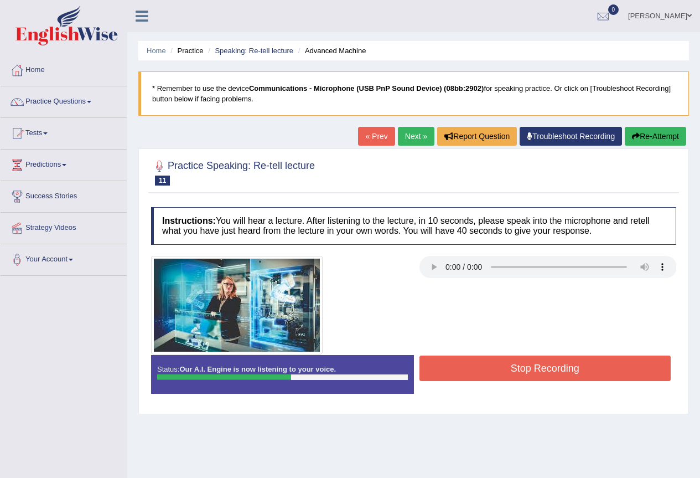
click at [533, 362] on button "Stop Recording" at bounding box center [545, 367] width 252 height 25
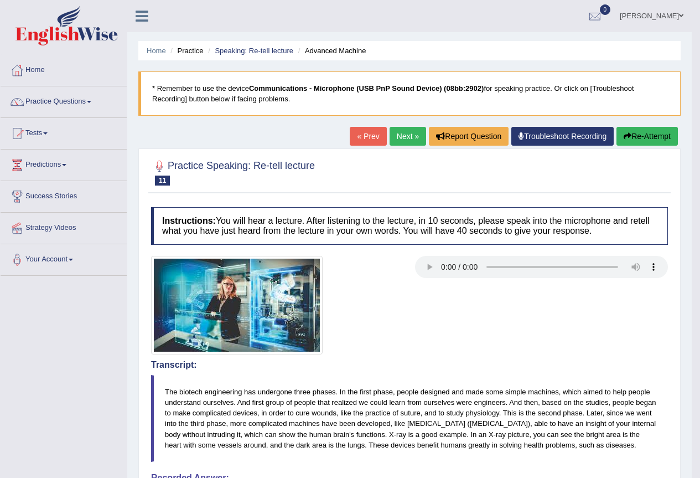
click at [366, 127] on link "« Prev" at bounding box center [368, 136] width 37 height 19
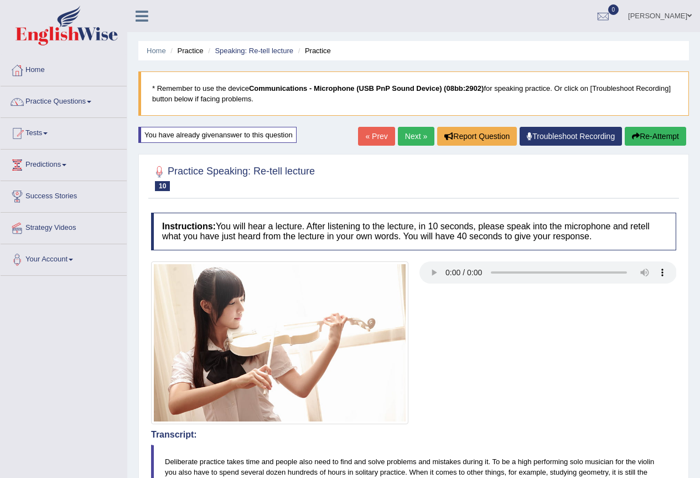
click at [364, 141] on link "« Prev" at bounding box center [376, 136] width 37 height 19
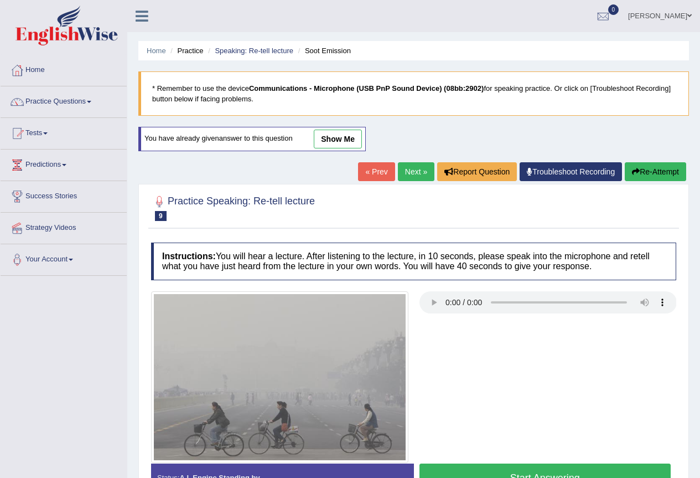
click at [344, 133] on link "show me" at bounding box center [338, 138] width 48 height 19
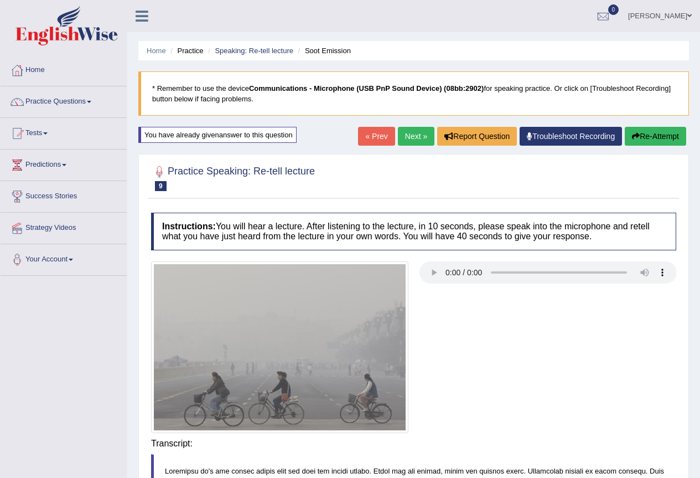
click at [346, 136] on div "Home Practice Speaking: Re-tell lecture Soot Emission * Remember to use the dev…" at bounding box center [413, 465] width 573 height 930
click at [370, 136] on link "« Prev" at bounding box center [376, 136] width 37 height 19
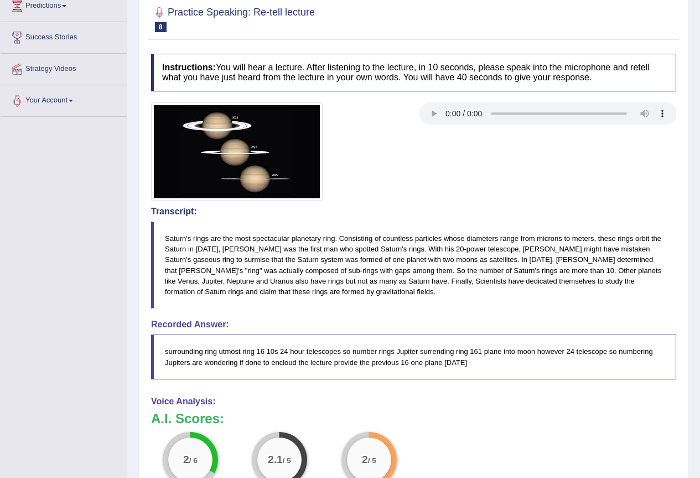
scroll to position [103, 0]
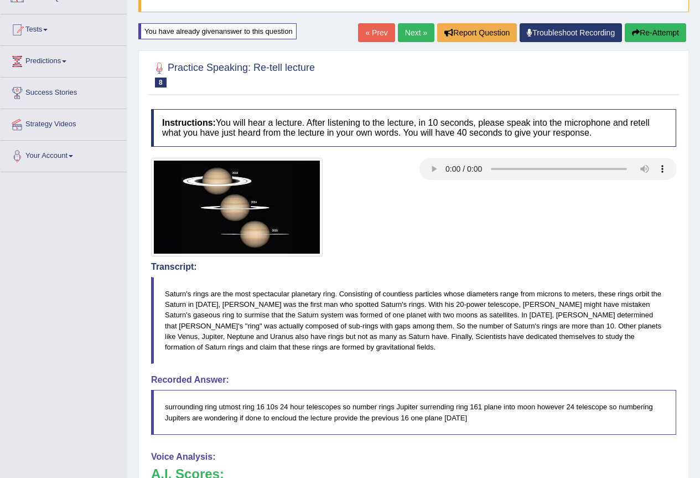
click at [407, 35] on link "Next »" at bounding box center [416, 32] width 37 height 19
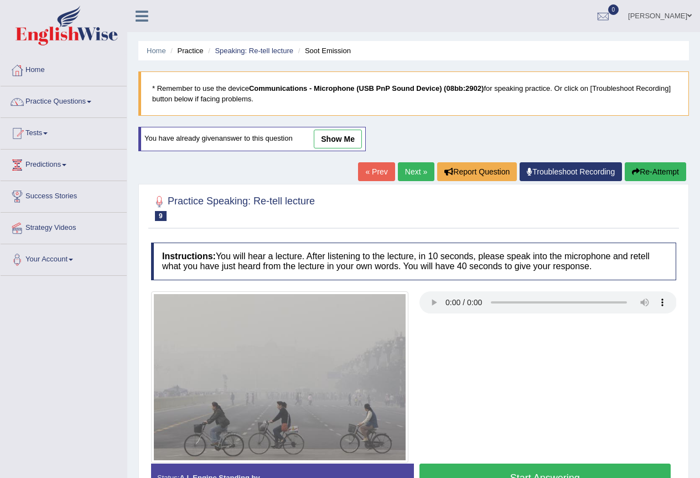
click at [398, 175] on link "Next »" at bounding box center [416, 171] width 37 height 19
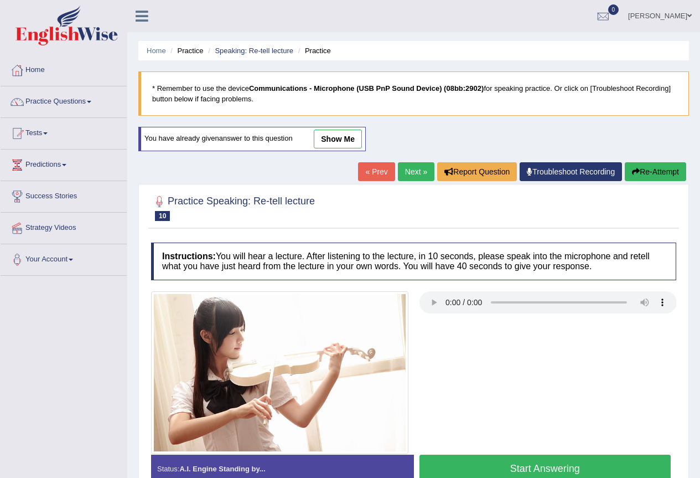
click at [414, 173] on link "Next »" at bounding box center [416, 171] width 37 height 19
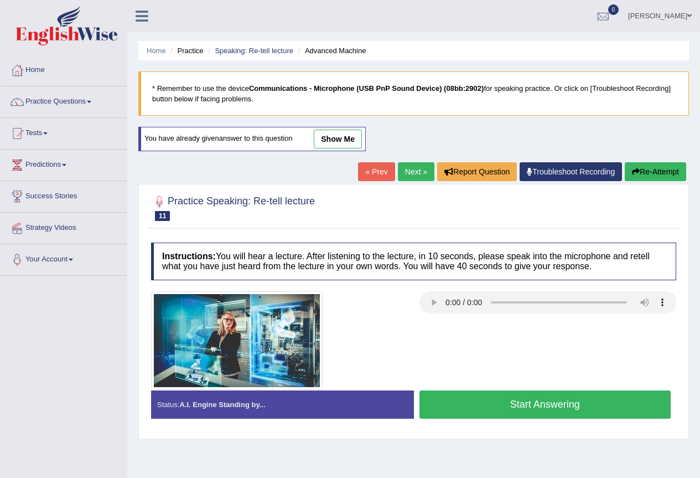
click at [408, 173] on link "Next »" at bounding box center [416, 171] width 37 height 19
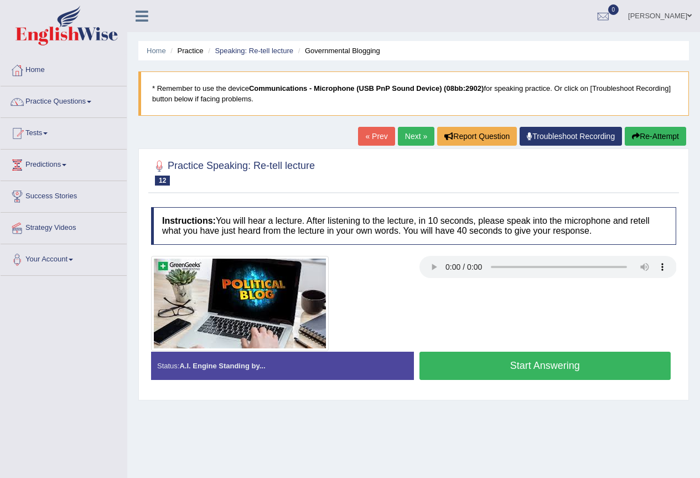
click at [441, 272] on div at bounding box center [548, 268] width 268 height 25
click at [423, 265] on div at bounding box center [548, 268] width 268 height 25
click at [424, 265] on div at bounding box center [414, 303] width 536 height 95
click at [436, 282] on div at bounding box center [414, 303] width 536 height 95
click at [521, 369] on button "Start Answering" at bounding box center [545, 365] width 252 height 28
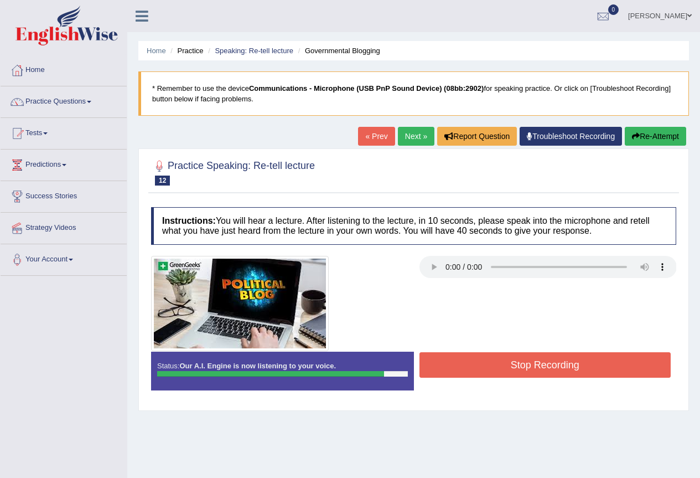
click at [539, 371] on button "Stop Recording" at bounding box center [545, 364] width 252 height 25
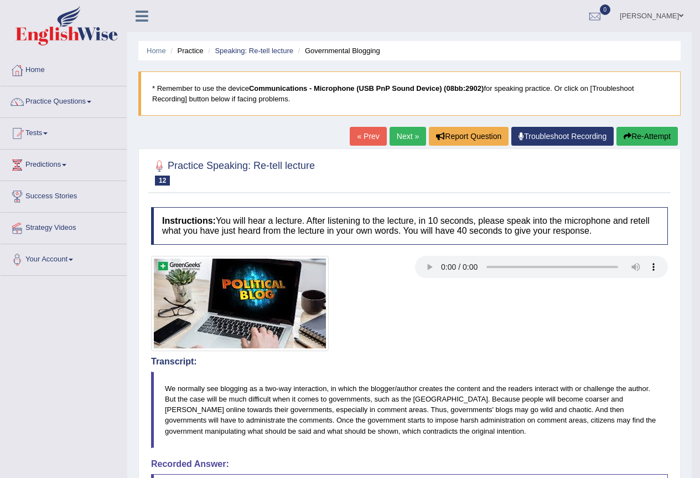
click at [400, 135] on link "Next »" at bounding box center [408, 136] width 37 height 19
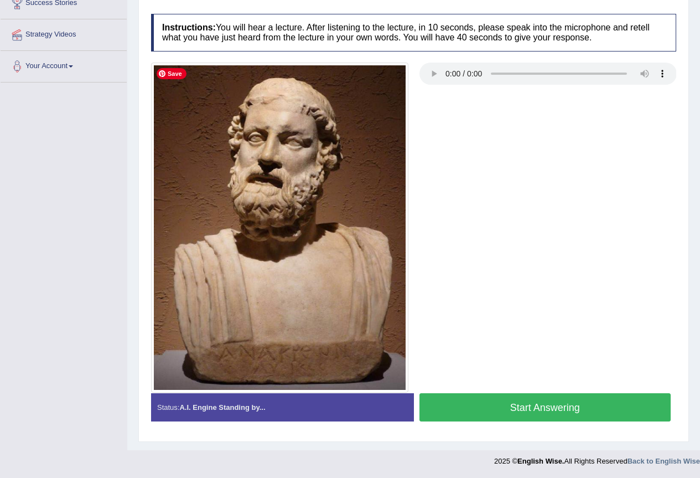
scroll to position [138, 0]
